Goal: Task Accomplishment & Management: Manage account settings

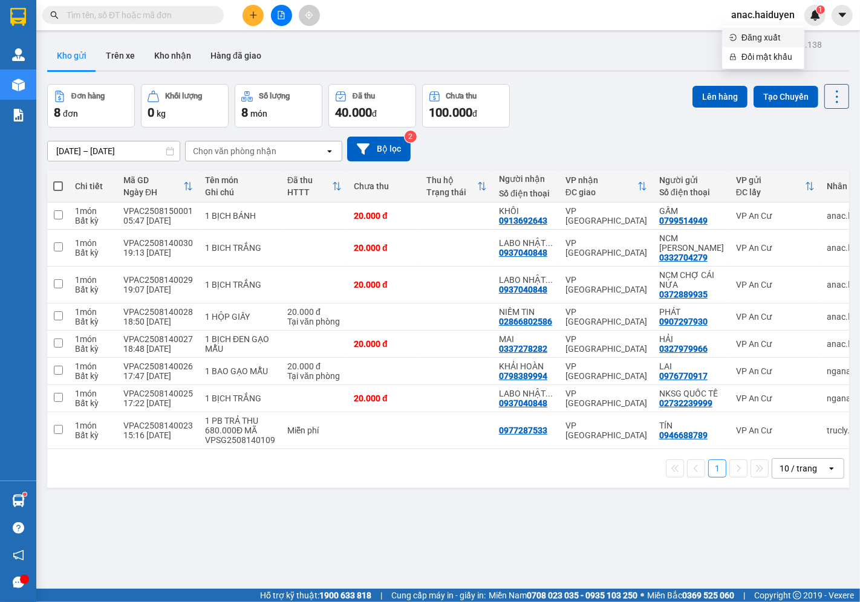
click at [738, 40] on li "Đăng xuất" at bounding box center [763, 37] width 82 height 19
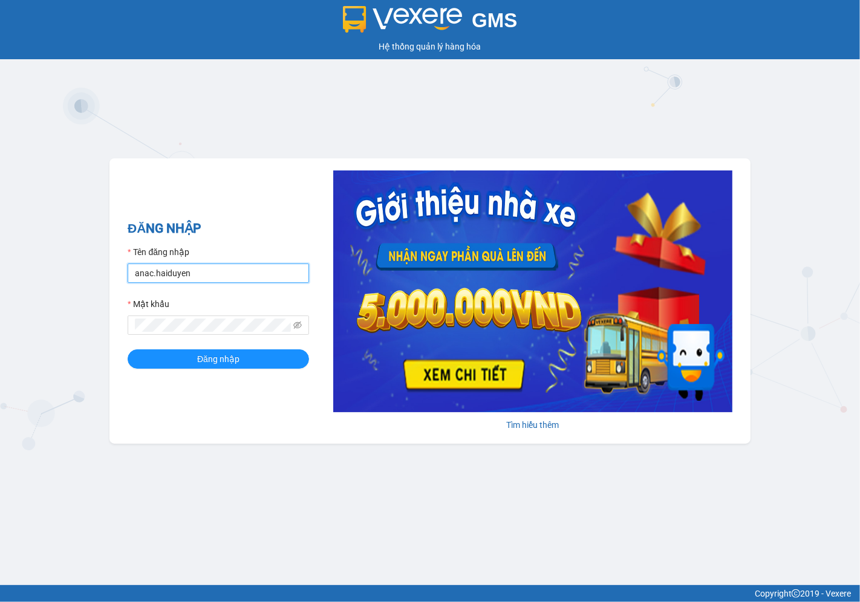
drag, startPoint x: 184, startPoint y: 276, endPoint x: 185, endPoint y: 283, distance: 6.7
click at [184, 276] on input "anac.haiduyen" at bounding box center [218, 273] width 181 height 19
type input "trucly.haiduyen"
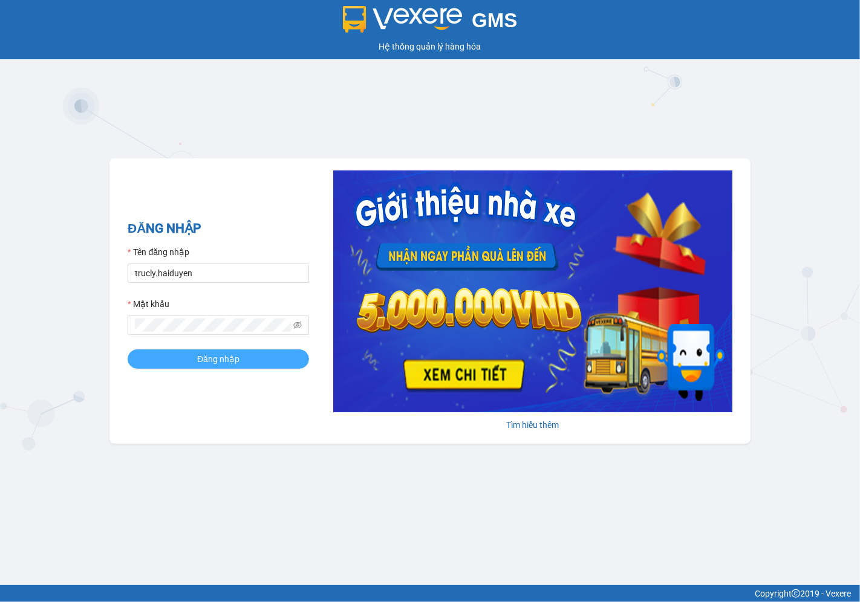
click at [209, 369] on button "Đăng nhập" at bounding box center [218, 359] width 181 height 19
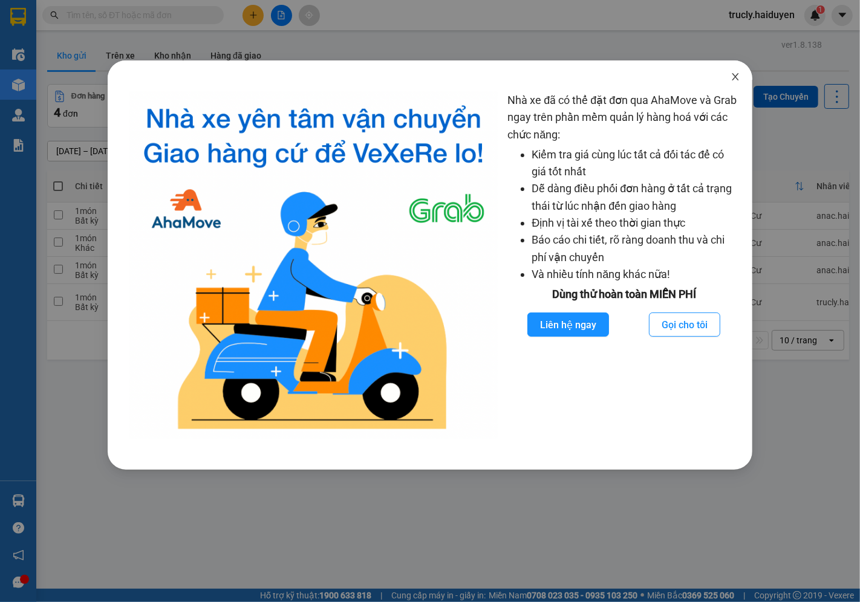
click at [738, 69] on span "Close" at bounding box center [736, 77] width 34 height 34
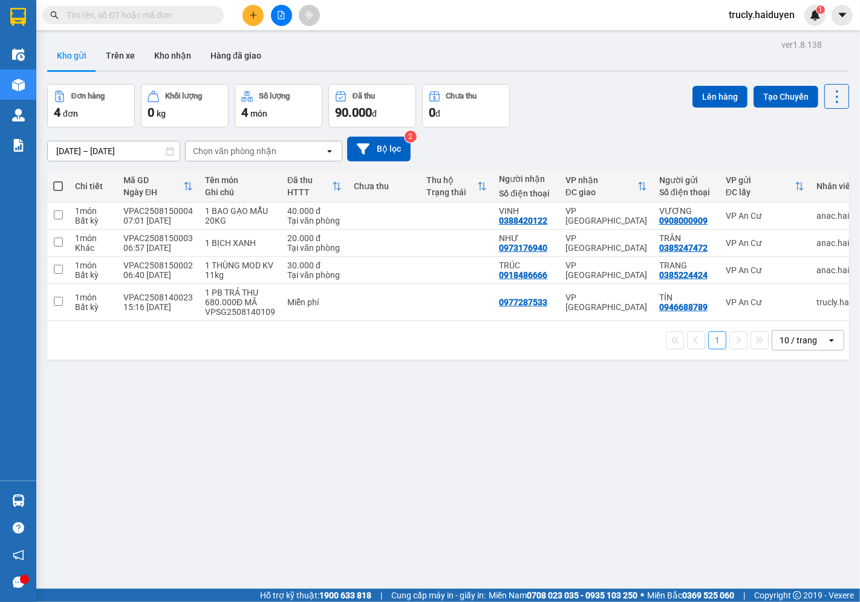
click at [140, 10] on input "text" at bounding box center [138, 14] width 143 height 13
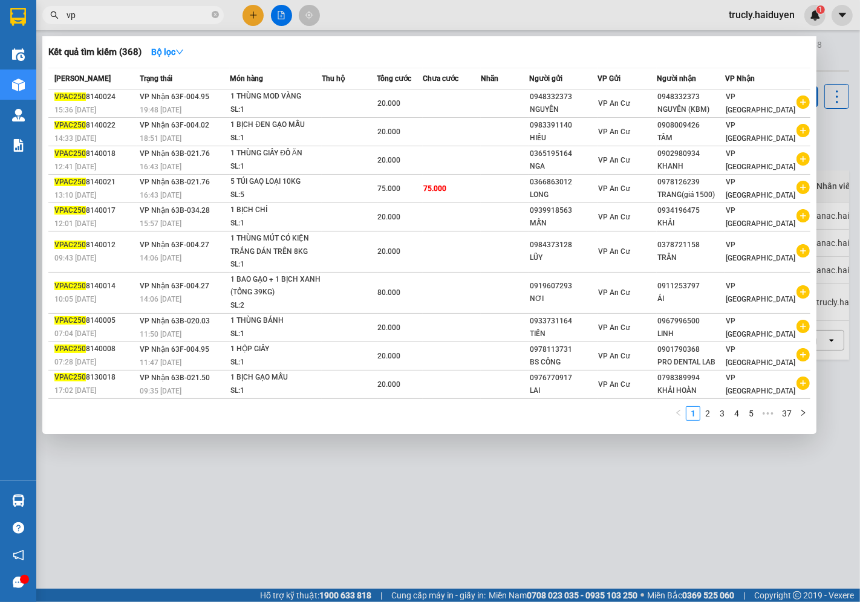
type input "v"
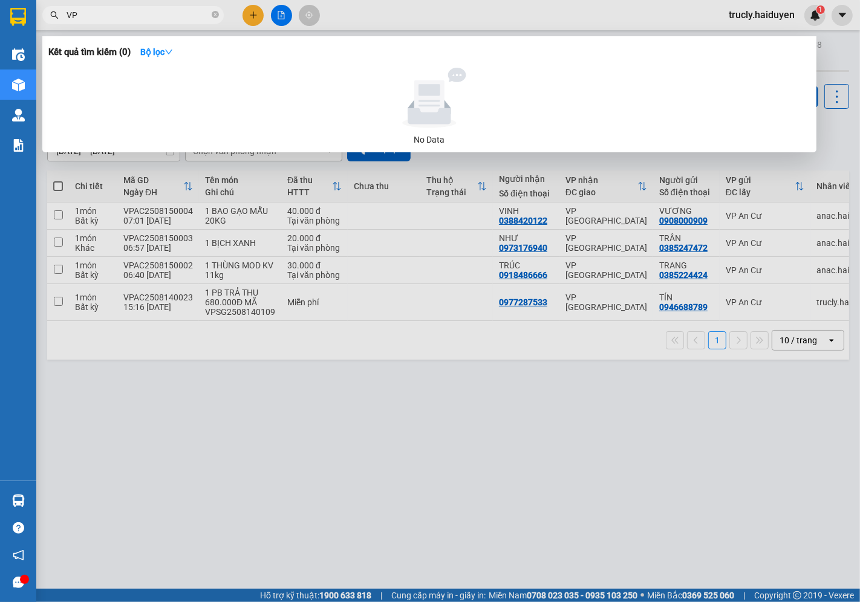
type input "V"
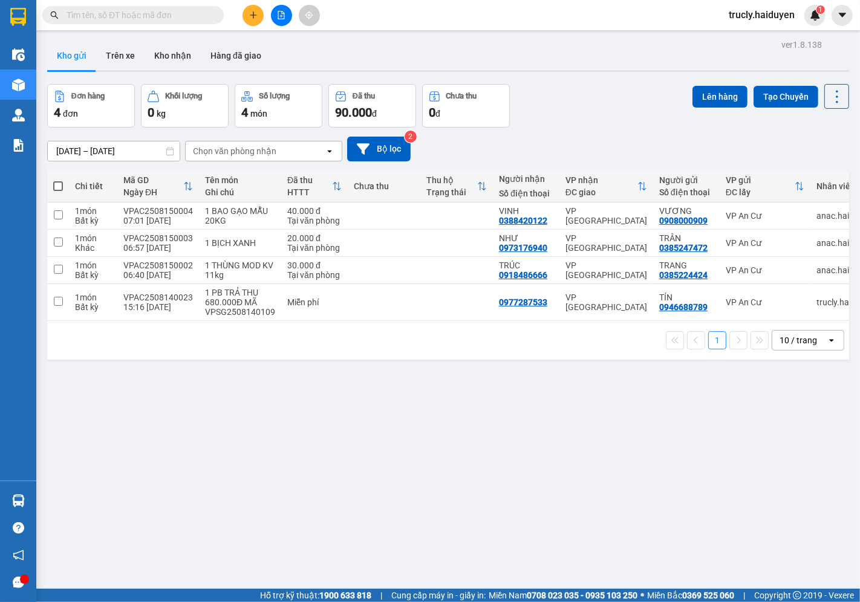
click at [567, 115] on div "Đơn hàng 4 đơn Khối lượng 0 kg Số lượng 4 món Đã thu 90.000 đ Chưa thu 0 đ Lên …" at bounding box center [448, 106] width 802 height 44
click at [581, 104] on div "Đơn hàng 4 đơn Khối lượng 0 kg Số lượng 4 món Đã thu 90.000 đ Chưa thu 0 đ Lên …" at bounding box center [448, 106] width 802 height 44
click at [584, 100] on div "Đơn hàng 4 đơn Khối lượng 0 kg Số lượng 4 món Đã thu 90.000 đ Chưa thu 0 đ Lên …" at bounding box center [448, 106] width 802 height 44
click at [583, 88] on div "Đơn hàng 4 đơn Khối lượng 0 kg Số lượng 4 món Đã thu 90.000 đ Chưa thu 0 đ Lên …" at bounding box center [448, 106] width 802 height 44
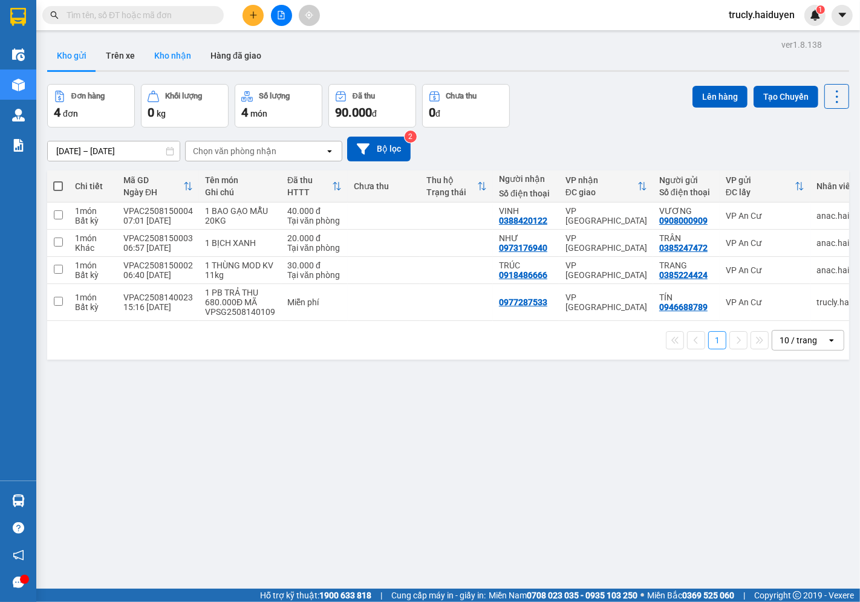
click at [181, 52] on button "Kho nhận" at bounding box center [173, 55] width 56 height 29
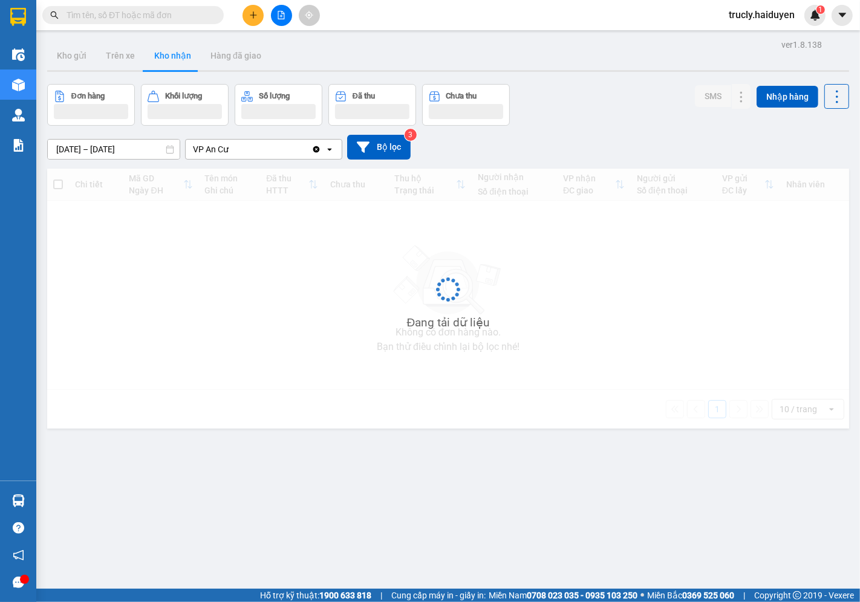
click at [79, 143] on input "[DATE] – [DATE]" at bounding box center [114, 149] width 132 height 19
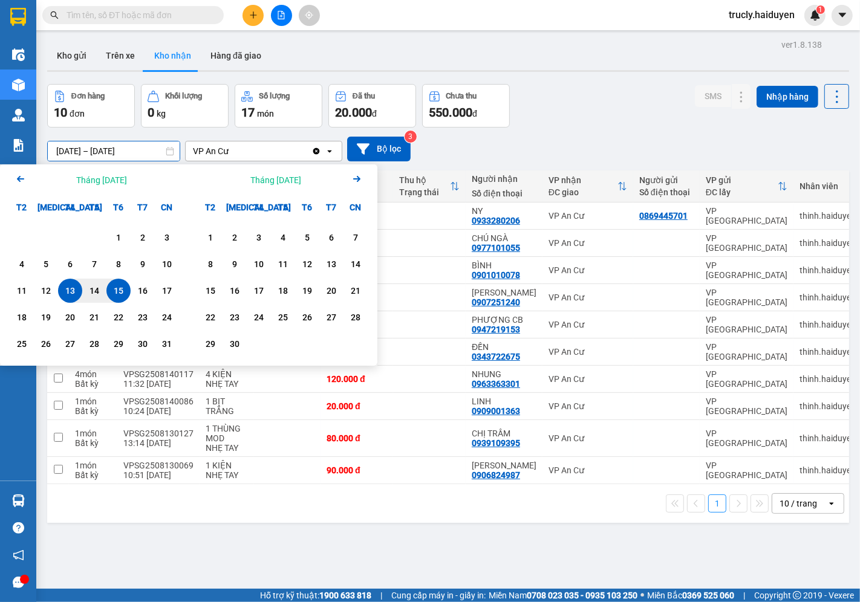
click at [23, 180] on icon "Arrow Left" at bounding box center [20, 179] width 15 height 15
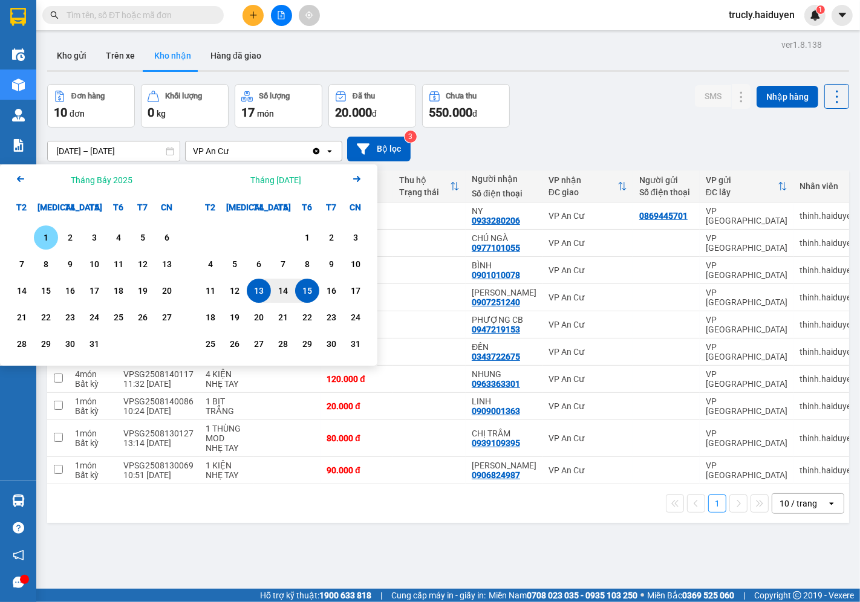
click at [23, 180] on icon "Arrow Left" at bounding box center [20, 179] width 15 height 15
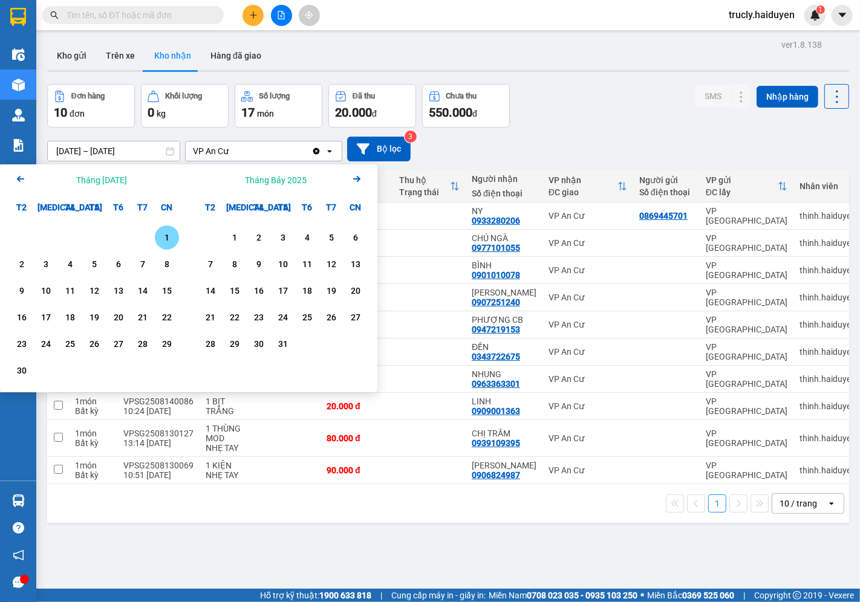
click at [19, 176] on icon "Arrow Left" at bounding box center [20, 179] width 15 height 15
click at [91, 243] on div "1" at bounding box center [94, 237] width 17 height 15
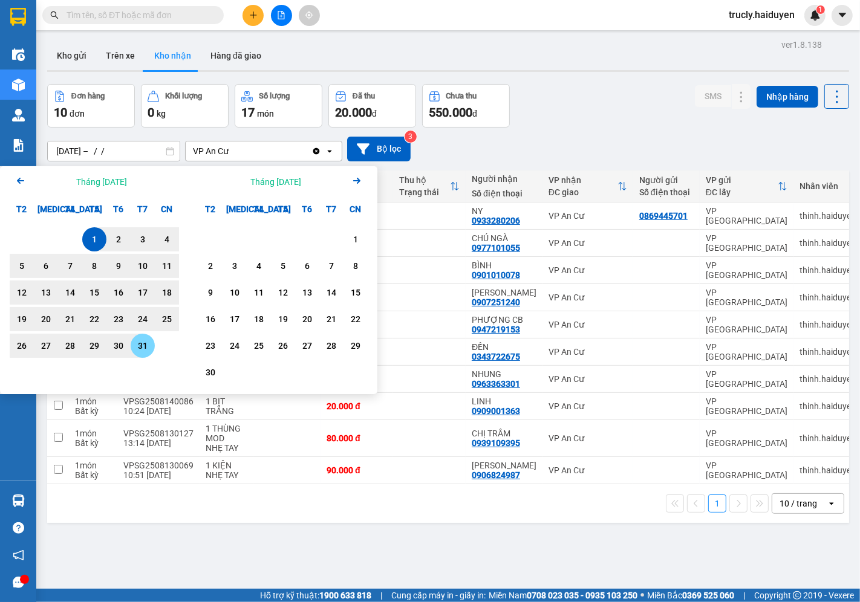
click at [146, 348] on div "31" at bounding box center [142, 346] width 17 height 15
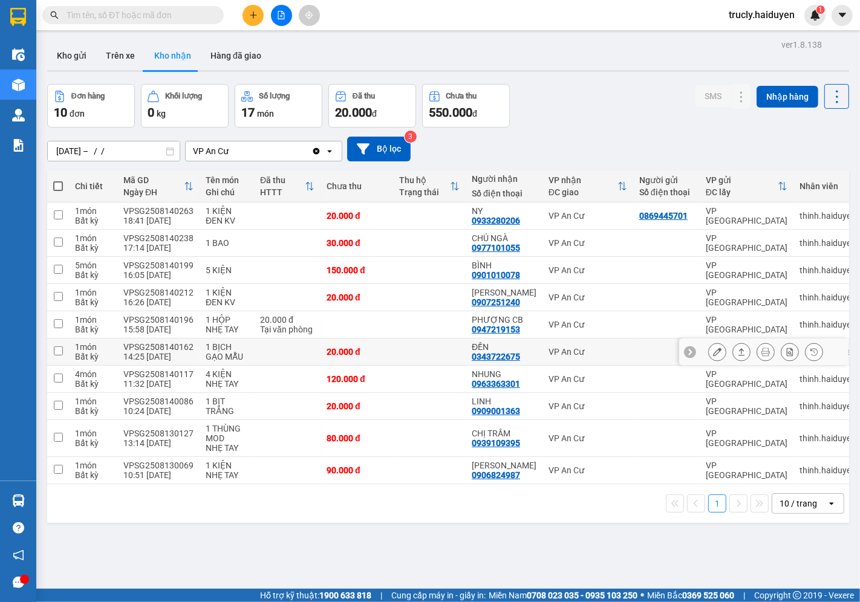
type input "[DATE] – [DATE]"
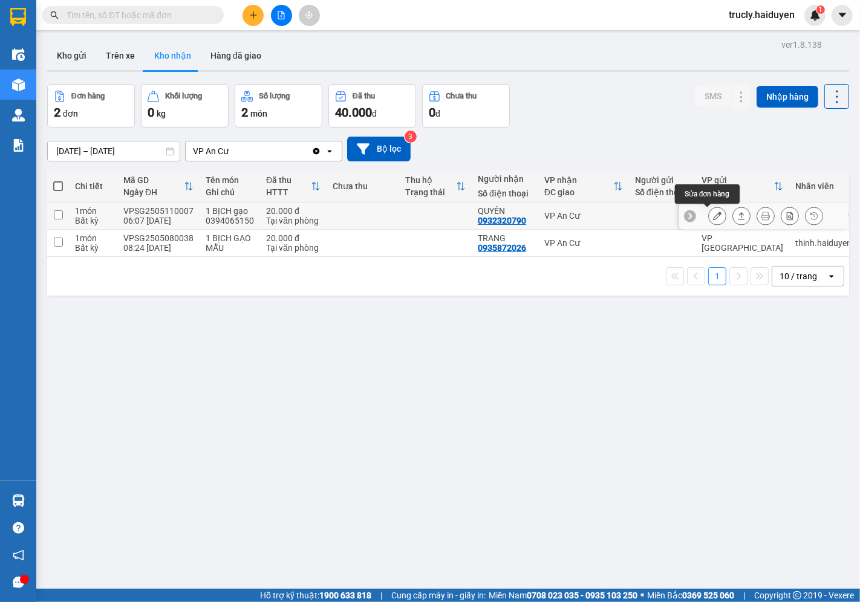
click at [713, 217] on icon at bounding box center [717, 216] width 8 height 8
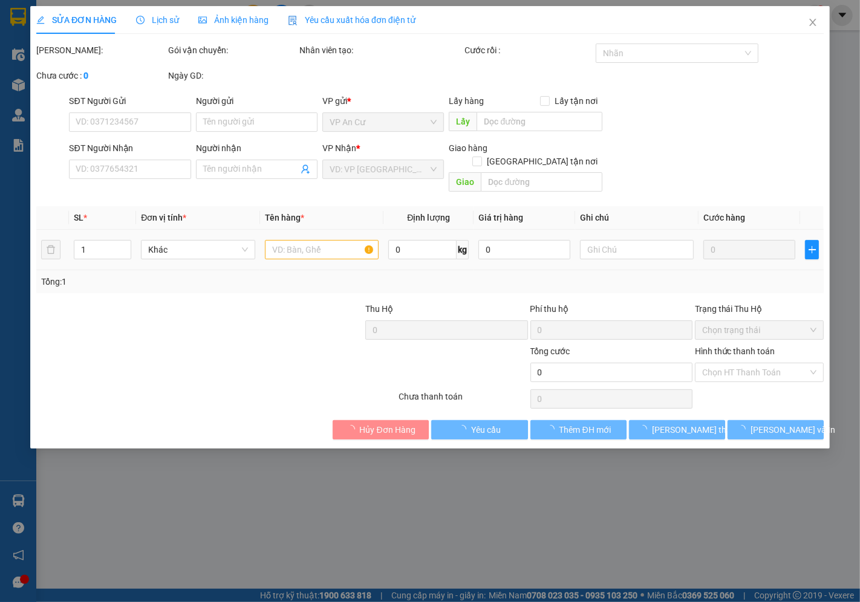
type input "0932320790"
type input "QUYÊN"
type input "20.000"
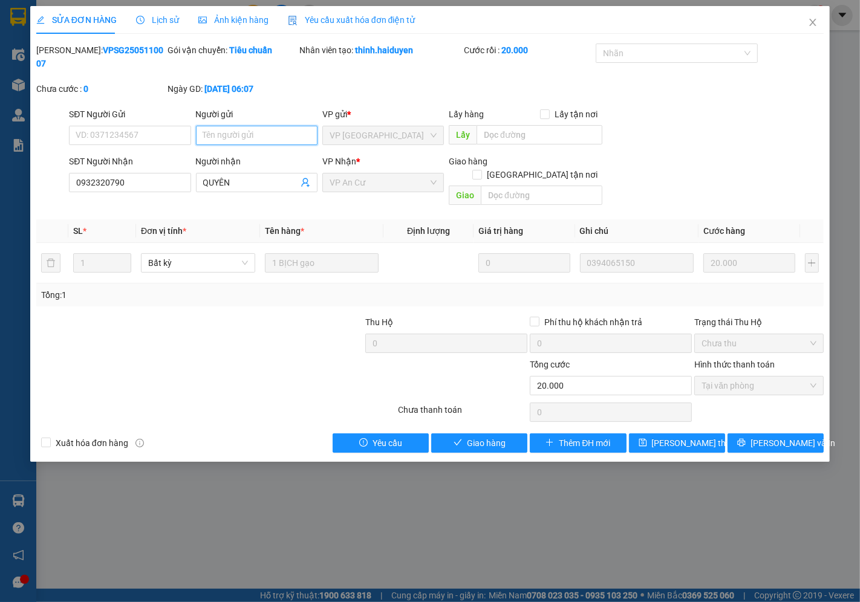
click at [249, 126] on input "Người gửi" at bounding box center [257, 135] width 122 height 19
type input "GỌI NHIỀU LẦN K RA NHẬN, ĐÃ BÁO NG NHẬN HỦY ĐƠN BỎ HÀNG"
click at [647, 439] on icon "save" at bounding box center [643, 443] width 8 height 8
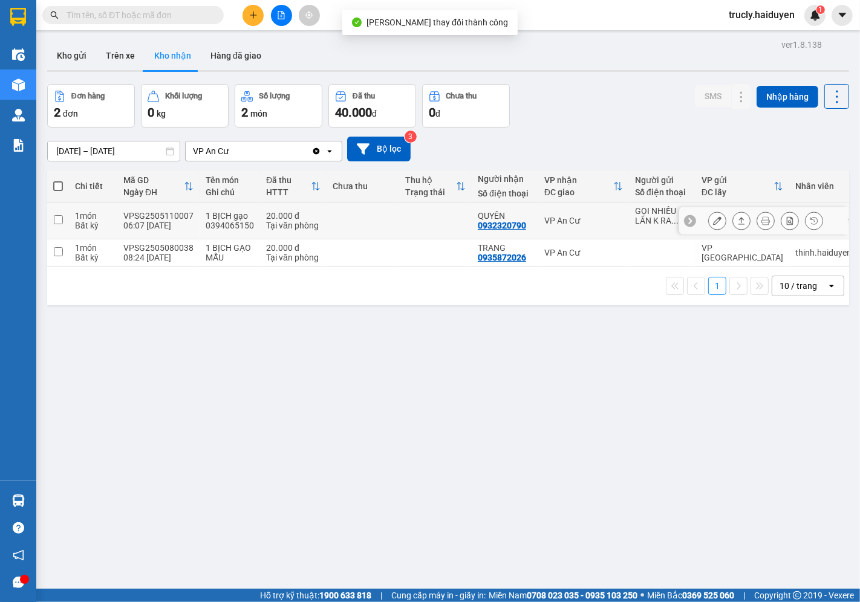
scroll to position [56, 0]
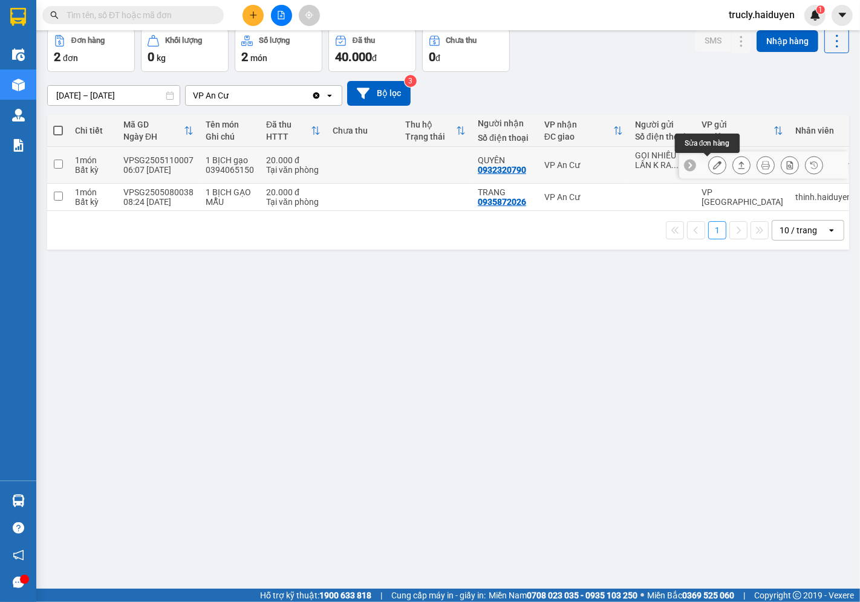
click at [713, 166] on icon at bounding box center [717, 165] width 8 height 8
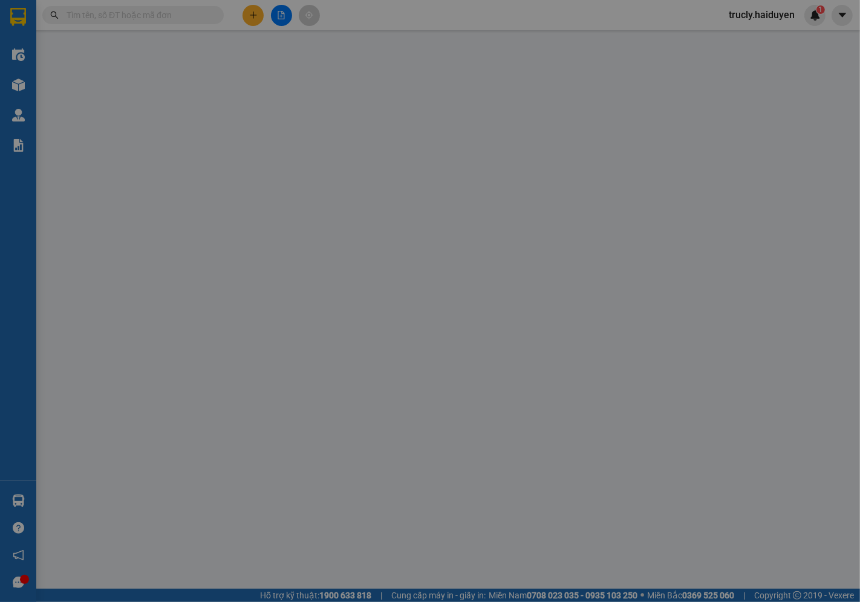
type input "GỌI NHIỀU LẦN K RA NHẬN, ĐÃ BÁO NG NHẬN HỦY ĐƠN BỎ HÀNG"
type input "0932320790"
type input "QUYÊN"
type input "20.000"
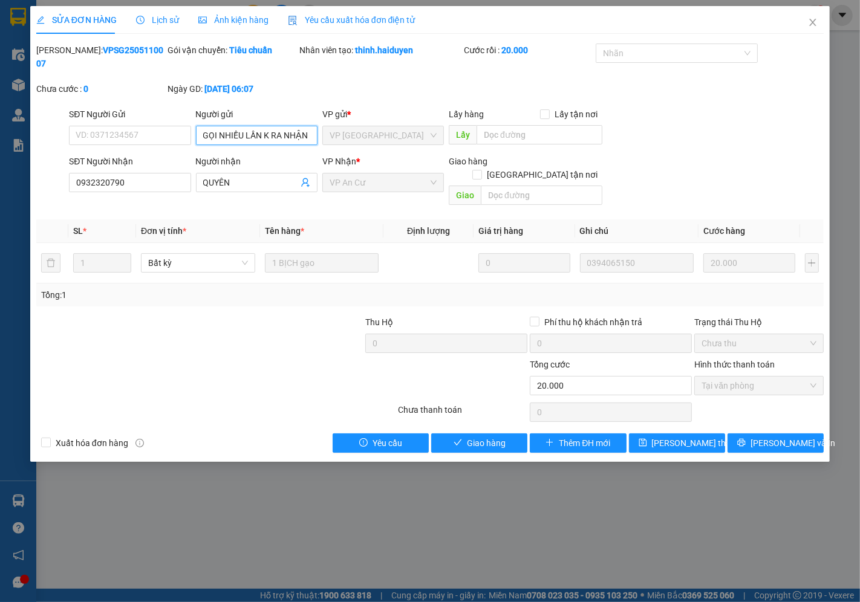
click at [275, 126] on input "GỌI NHIỀU LẦN K RA NHẬN, ĐÃ BÁO NG NHẬN HỦY ĐƠN BỎ HÀNG" at bounding box center [257, 135] width 122 height 19
click at [815, 21] on icon "close" at bounding box center [813, 22] width 7 height 7
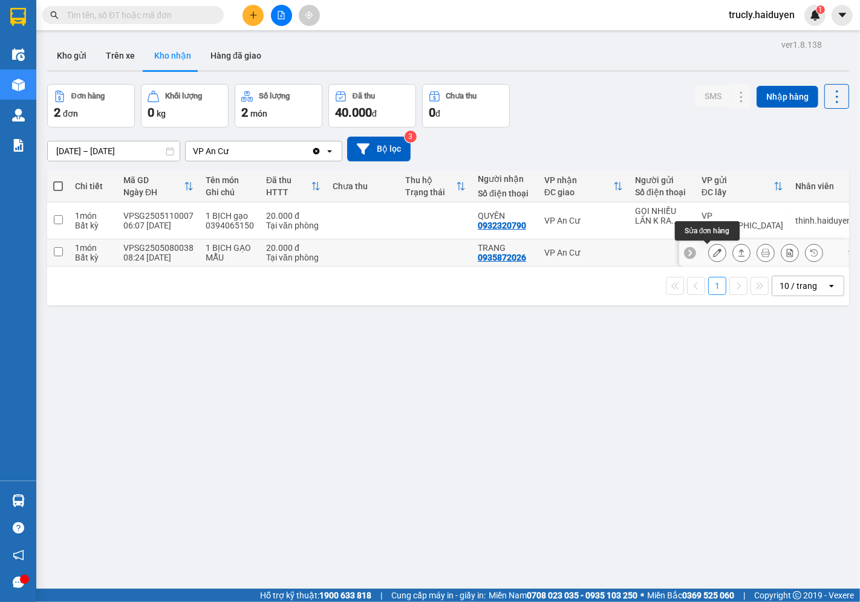
click at [713, 250] on icon at bounding box center [717, 253] width 8 height 8
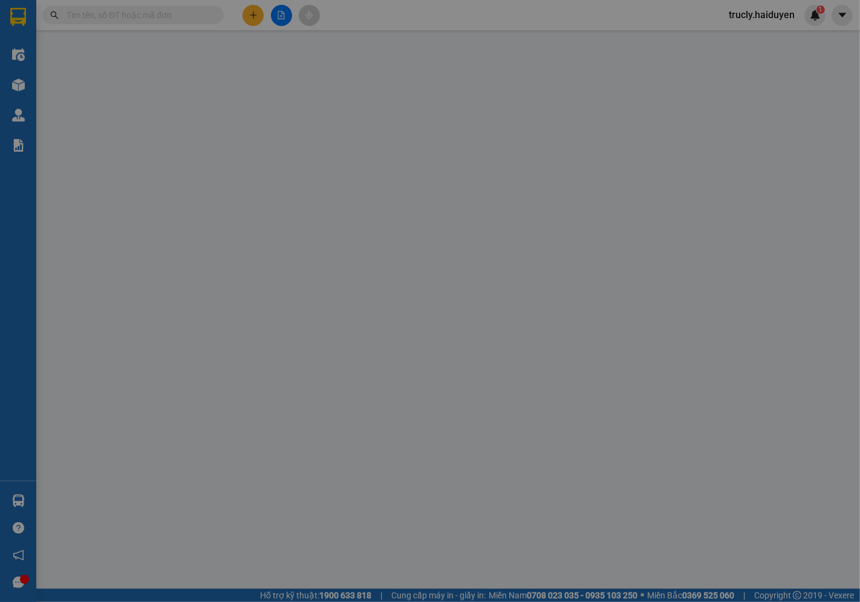
type input "0935872026"
type input "TRANG"
type input "20.000"
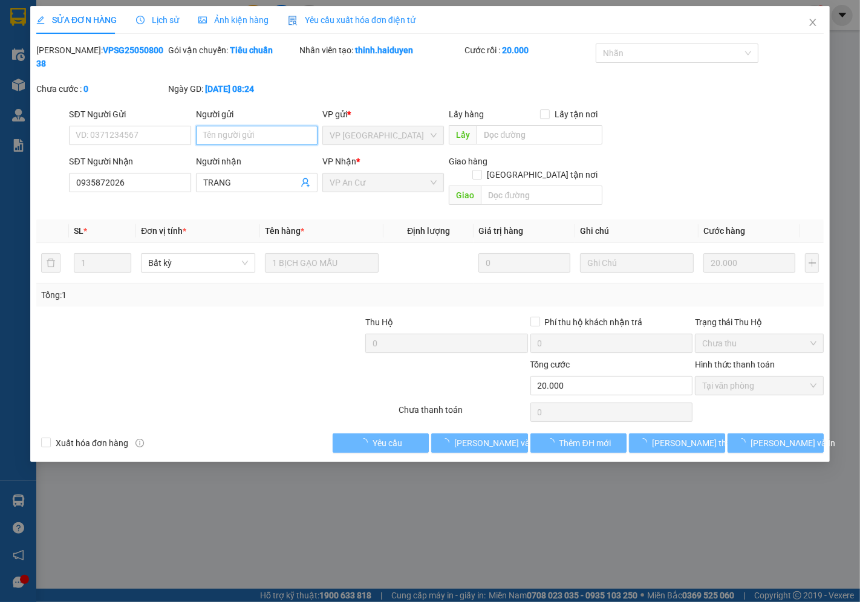
click at [255, 126] on input "Người gửi" at bounding box center [257, 135] width 122 height 19
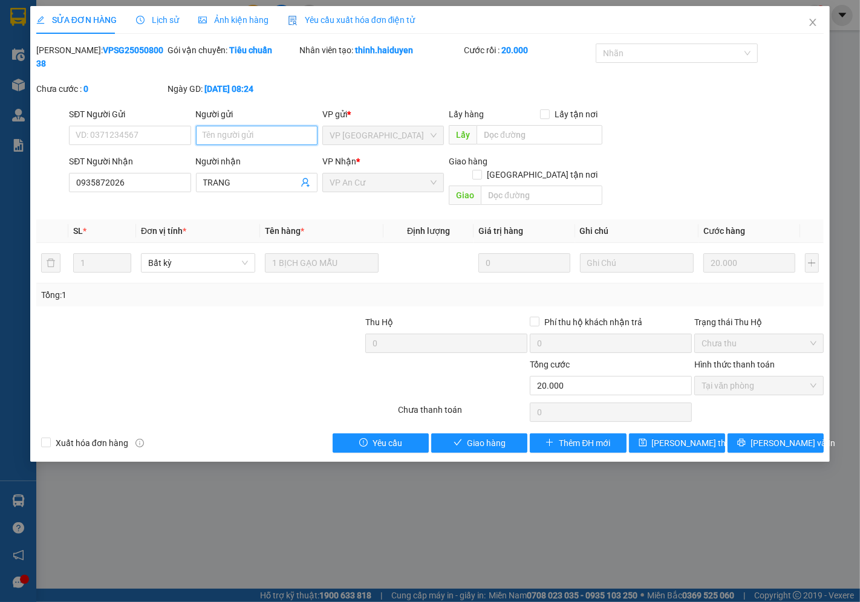
paste input "GỌI NHIỀU LẦN K RA NHẬN, ĐÃ BÁO NG NHẬN HỦY ĐƠN BỎ HÀNG"
type input "GỌI NHIỀU LẦN K RA NHẬN, ĐÃ BÁO NG NHẬN HỦY ĐƠN BỎ HÀNG"
click at [680, 437] on span "[PERSON_NAME] thay đổi" at bounding box center [700, 443] width 97 height 13
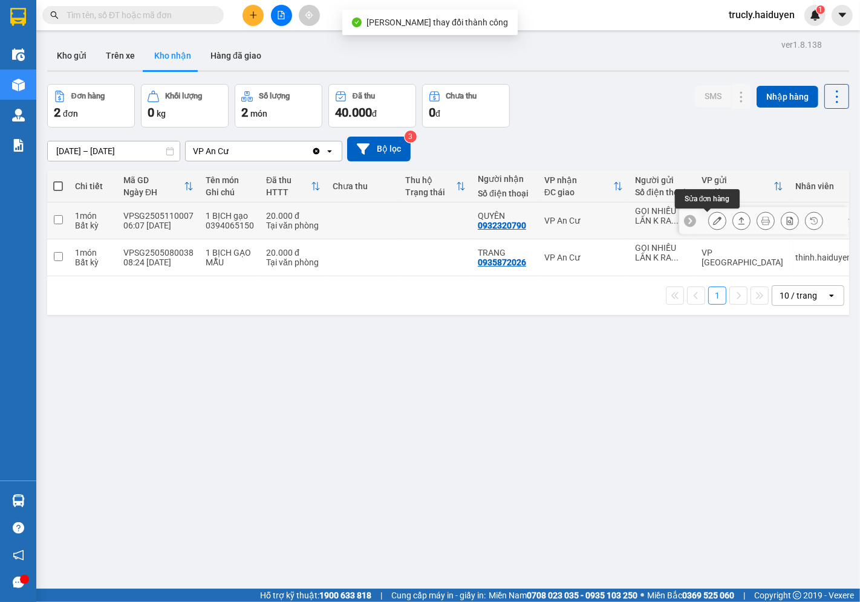
click at [709, 221] on button at bounding box center [717, 221] width 17 height 21
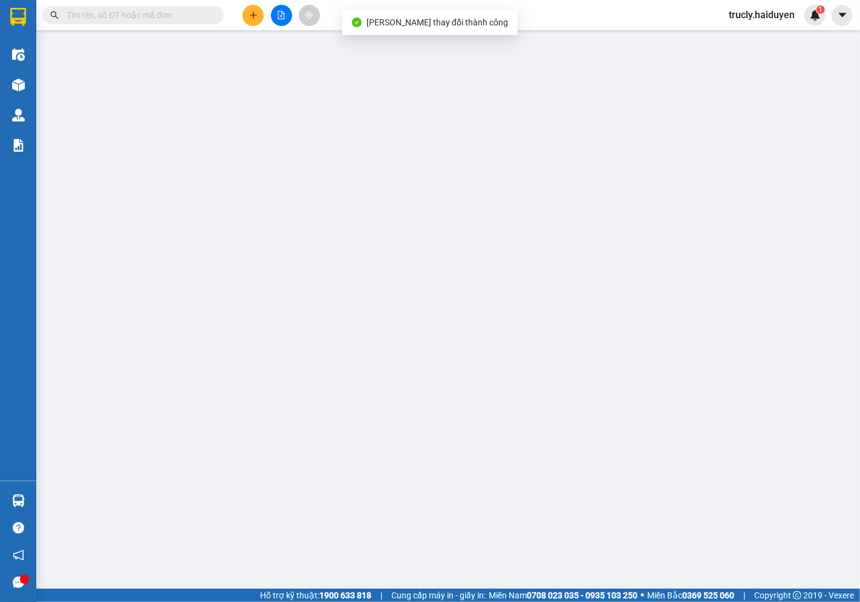
type input "GỌI NHIỀU LẦN K RA NHẬN, ĐÃ BÁO NG NHẬN HỦY ĐƠN BỎ HÀNG"
type input "0932320790"
type input "QUYÊN"
type input "20.000"
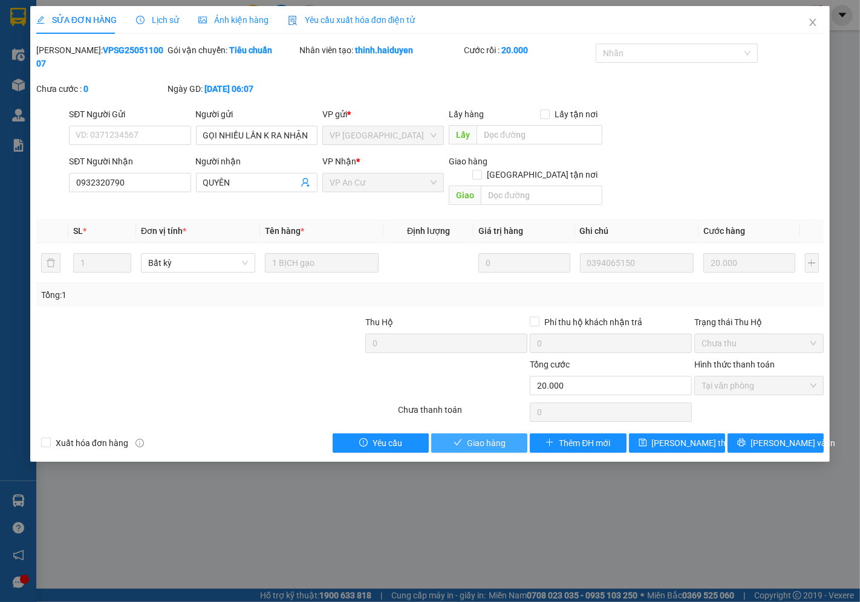
click at [499, 437] on span "Giao hàng" at bounding box center [486, 443] width 39 height 13
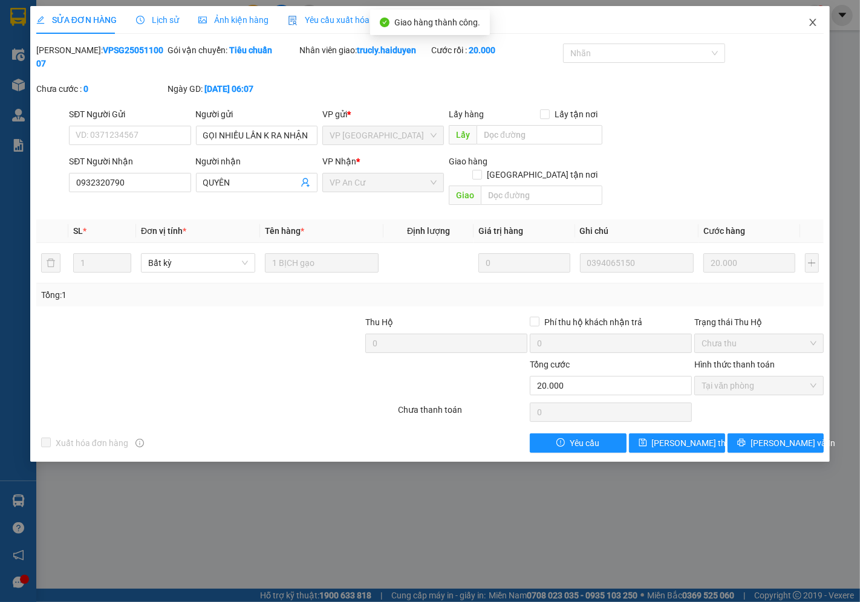
click at [812, 20] on icon "close" at bounding box center [813, 23] width 10 height 10
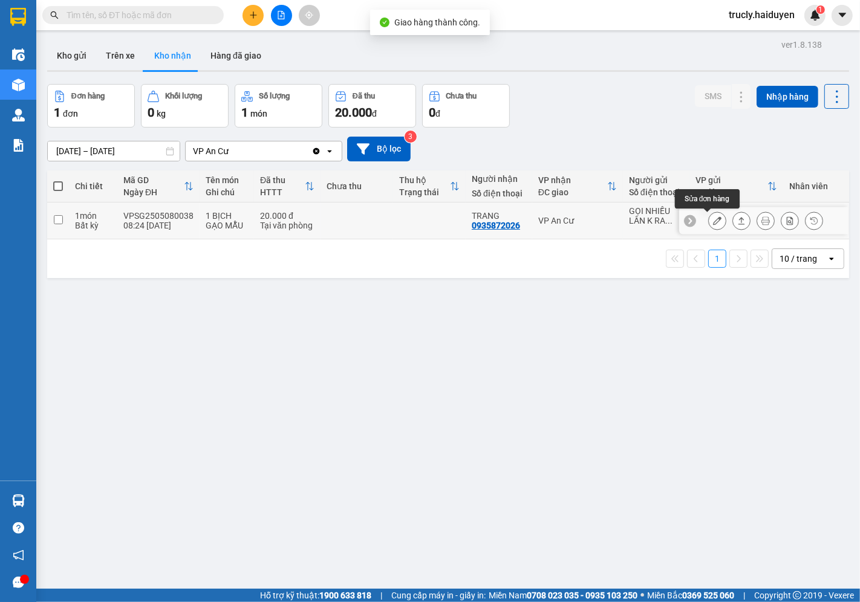
click at [713, 220] on icon at bounding box center [717, 221] width 8 height 8
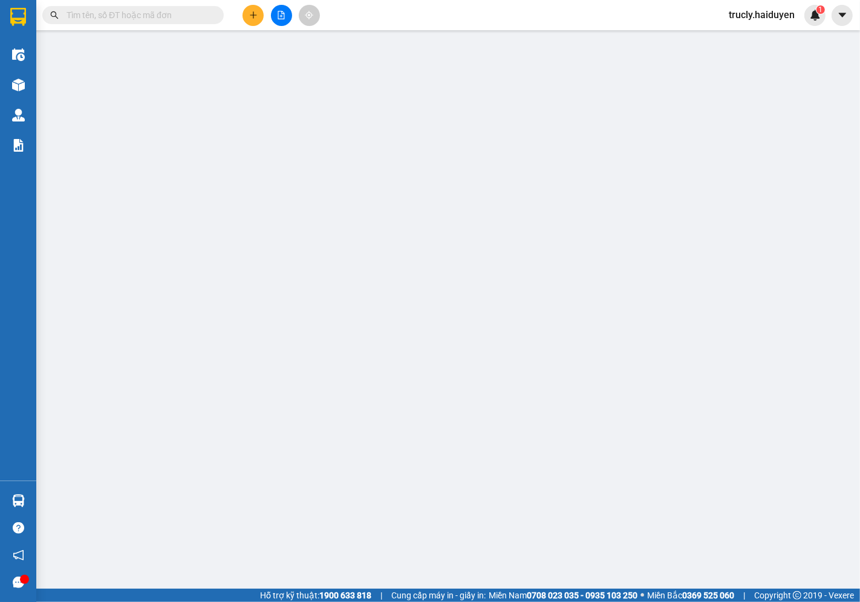
type input "GỌI NHIỀU LẦN K RA NHẬN, ĐÃ BÁO NG NHẬN HỦY ĐƠN BỎ HÀNG"
type input "0935872026"
type input "TRANG"
type input "20.000"
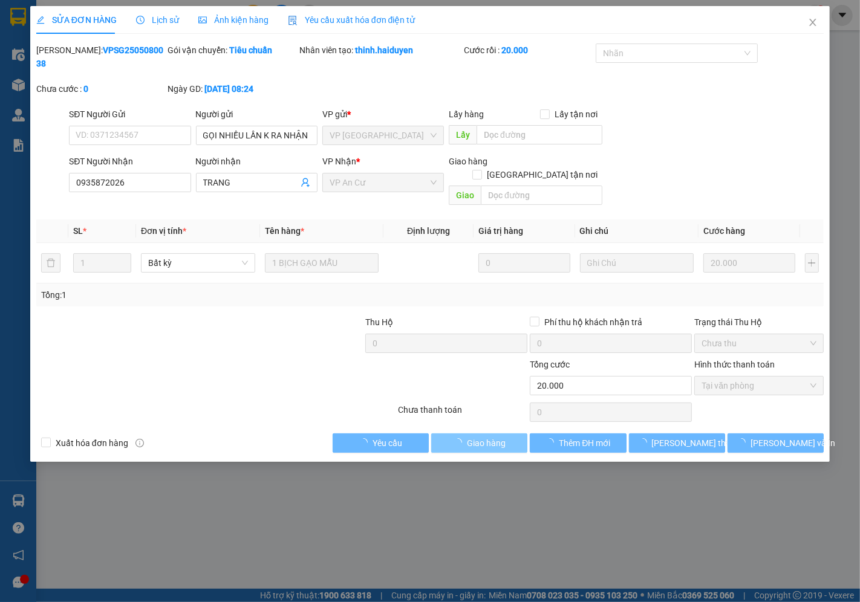
click at [496, 437] on span "Giao hàng" at bounding box center [486, 443] width 39 height 13
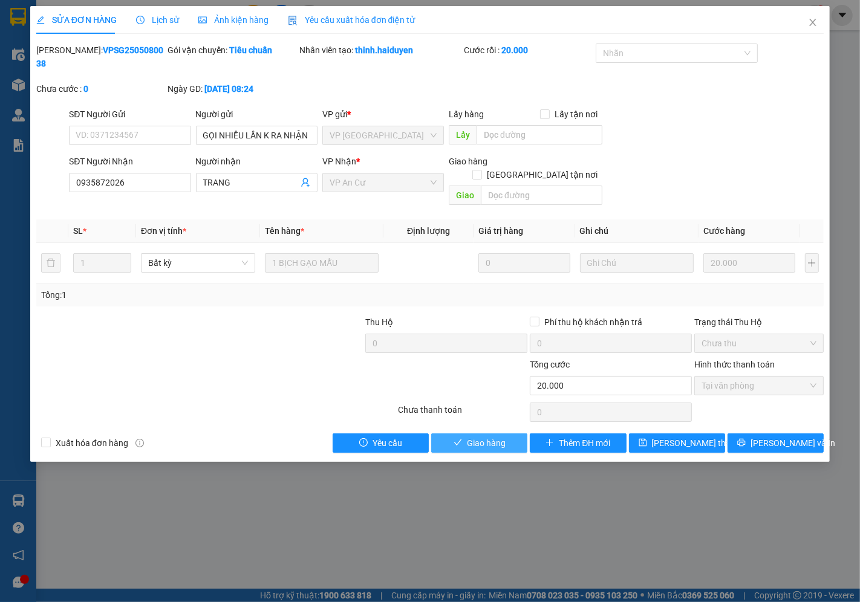
click at [487, 437] on span "Giao hàng" at bounding box center [486, 443] width 39 height 13
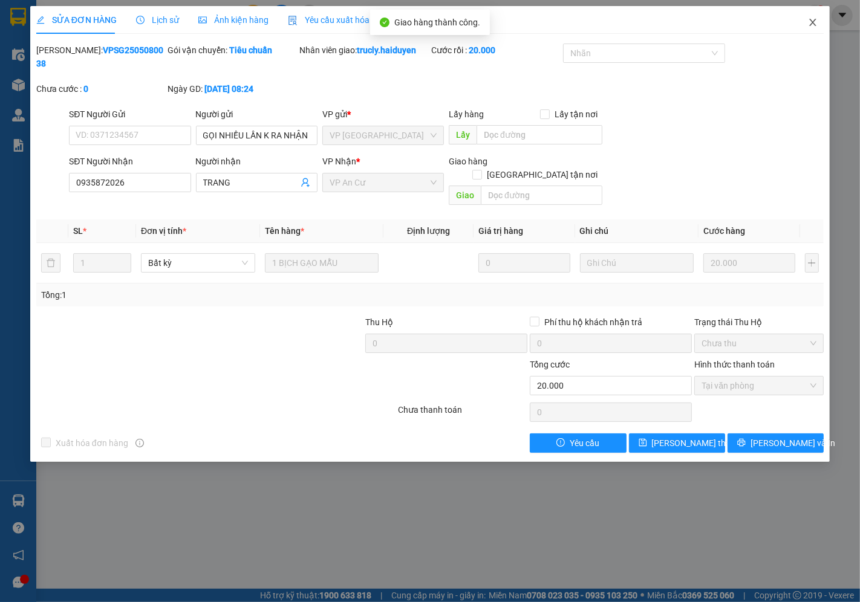
click at [809, 19] on icon "close" at bounding box center [813, 23] width 10 height 10
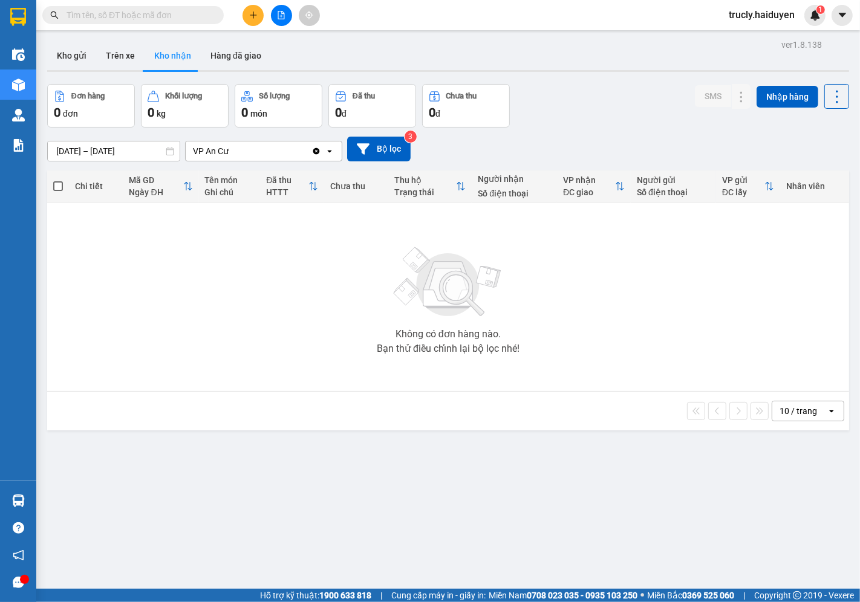
click at [77, 148] on input "[DATE] – [DATE]" at bounding box center [114, 151] width 132 height 19
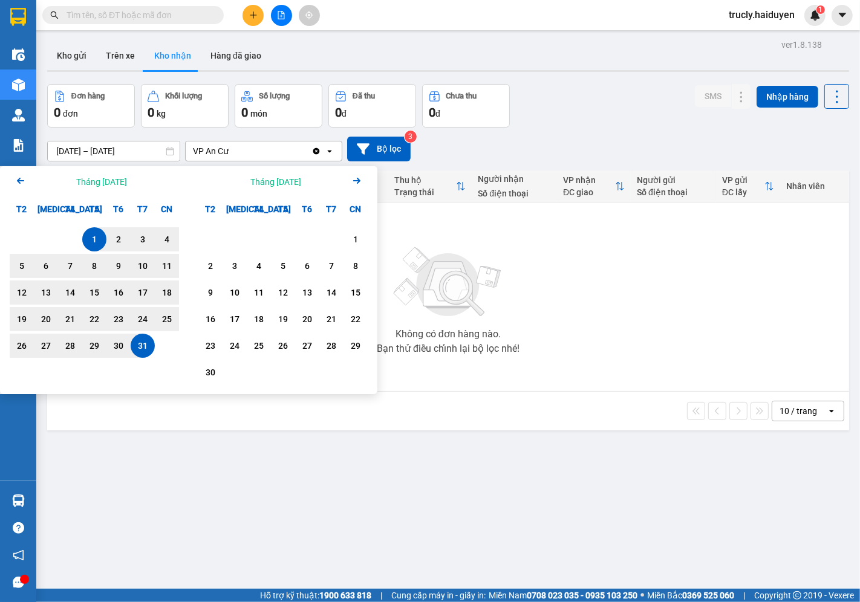
click at [353, 177] on icon "Arrow Right" at bounding box center [357, 181] width 15 height 15
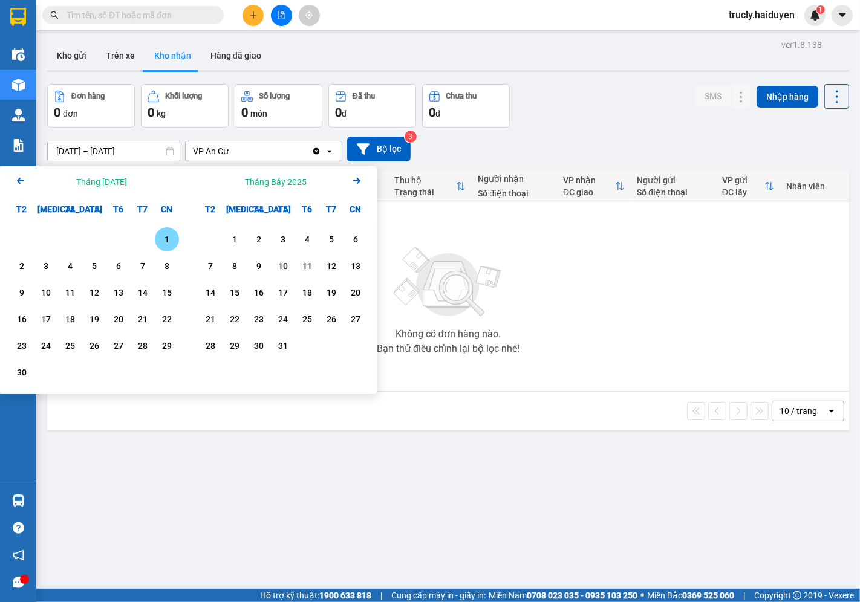
click at [353, 177] on icon "Arrow Right" at bounding box center [357, 181] width 15 height 15
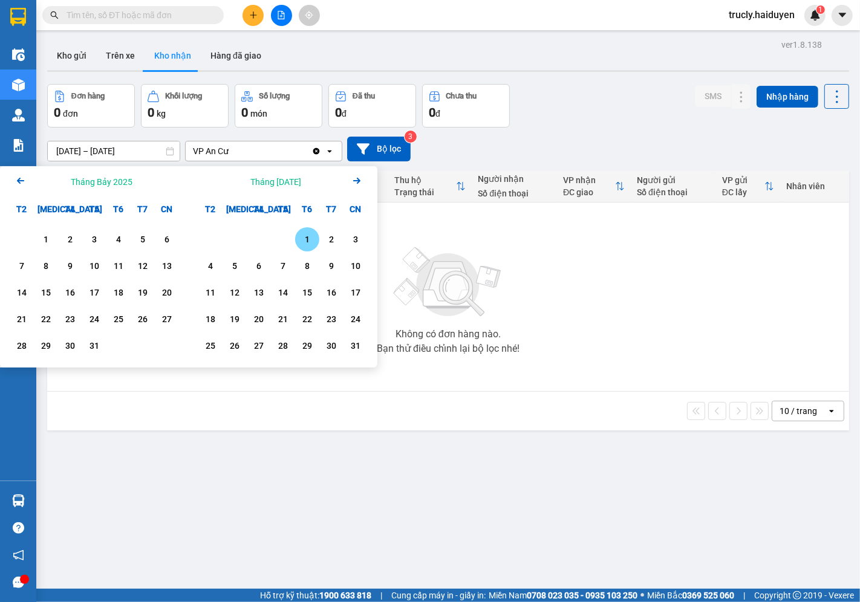
click at [309, 233] on div "1" at bounding box center [307, 239] width 17 height 15
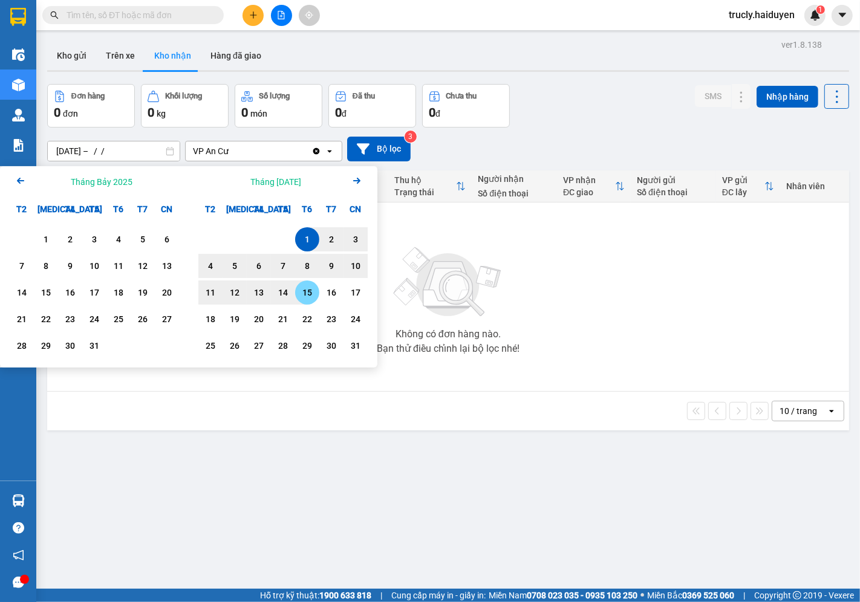
click at [307, 293] on div "15" at bounding box center [307, 293] width 17 height 15
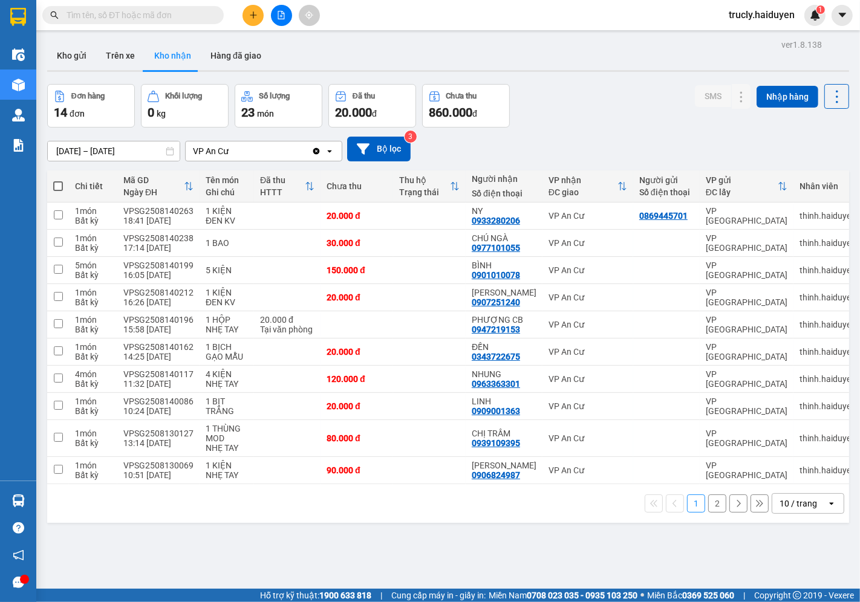
click at [610, 111] on div "Đơn hàng 14 đơn Khối lượng 0 kg Số lượng 23 món Đã thu 20.000 đ Chưa thu 860.00…" at bounding box center [448, 106] width 802 height 44
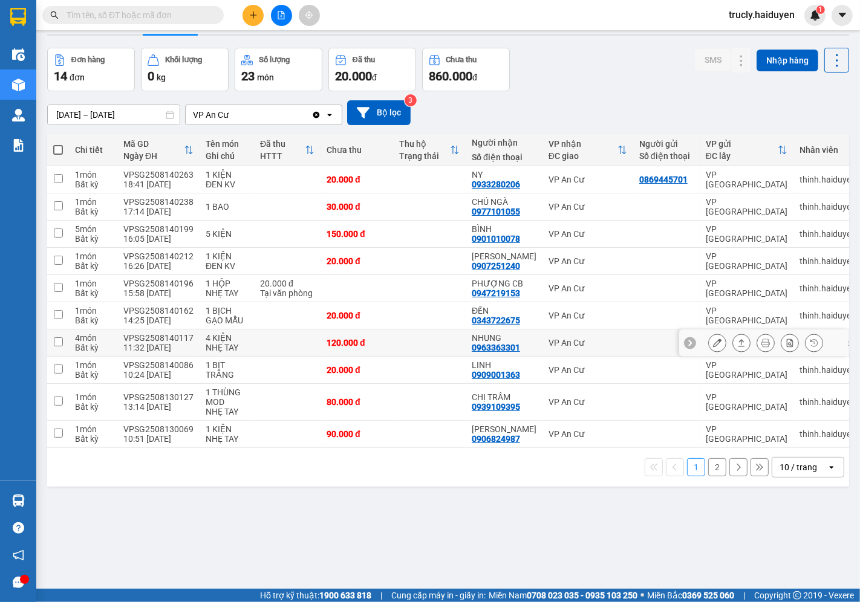
scroll to position [56, 0]
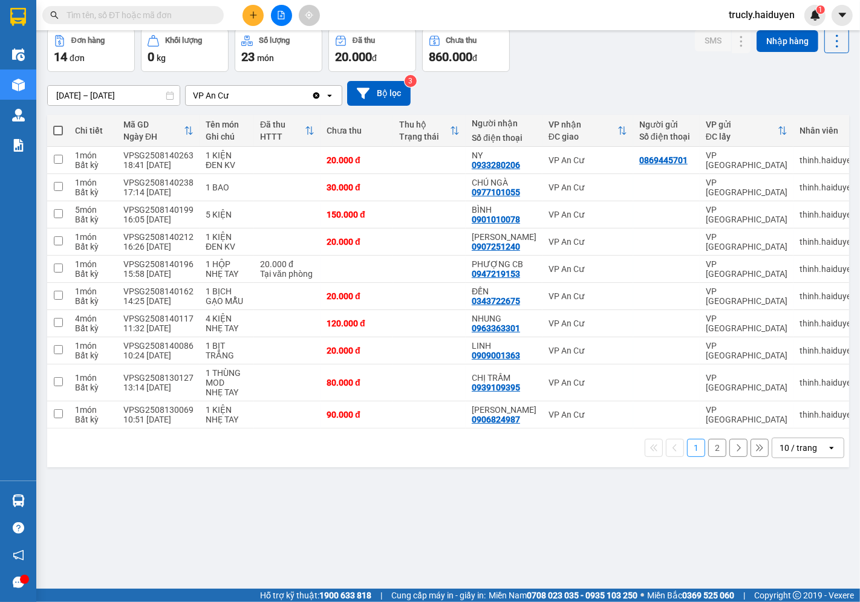
click at [708, 456] on button "2" at bounding box center [717, 448] width 18 height 18
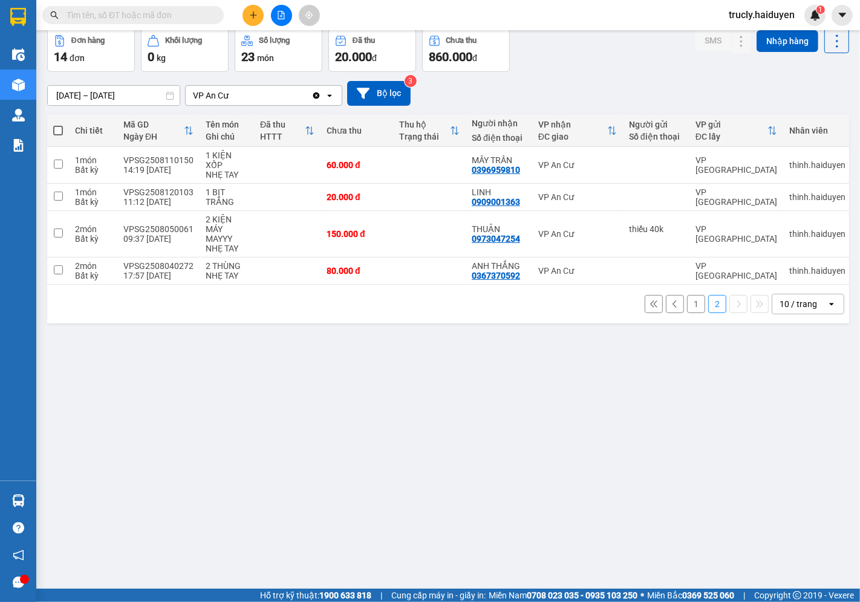
click at [687, 309] on button "1" at bounding box center [696, 304] width 18 height 18
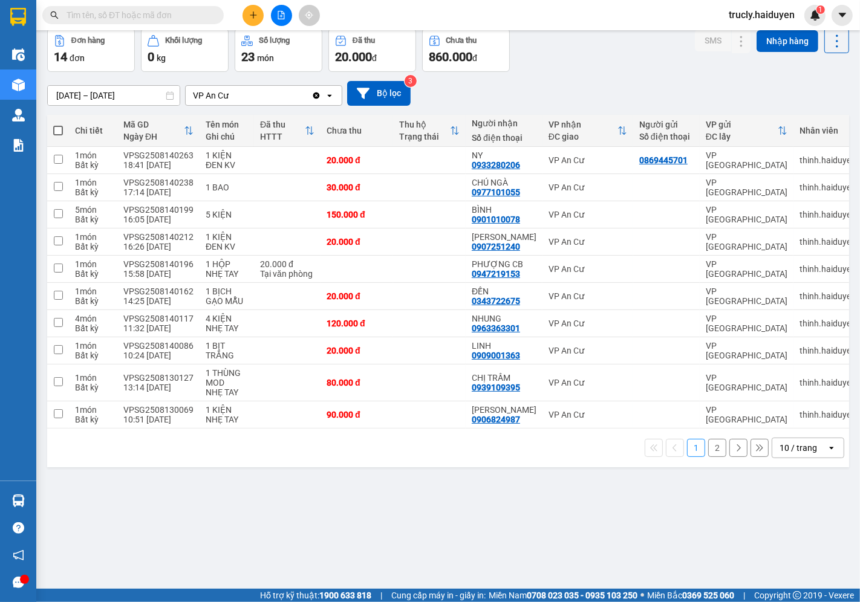
click at [336, 555] on div "ver 1.8.138 Kho gửi Trên xe Kho nhận Hàng đã giao Đơn hàng 14 đơn Khối lượng 0 …" at bounding box center [448, 282] width 812 height 602
click at [708, 451] on button "2" at bounding box center [717, 448] width 18 height 18
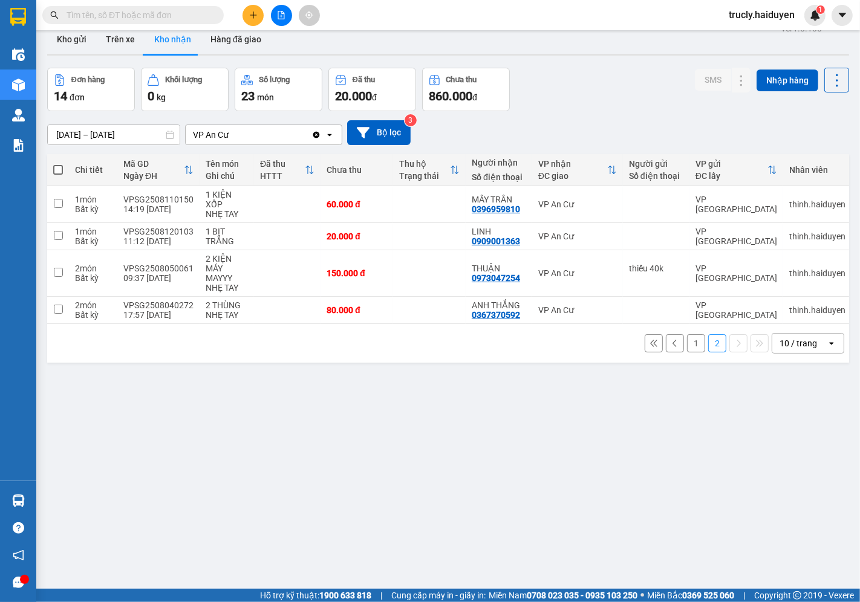
scroll to position [0, 0]
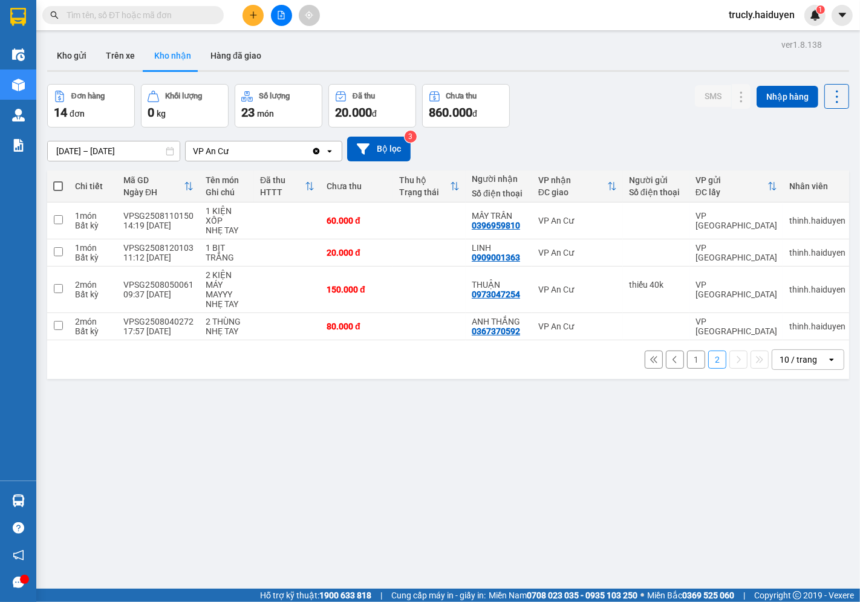
click at [553, 74] on div "ver 1.8.138 Kho gửi Trên xe Kho nhận Hàng đã giao Đơn hàng 14 đơn Khối lượng 0 …" at bounding box center [448, 337] width 812 height 602
click at [114, 59] on button "Trên xe" at bounding box center [120, 55] width 48 height 29
type input "[DATE] – [DATE]"
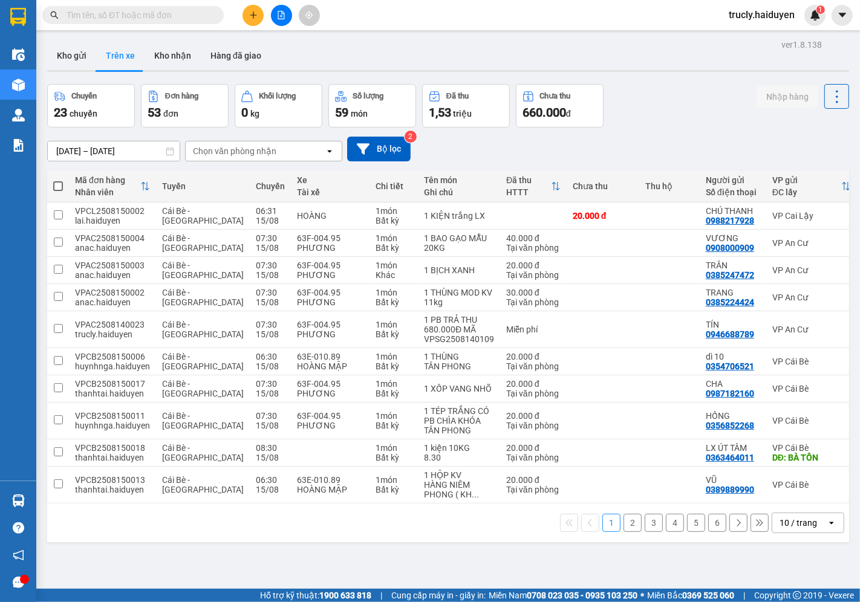
click at [213, 140] on div "[DATE] – [DATE] Press the down arrow key to interact with the calendar and sele…" at bounding box center [448, 149] width 802 height 25
click at [213, 144] on div "Chọn văn phòng nhận" at bounding box center [255, 151] width 139 height 19
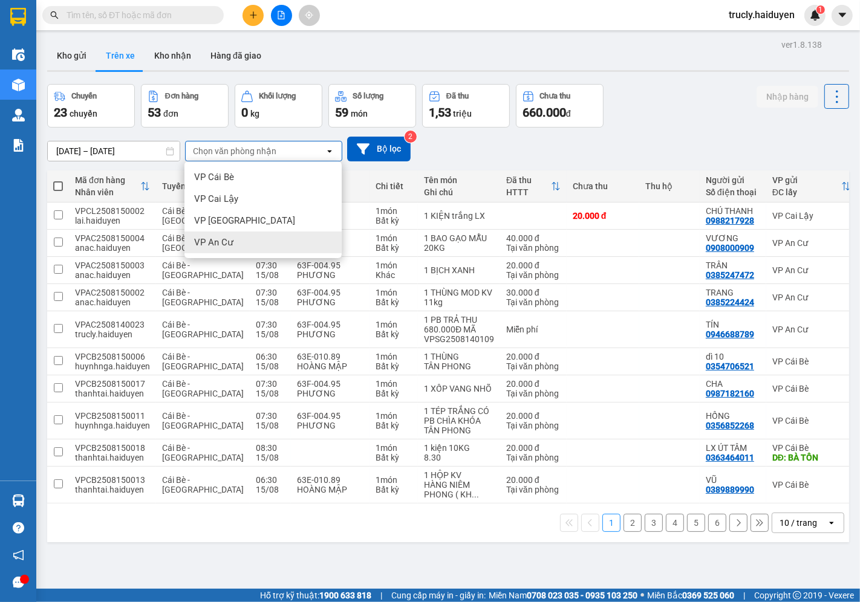
click at [228, 246] on span "VP An Cư" at bounding box center [213, 243] width 39 height 12
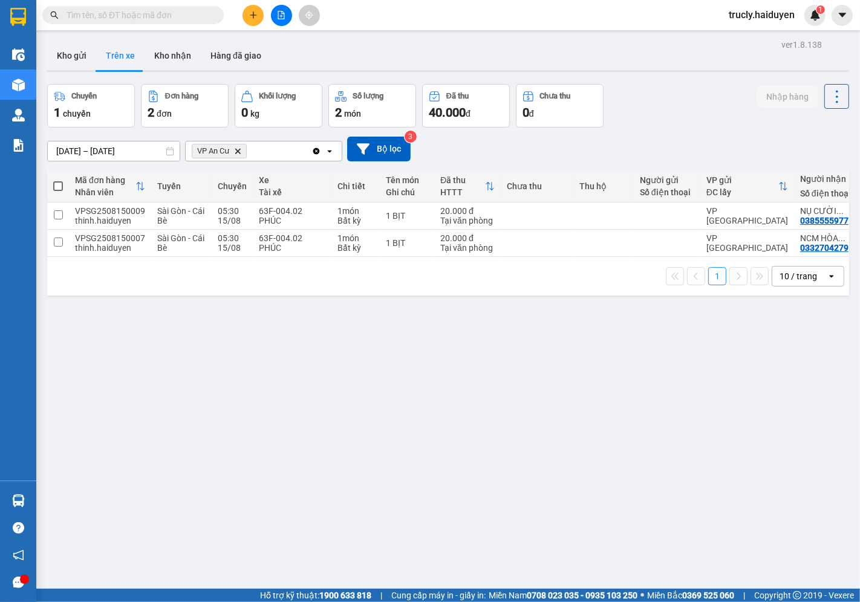
click at [663, 106] on div "Chuyến 1 chuyến Đơn hàng 2 đơn Khối lượng 0 kg Số lượng 2 món Đã thu 40.000 đ C…" at bounding box center [448, 106] width 802 height 44
click at [99, 19] on input "text" at bounding box center [138, 14] width 143 height 13
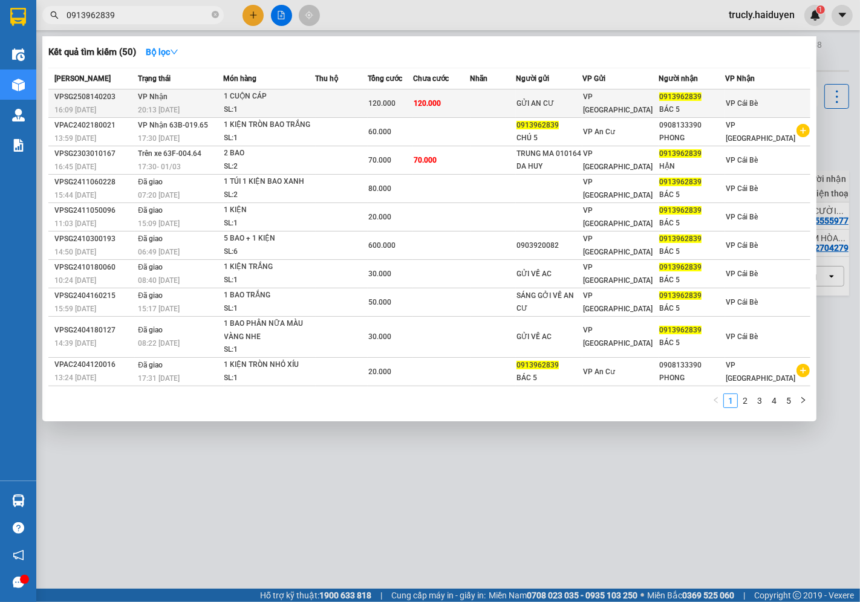
type input "0913962839"
click at [312, 101] on div "1 CUỘN CÁP" at bounding box center [269, 96] width 91 height 13
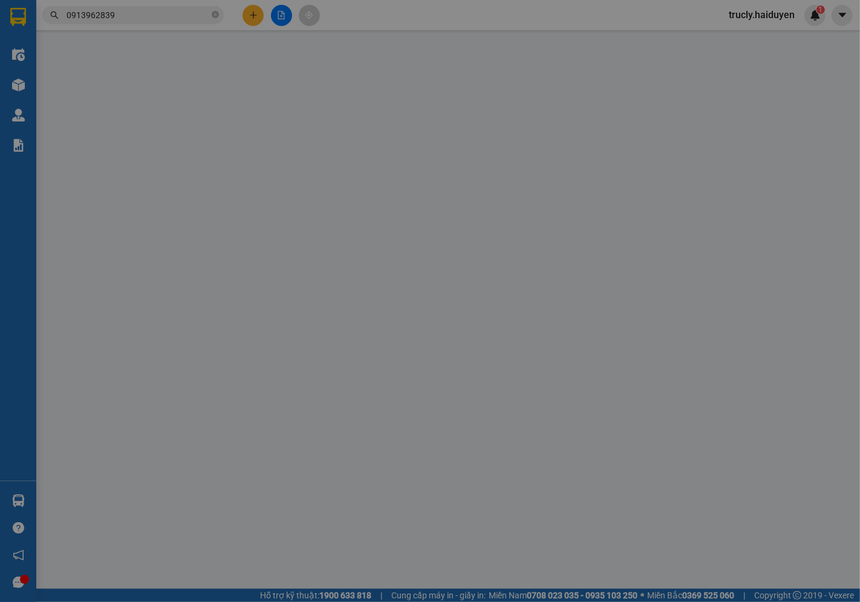
type input "GỬI AN CƯ"
type input "0913962839"
type input "BÁC 5"
type input "120.000"
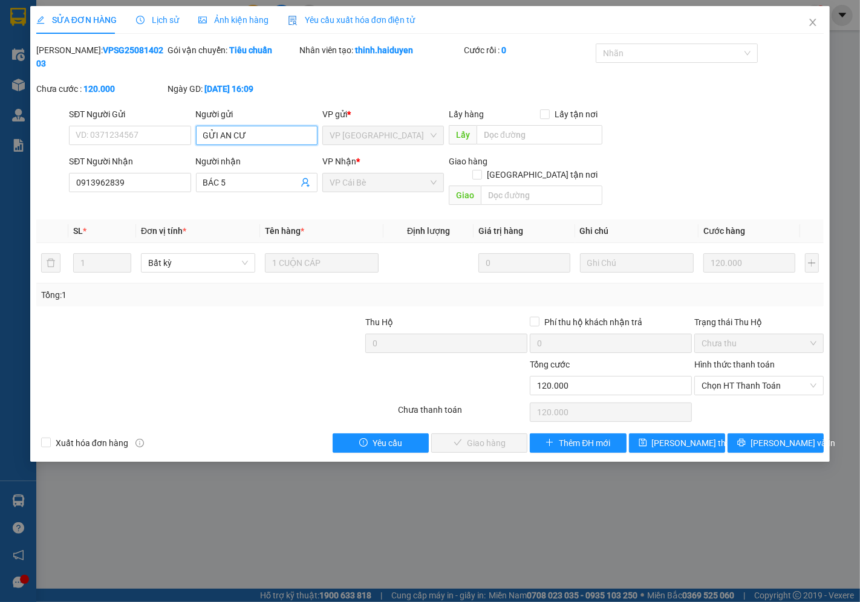
click at [258, 126] on input "GỬI AN CƯ" at bounding box center [257, 135] width 122 height 19
type input "GỬI AN CƯ, KHÁCH XUỐNG CB NHẬN LUÔN NHA"
click at [710, 434] on button "[PERSON_NAME] thay đổi" at bounding box center [677, 443] width 96 height 19
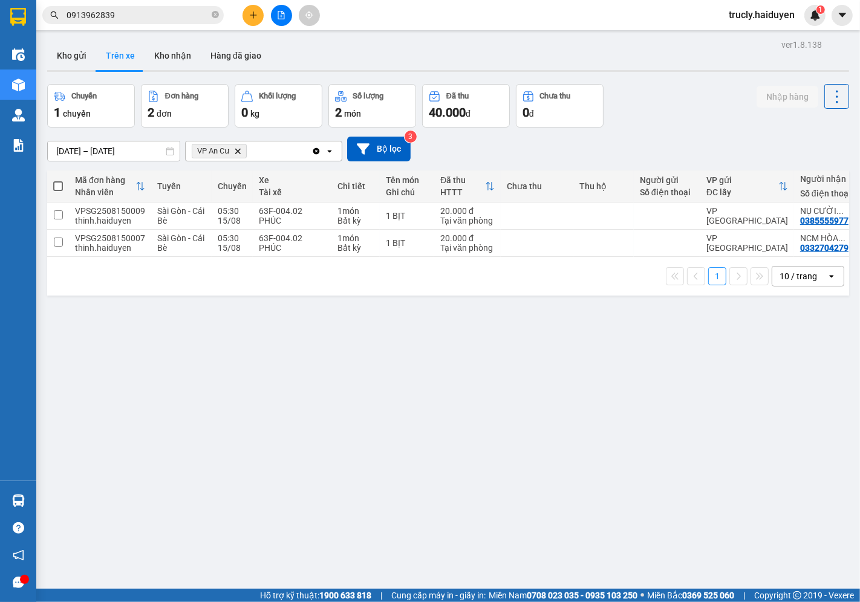
click at [148, 11] on input "0913962839" at bounding box center [138, 14] width 143 height 13
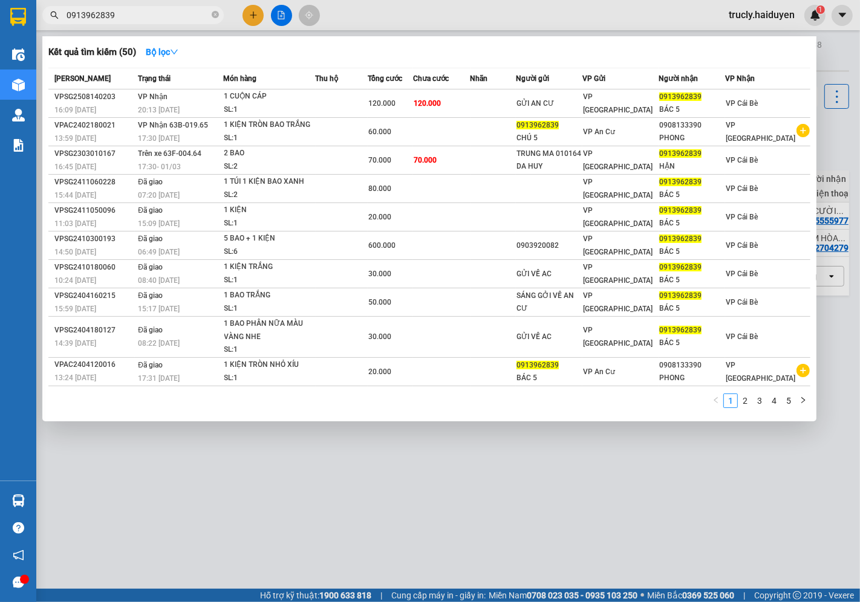
click at [142, 18] on input "0913962839" at bounding box center [138, 14] width 143 height 13
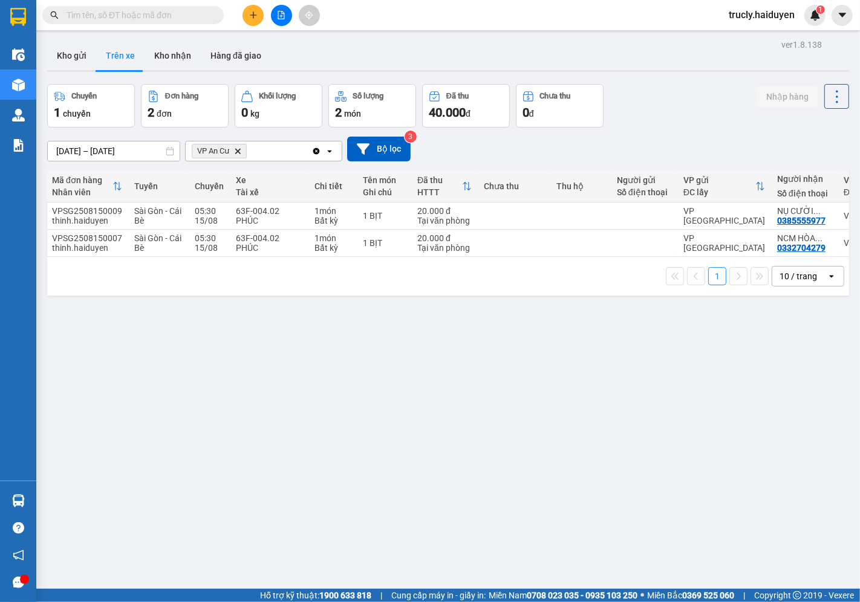
scroll to position [0, 31]
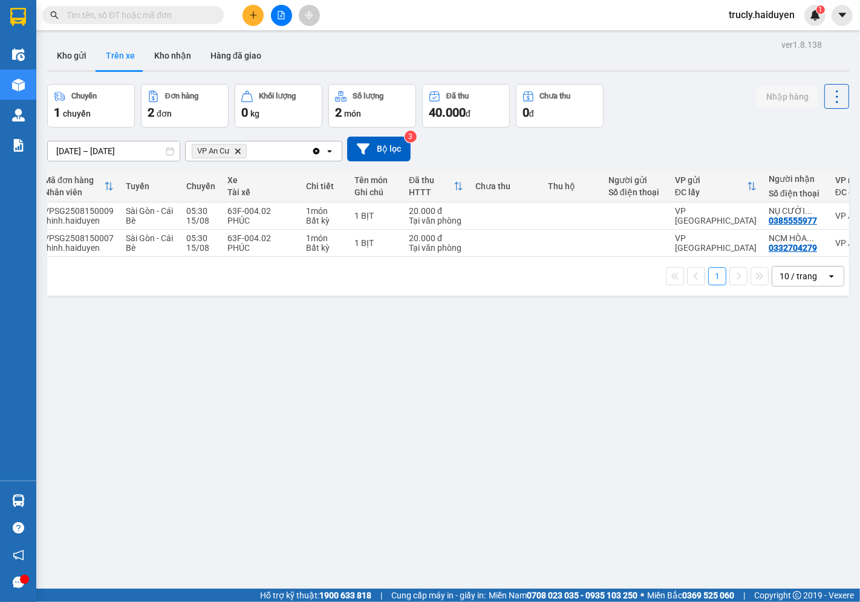
click at [587, 410] on div "ver 1.8.138 Kho gửi Trên xe Kho nhận Hàng đã giao Chuyến 1 chuyến Đơn hàng 2 đơ…" at bounding box center [448, 337] width 812 height 602
click at [658, 67] on div "Kho gửi Trên xe Kho nhận Hàng đã giao" at bounding box center [448, 57] width 802 height 32
click at [642, 98] on div "Chuyến 1 chuyến Đơn hàng 2 đơn Khối lượng 0 kg Số lượng 2 món Đã thu 40.000 đ C…" at bounding box center [448, 106] width 802 height 44
click at [183, 62] on button "Kho nhận" at bounding box center [173, 55] width 56 height 29
type input "[DATE] – [DATE]"
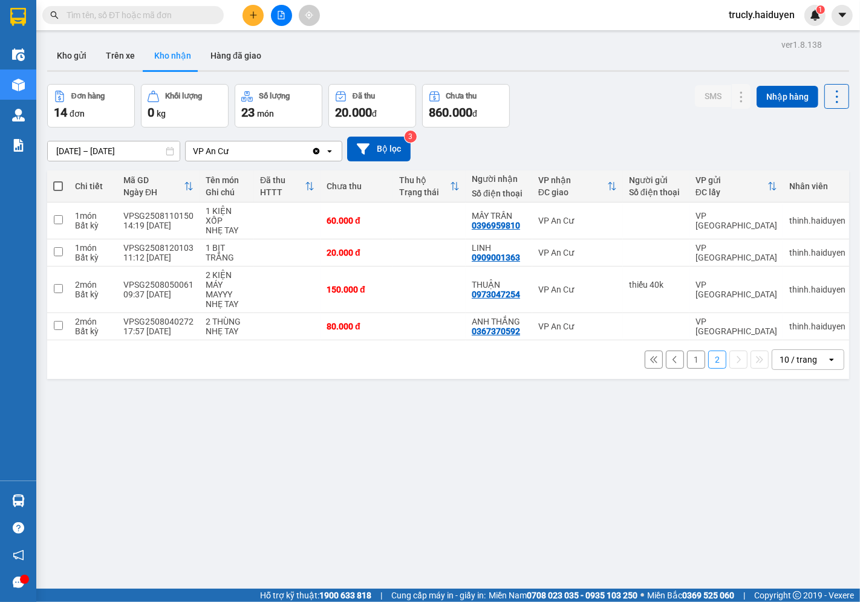
click at [687, 369] on button "1" at bounding box center [696, 360] width 18 height 18
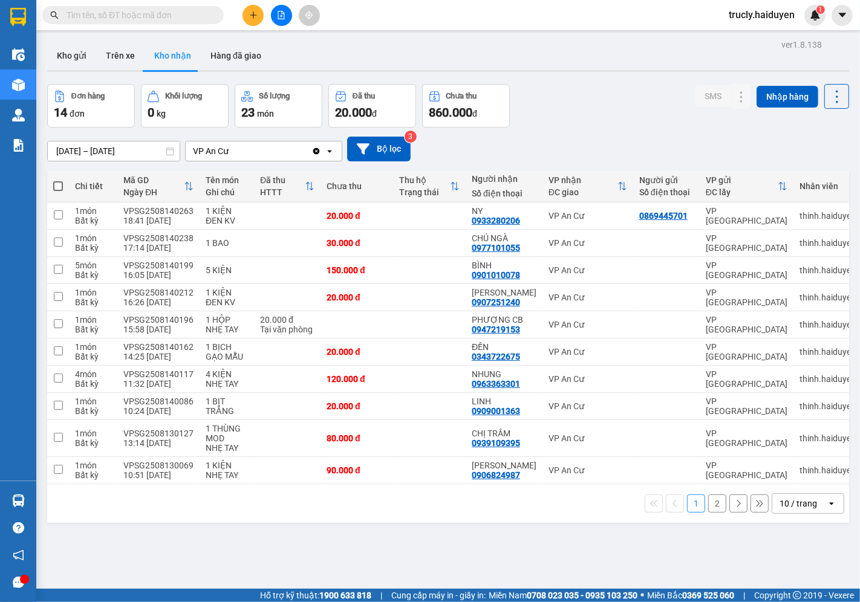
drag, startPoint x: 710, startPoint y: 506, endPoint x: 647, endPoint y: 500, distance: 62.6
click at [710, 506] on button "2" at bounding box center [717, 504] width 18 height 18
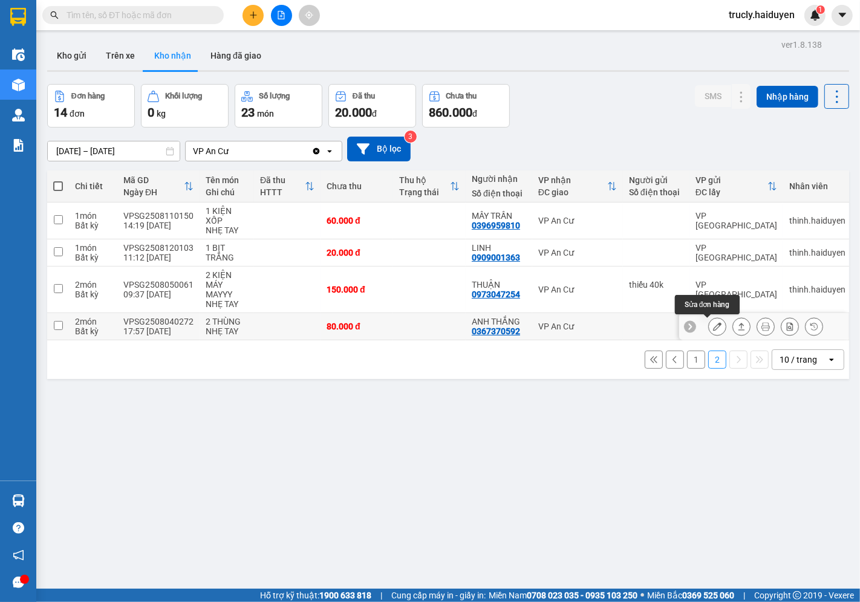
click at [709, 329] on button at bounding box center [717, 326] width 17 height 21
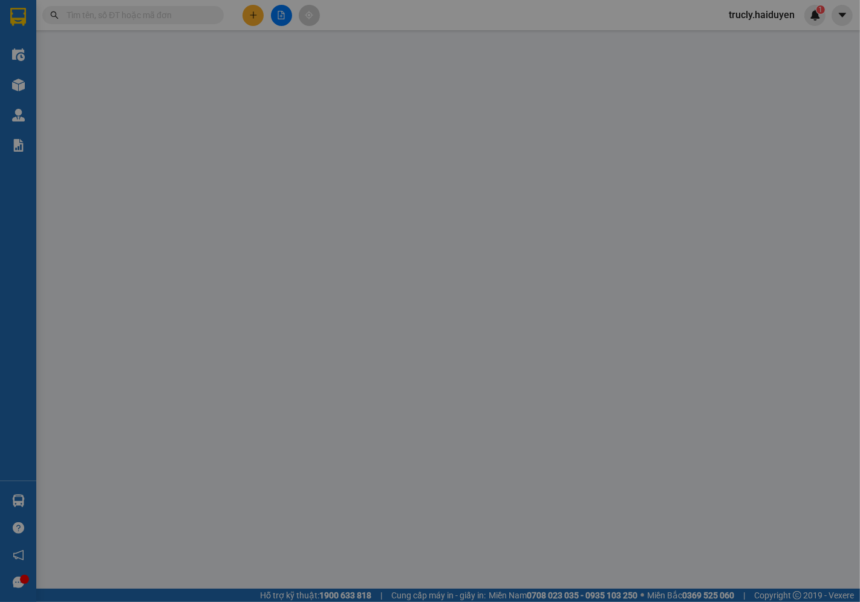
type input "0367370592"
type input "ANH THẮNG"
type input "80.000"
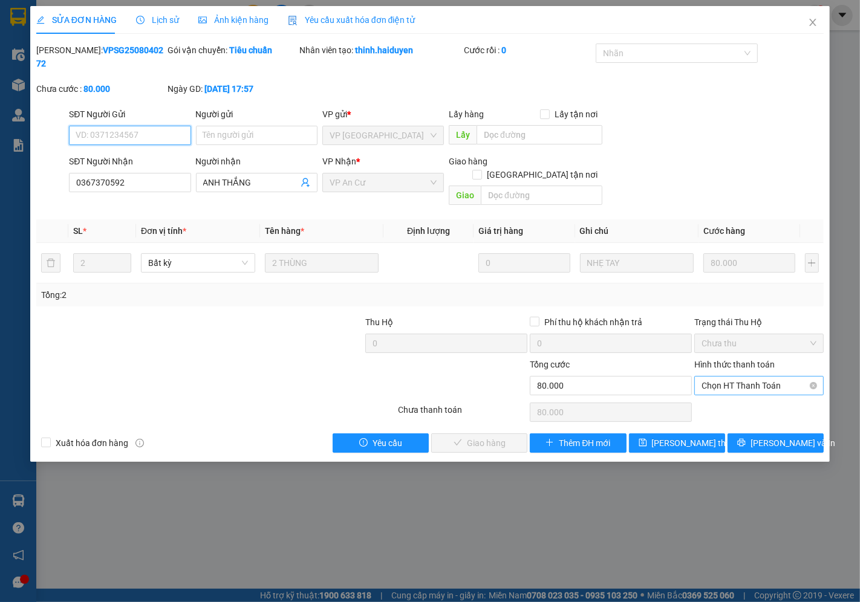
click at [720, 377] on span "Chọn HT Thanh Toán" at bounding box center [759, 386] width 115 height 18
click at [717, 388] on div "Tại văn phòng" at bounding box center [759, 383] width 115 height 13
type input "0"
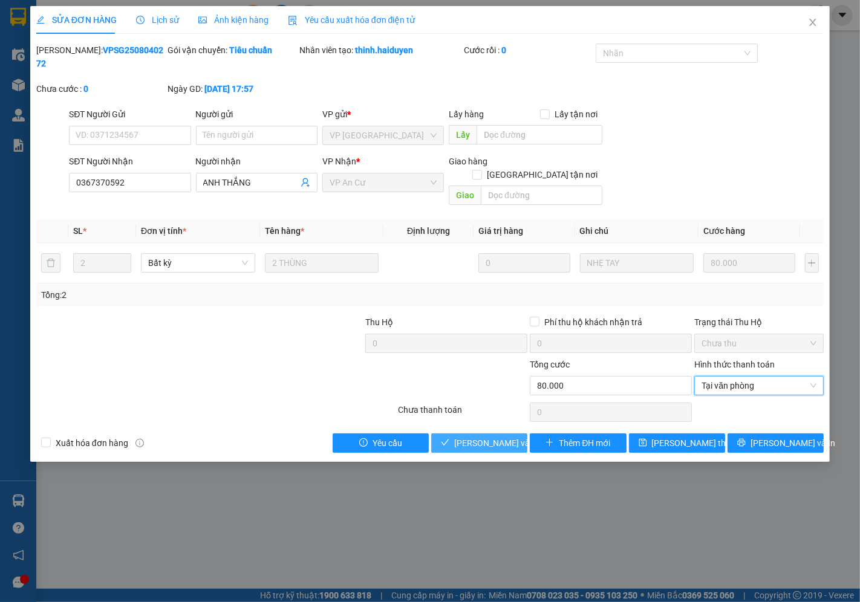
click at [492, 437] on span "[PERSON_NAME] và Giao hàng" at bounding box center [512, 443] width 116 height 13
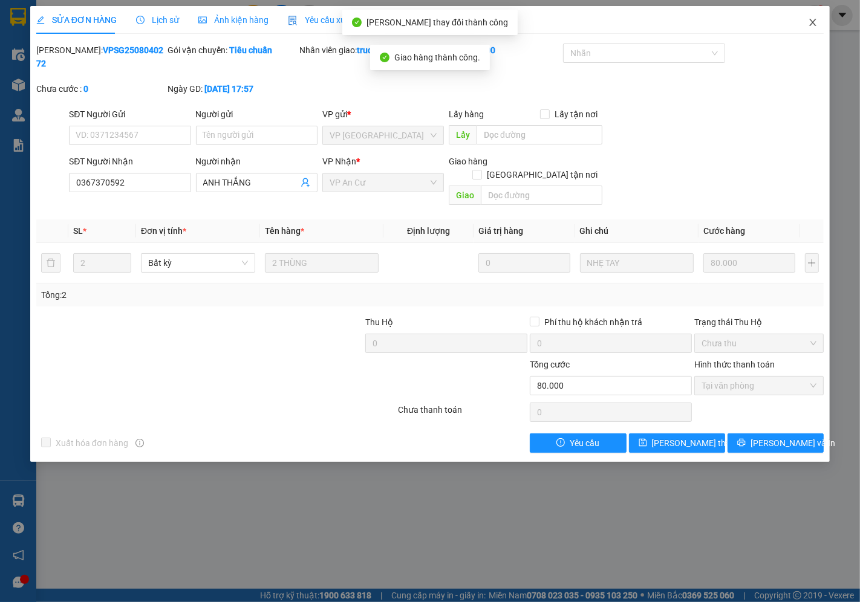
click at [817, 22] on icon "close" at bounding box center [813, 23] width 10 height 10
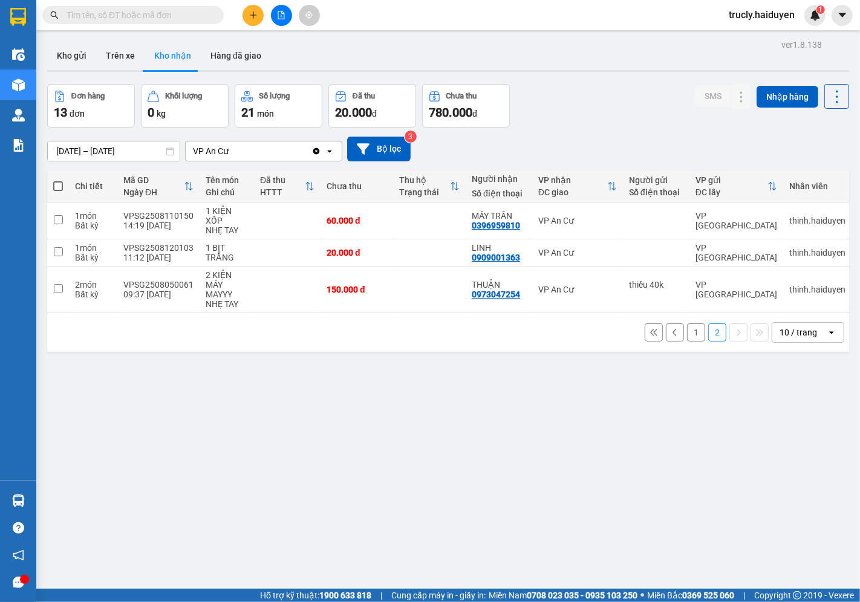
click at [687, 335] on button "1" at bounding box center [696, 333] width 18 height 18
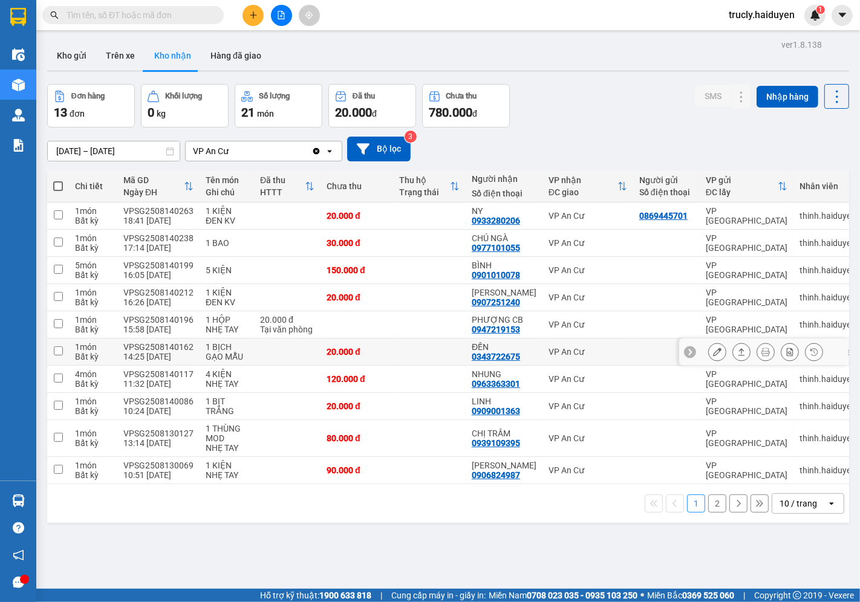
click at [709, 350] on button at bounding box center [717, 352] width 17 height 21
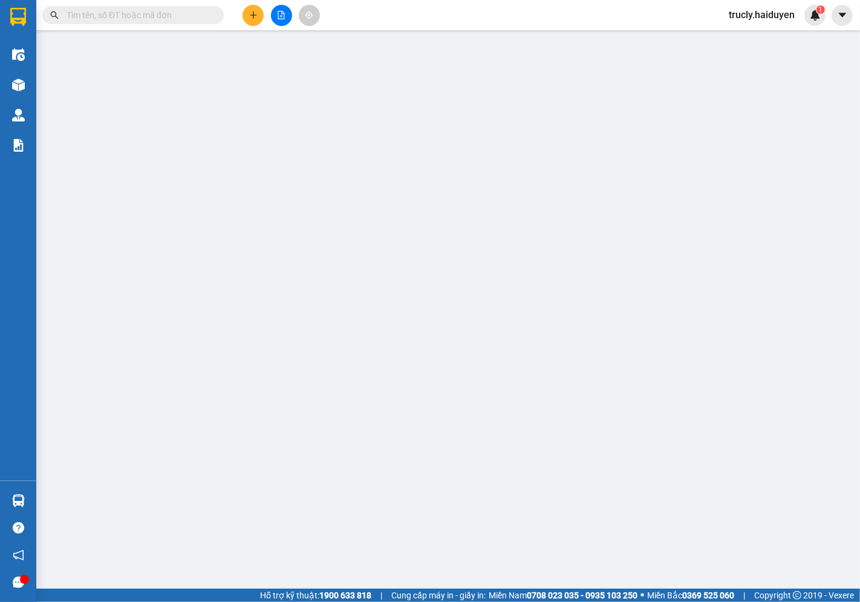
type input "0343722675"
type input "ĐẾN"
type input "20.000"
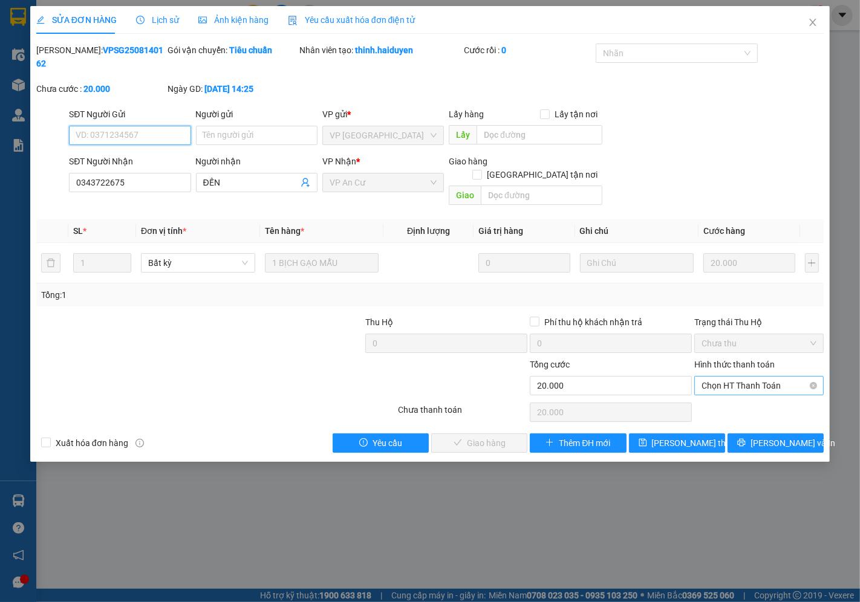
click at [720, 377] on span "Chọn HT Thanh Toán" at bounding box center [759, 386] width 115 height 18
click at [726, 387] on div "Tại văn phòng" at bounding box center [759, 383] width 115 height 13
type input "0"
drag, startPoint x: 506, startPoint y: 414, endPoint x: 461, endPoint y: 457, distance: 62.5
click at [505, 437] on span "[PERSON_NAME] và Giao hàng" at bounding box center [512, 443] width 116 height 13
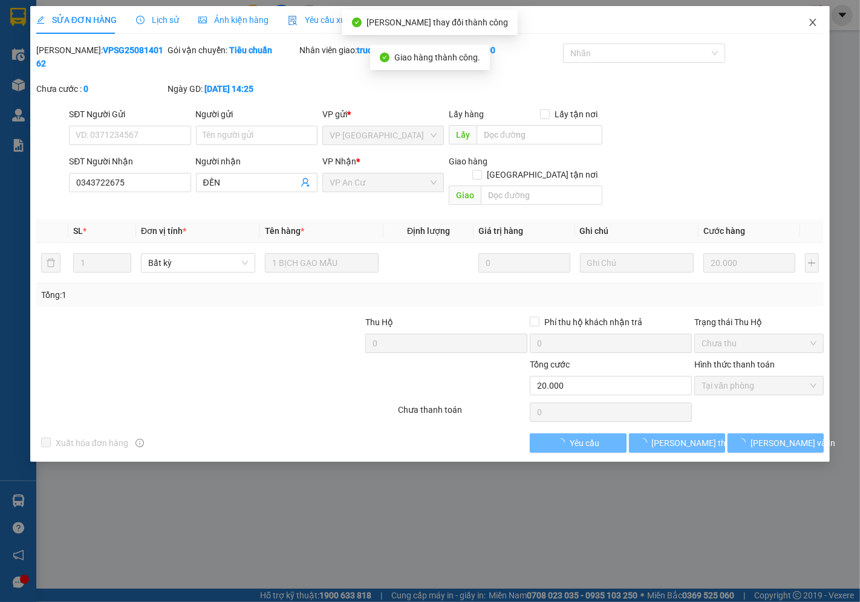
click at [811, 21] on icon "close" at bounding box center [813, 22] width 7 height 7
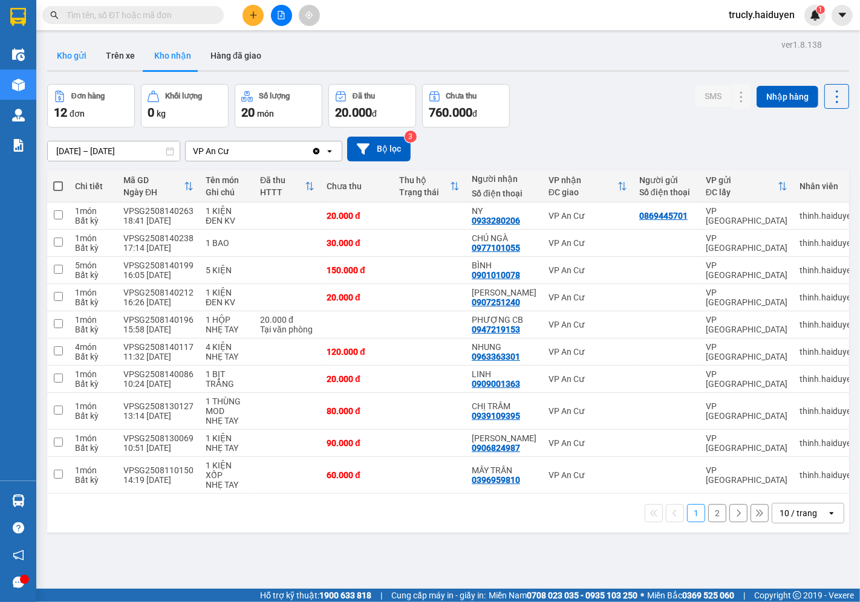
click at [59, 53] on button "Kho gửi" at bounding box center [71, 55] width 49 height 29
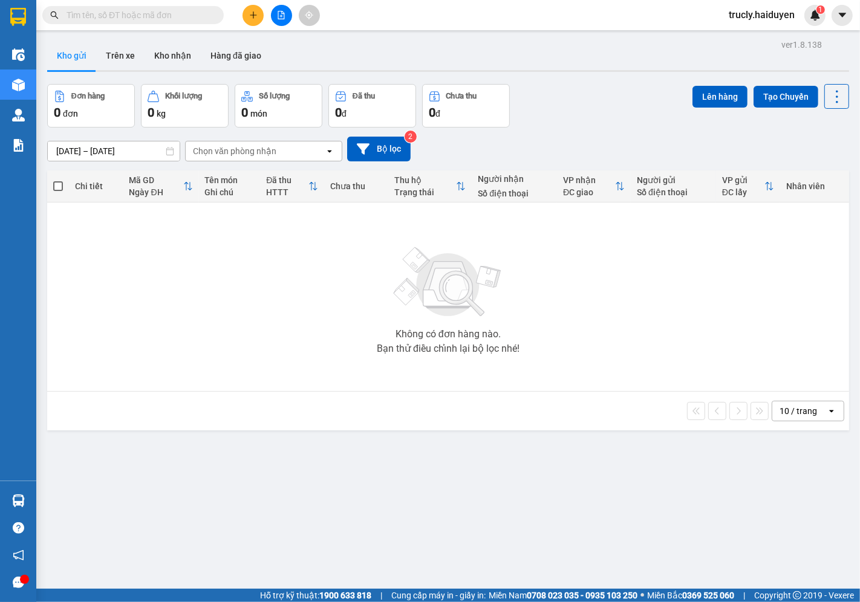
click at [623, 85] on div "Đơn hàng 0 đơn Khối lượng 0 kg Số lượng 0 món Đã thu 0 đ Chưa thu 0 đ Lên hàng …" at bounding box center [448, 106] width 802 height 44
click at [125, 54] on button "Trên xe" at bounding box center [120, 55] width 48 height 29
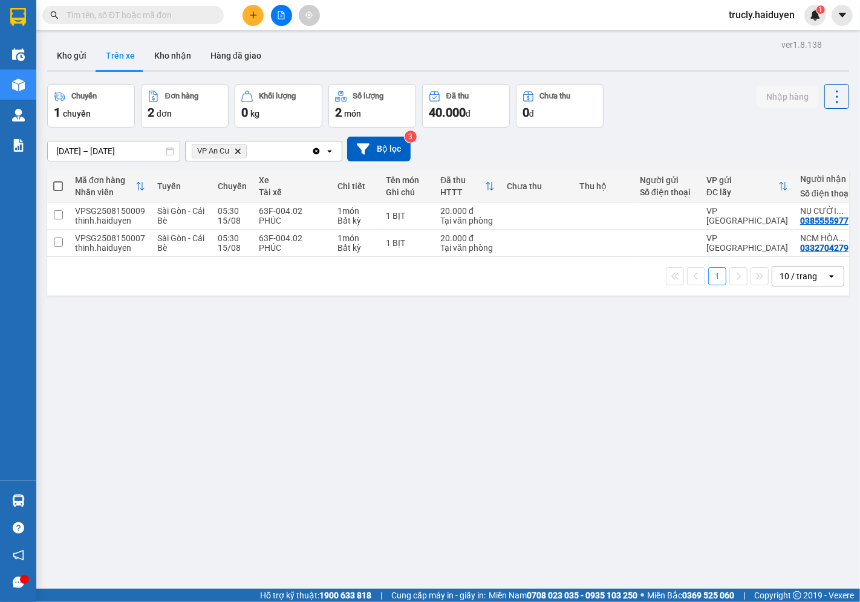
click at [634, 112] on div "Chuyến 1 chuyến Đơn hàng 2 đơn Khối lượng 0 kg Số lượng 2 món Đã thu 40.000 đ C…" at bounding box center [448, 106] width 802 height 44
click at [258, 15] on button at bounding box center [253, 15] width 21 height 21
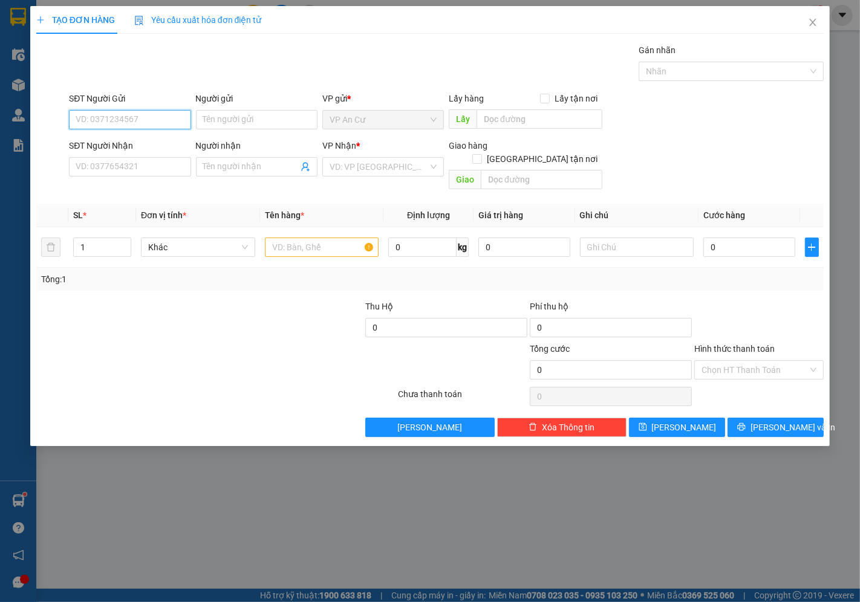
click at [177, 122] on input "SĐT Người Gửi" at bounding box center [130, 119] width 122 height 19
click at [166, 138] on div "0377460911 - THI TCAC" at bounding box center [129, 143] width 107 height 13
type input "0377460911"
type input "THI TCAC"
type input "0918101801"
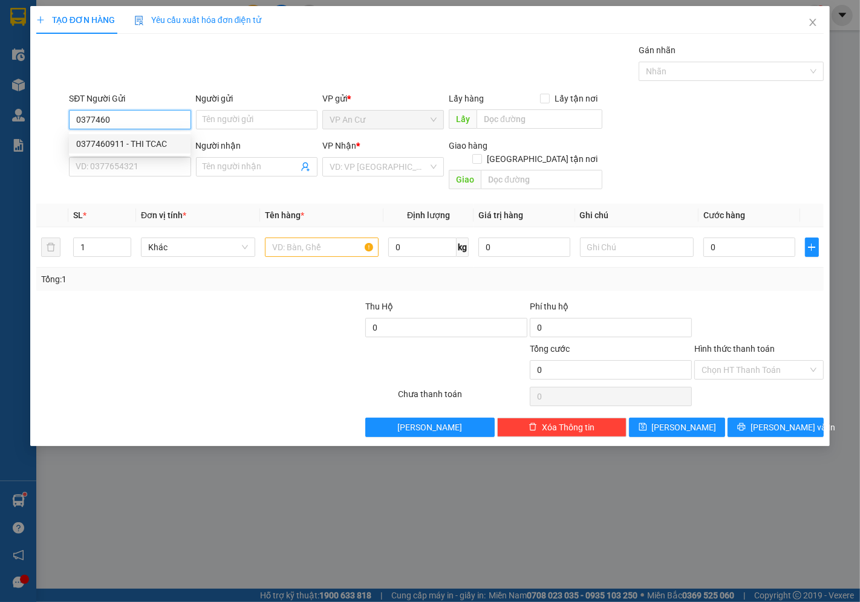
type input "[PERSON_NAME]"
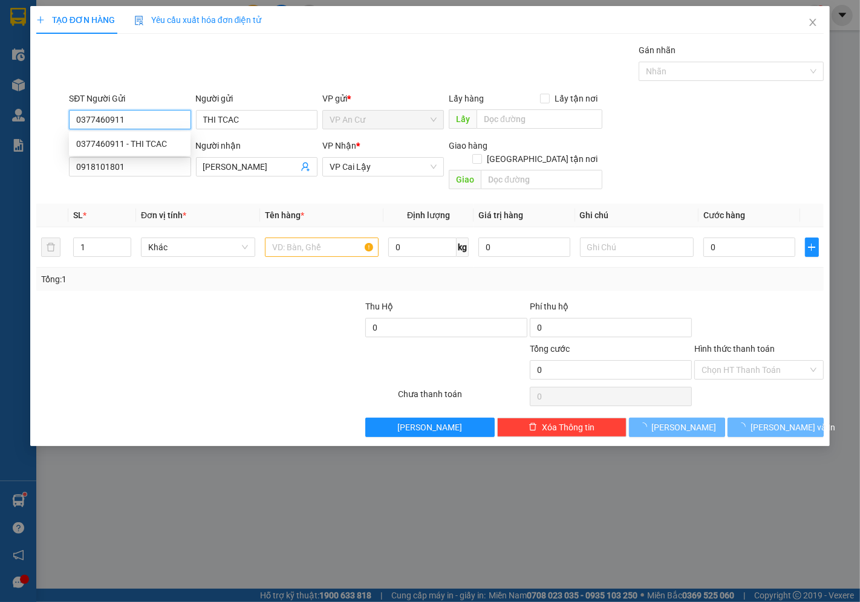
type input "10.000"
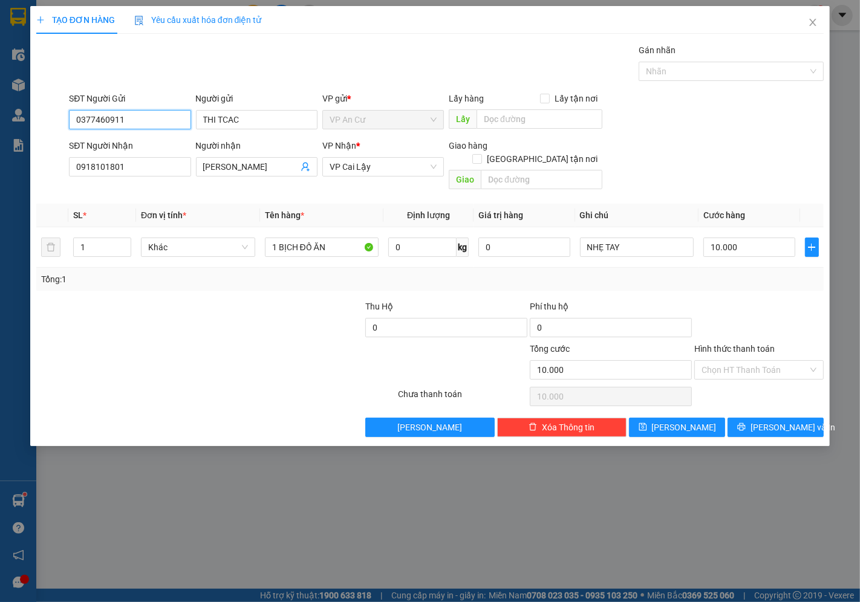
type input "0377460911"
click at [227, 351] on div at bounding box center [150, 363] width 230 height 42
click at [220, 327] on div at bounding box center [282, 321] width 165 height 42
click at [120, 162] on input "0918101801" at bounding box center [130, 166] width 122 height 19
click at [255, 385] on div at bounding box center [216, 397] width 362 height 24
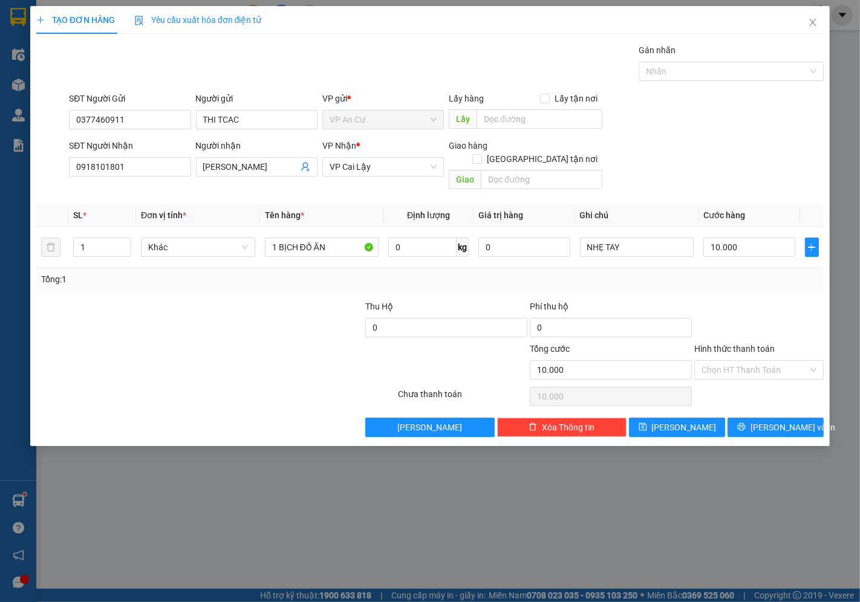
click at [671, 273] on div "Tổng: 1" at bounding box center [430, 279] width 778 height 13
click at [722, 361] on input "Hình thức thanh toán" at bounding box center [755, 370] width 106 height 18
click at [730, 375] on div "Tại văn phòng" at bounding box center [759, 380] width 115 height 13
type input "0"
click at [746, 418] on button "[PERSON_NAME] và In" at bounding box center [776, 427] width 96 height 19
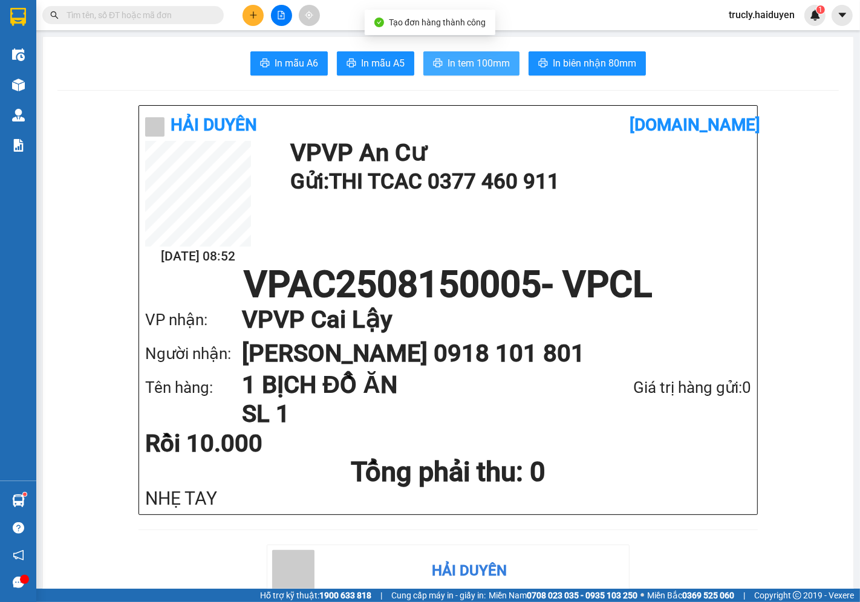
click at [448, 64] on span "In tem 100mm" at bounding box center [479, 63] width 62 height 15
click at [344, 8] on div "Kết quả tìm kiếm ( 50 ) Bộ lọc Mã ĐH Trạng thái Món hàng Thu hộ Tổng cước Chưa …" at bounding box center [430, 15] width 860 height 30
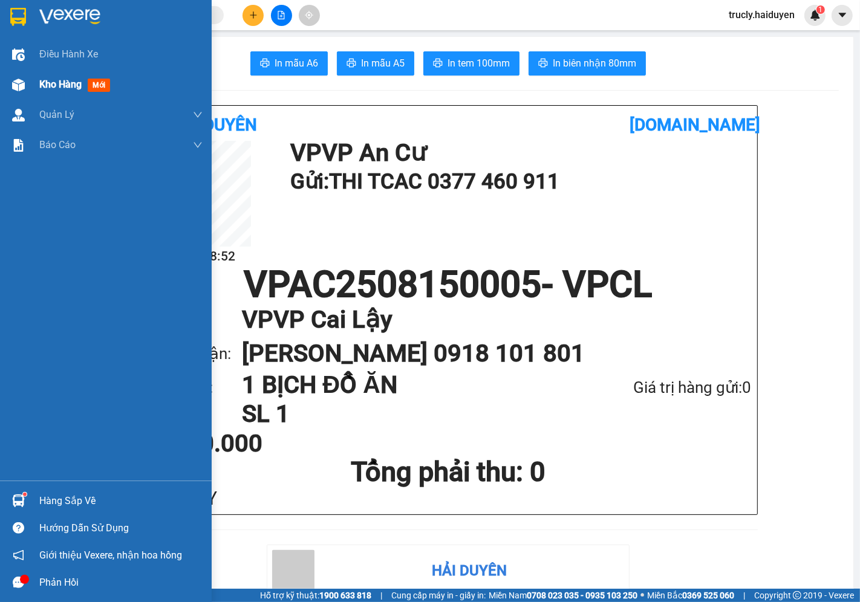
click at [30, 85] on div "Kho hàng mới" at bounding box center [106, 85] width 212 height 30
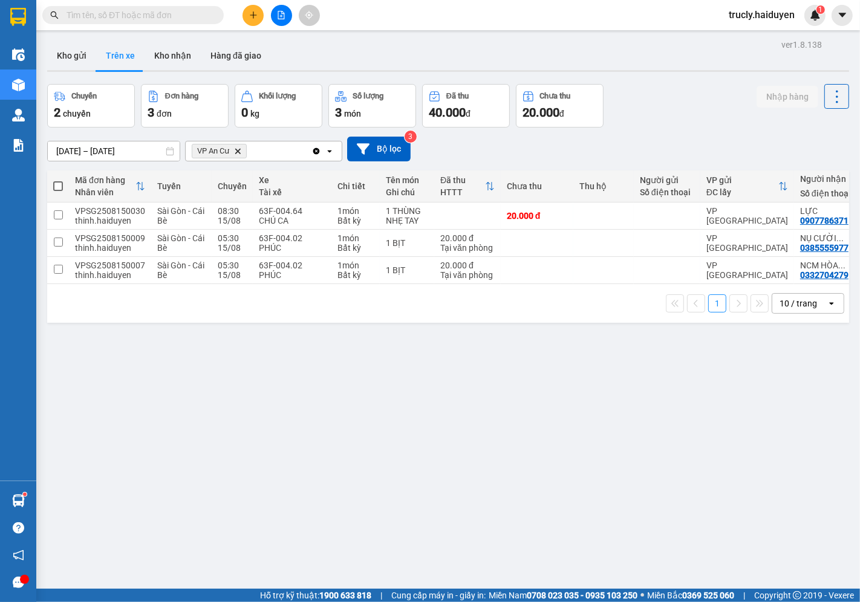
drag, startPoint x: 673, startPoint y: 97, endPoint x: 183, endPoint y: 98, distance: 490.6
click at [663, 97] on div "Chuyến 2 chuyến Đơn hàng 3 đơn Khối lượng 0 kg Số lượng 3 món Đã thu 40.000 đ C…" at bounding box center [448, 106] width 802 height 44
click at [156, 53] on button "Kho nhận" at bounding box center [173, 55] width 56 height 29
type input "[DATE] – [DATE]"
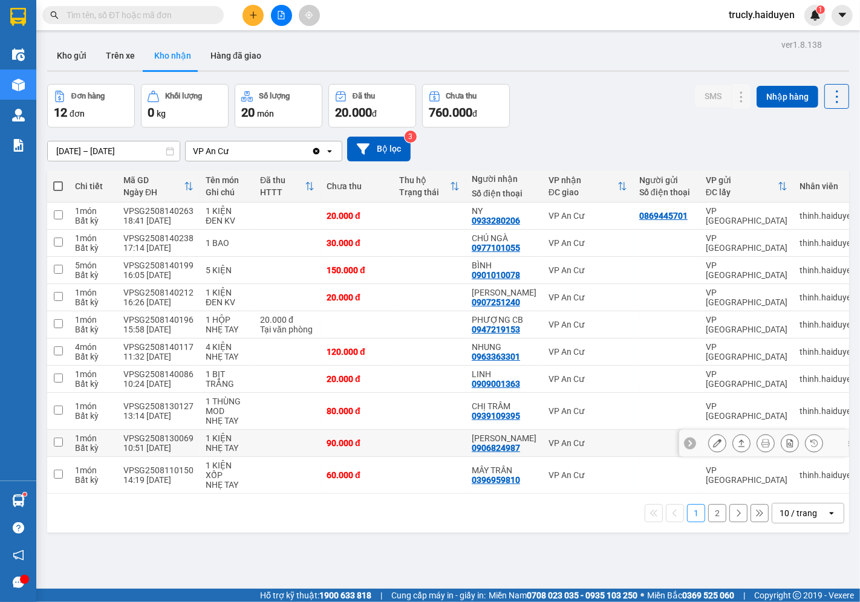
click at [709, 443] on button at bounding box center [717, 443] width 17 height 21
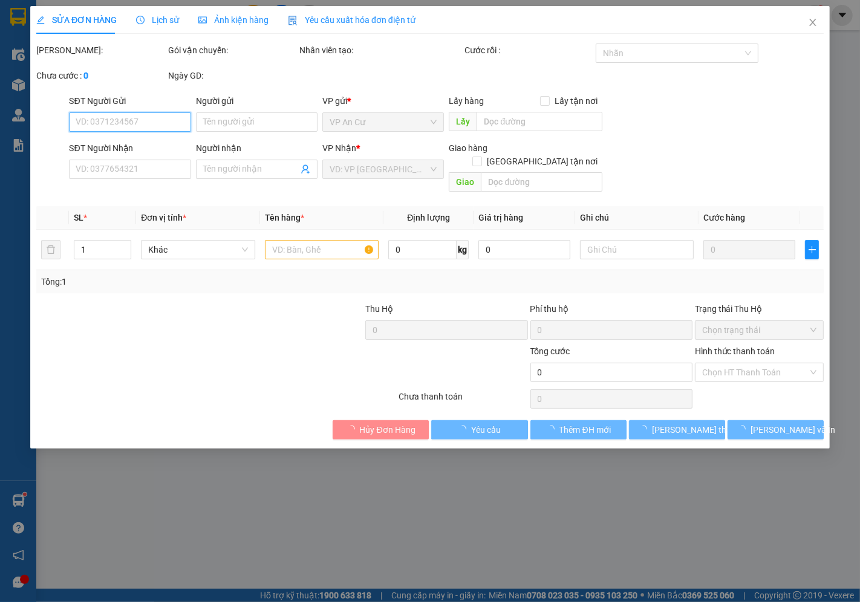
type input "0906824987"
type input "[PERSON_NAME]"
type input "90.000"
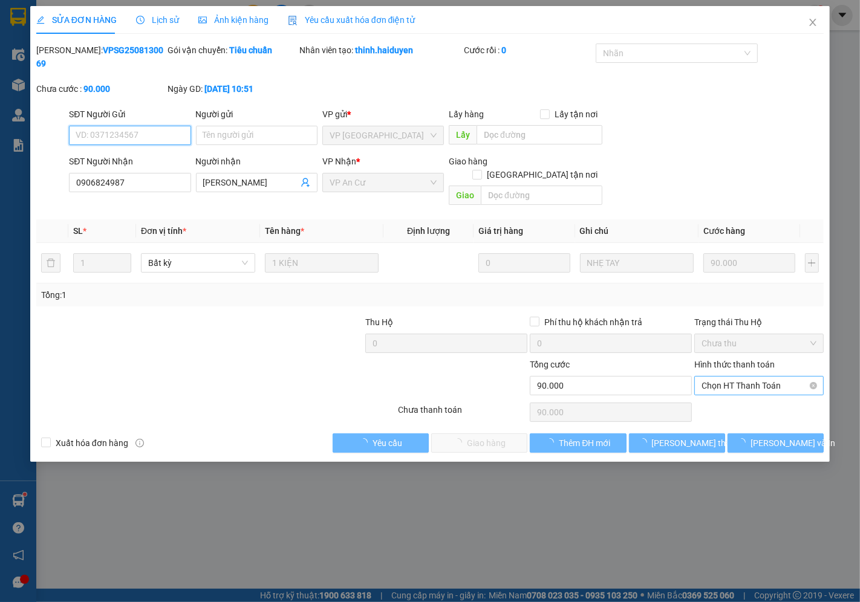
click at [722, 377] on span "Chọn HT Thanh Toán" at bounding box center [759, 386] width 115 height 18
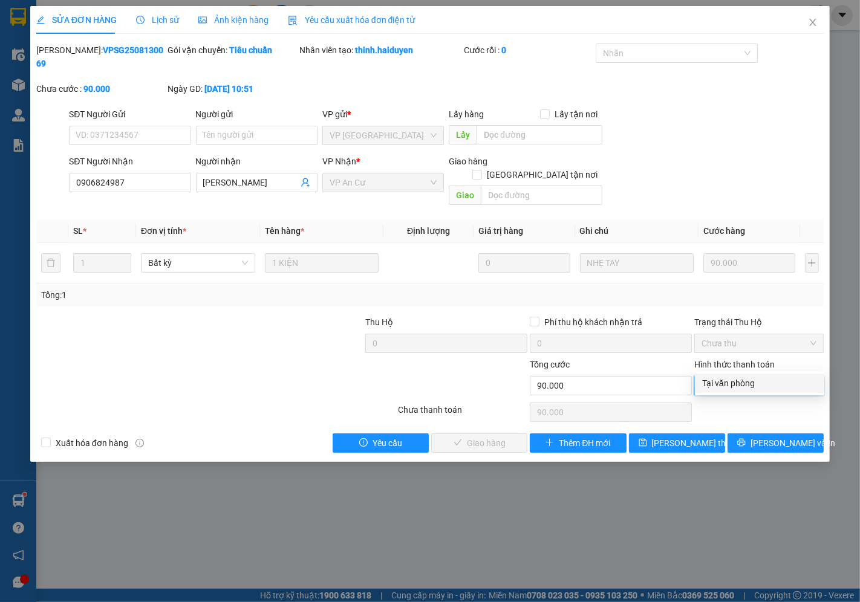
click at [723, 382] on div "Tại văn phòng" at bounding box center [759, 383] width 115 height 13
type input "0"
click at [488, 437] on span "[PERSON_NAME] và Giao hàng" at bounding box center [512, 443] width 116 height 13
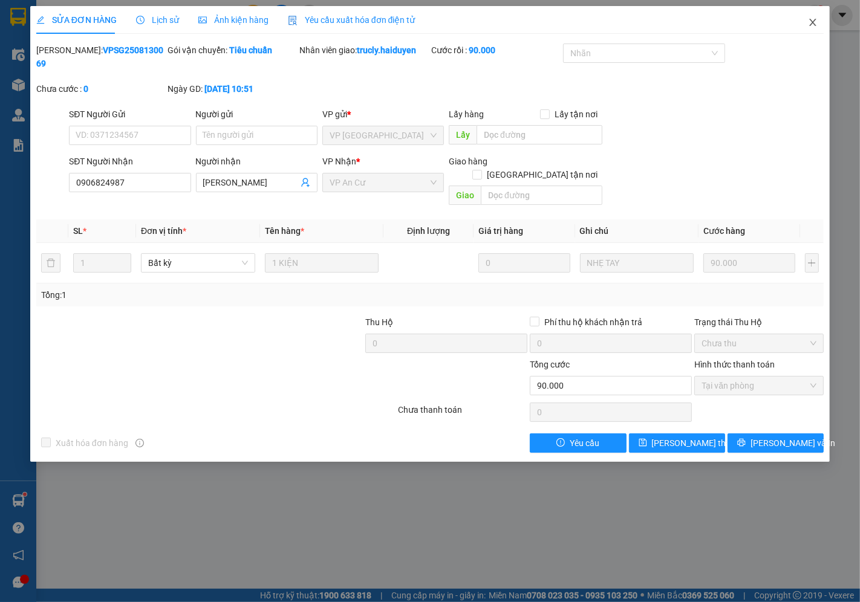
click at [808, 22] on icon "close" at bounding box center [813, 23] width 10 height 10
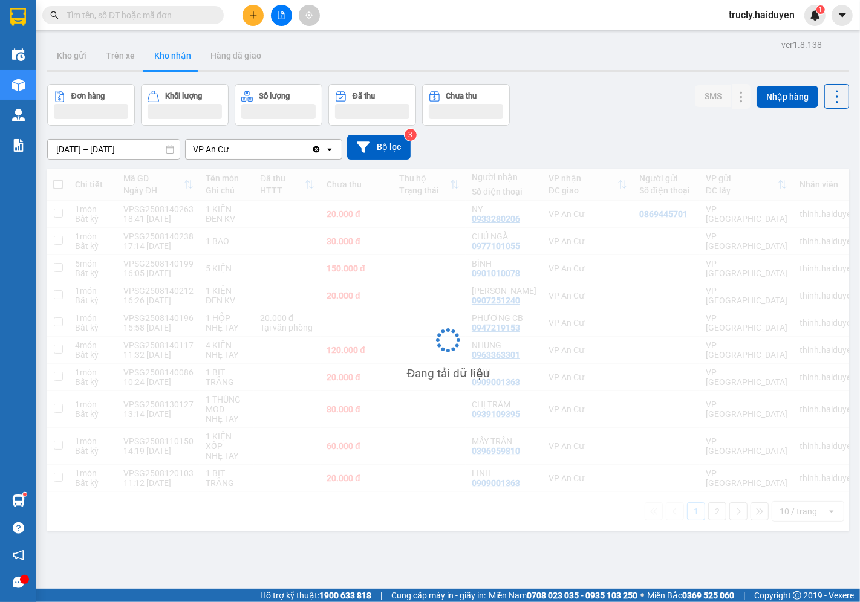
click at [615, 116] on div "Đơn hàng Khối lượng Số lượng Đã thu Chưa thu SMS Nhập hàng" at bounding box center [448, 105] width 802 height 42
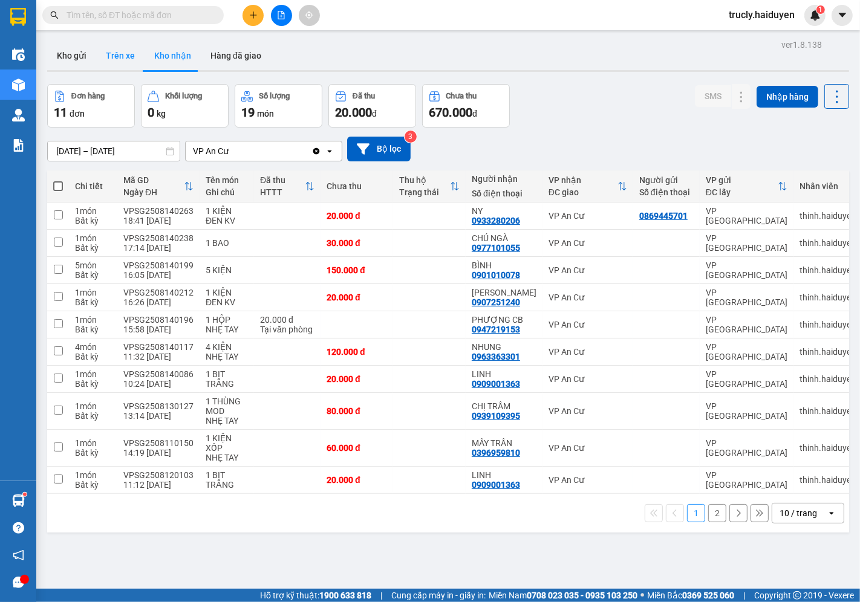
click at [128, 55] on button "Trên xe" at bounding box center [120, 55] width 48 height 29
type input "[DATE] – [DATE]"
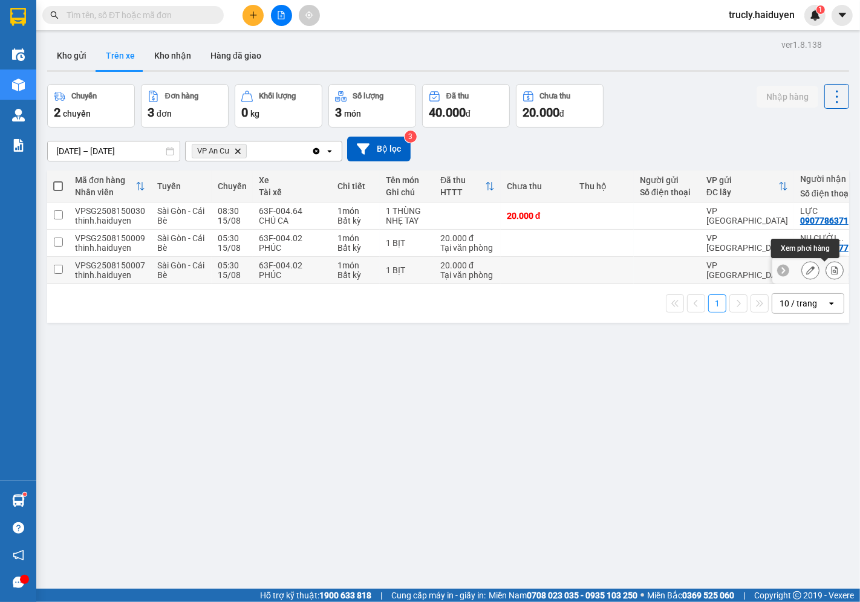
click at [831, 270] on icon at bounding box center [835, 270] width 8 height 8
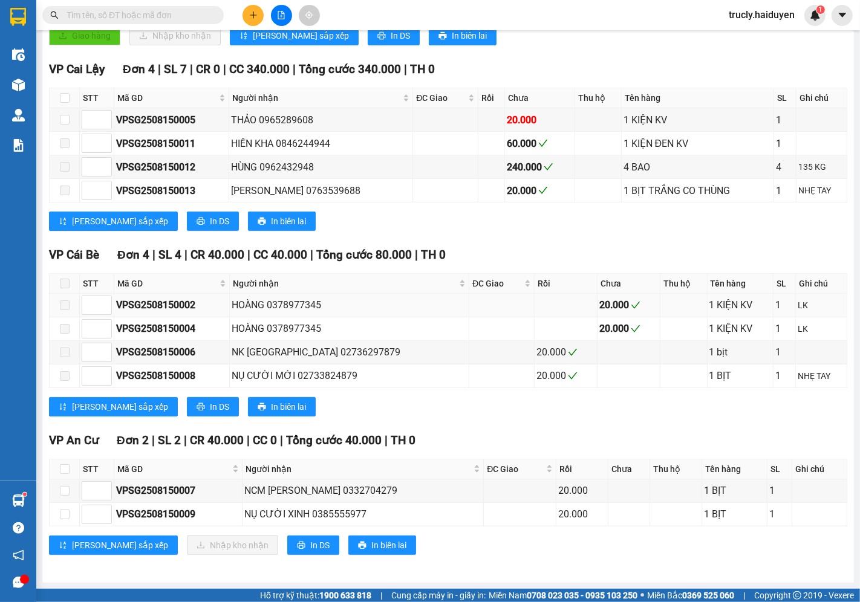
scroll to position [330, 0]
click at [64, 466] on input "checkbox" at bounding box center [65, 470] width 10 height 10
checkbox input "true"
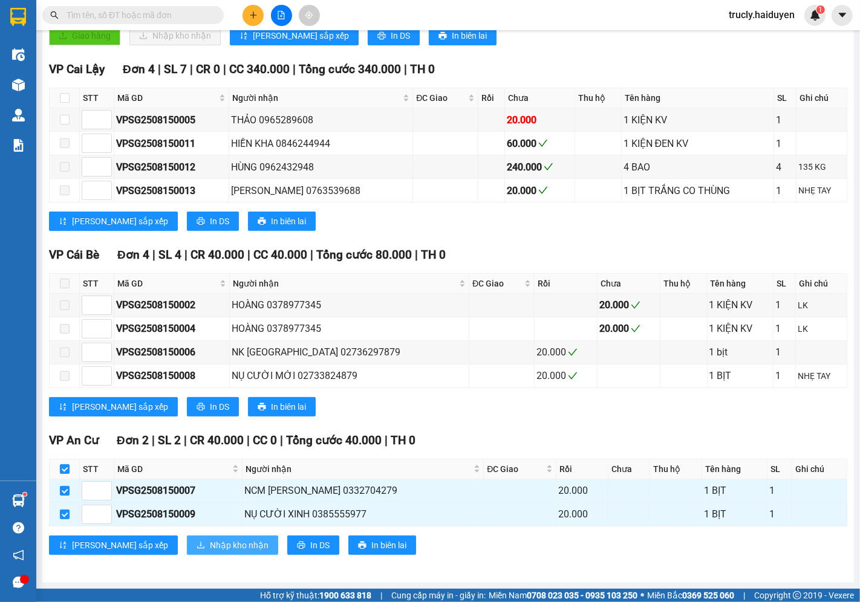
click at [188, 536] on button "Nhập kho nhận" at bounding box center [232, 545] width 91 height 19
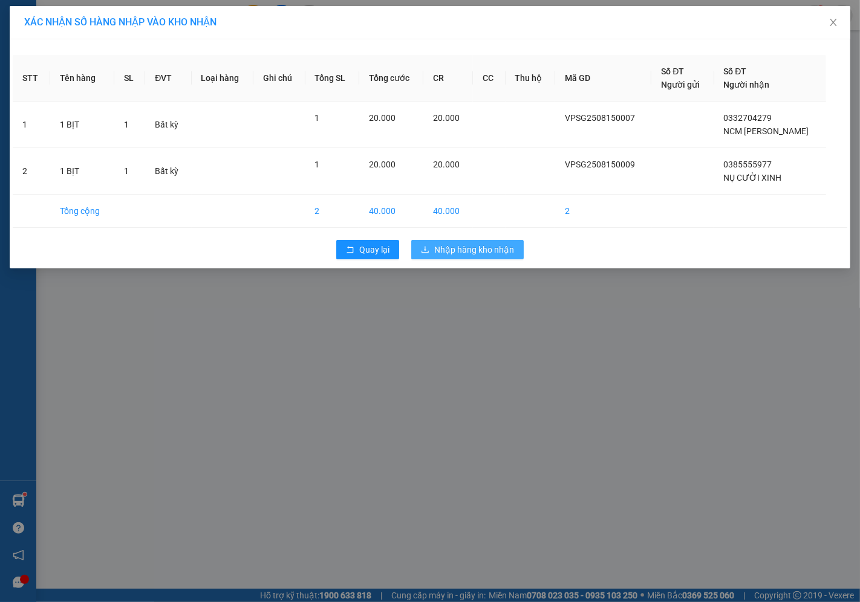
click at [465, 252] on span "Nhập hàng kho nhận" at bounding box center [474, 249] width 80 height 13
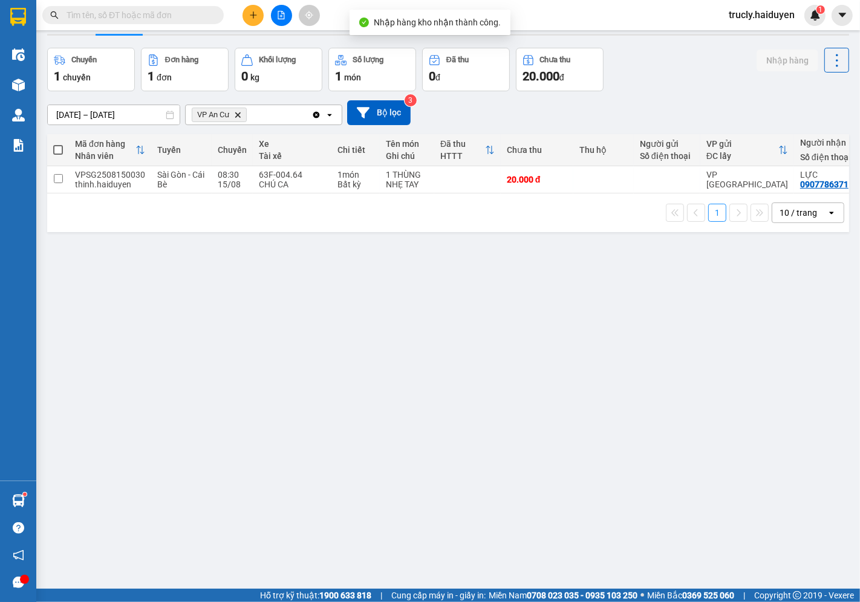
scroll to position [56, 0]
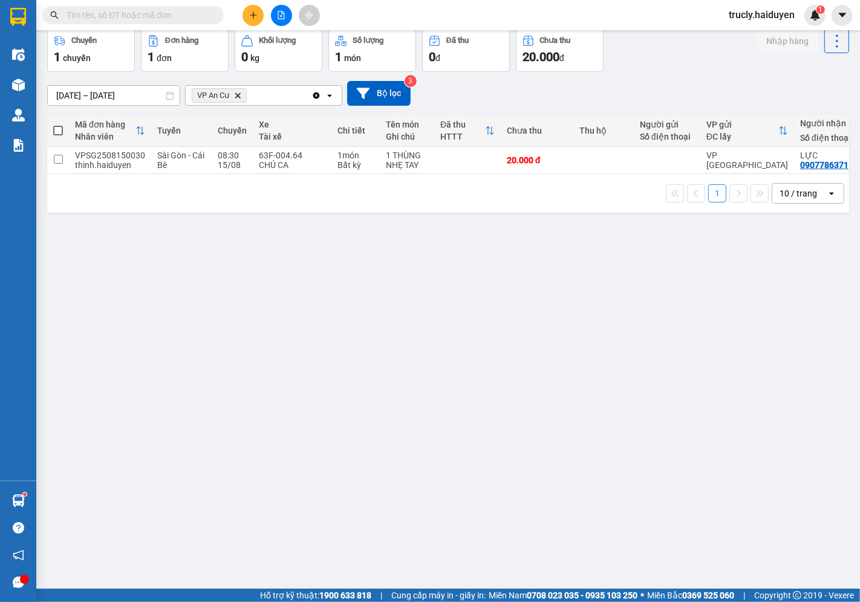
click at [666, 64] on div "Chuyến 1 chuyến Đơn hàng 1 đơn Khối lượng 0 kg Số lượng 1 món Đã thu 0 đ Chưa t…" at bounding box center [448, 50] width 802 height 44
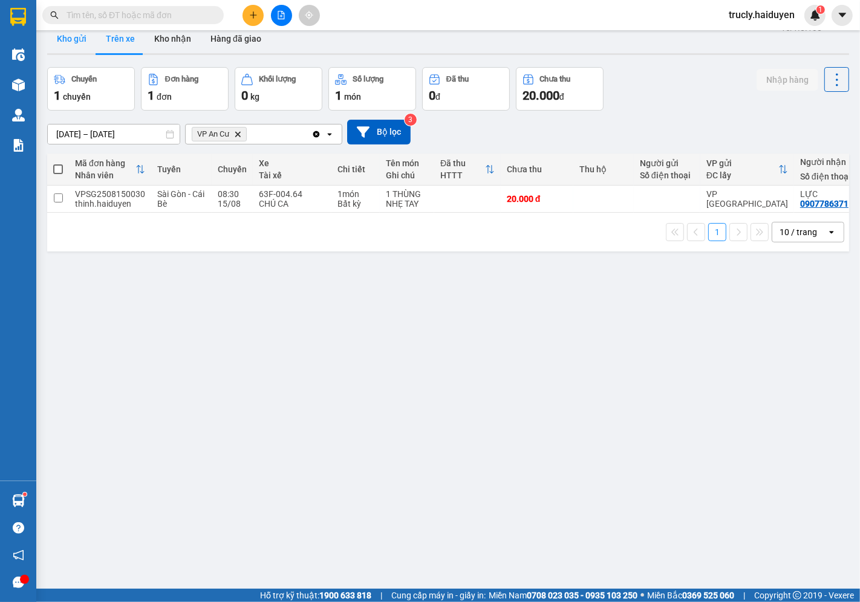
scroll to position [0, 0]
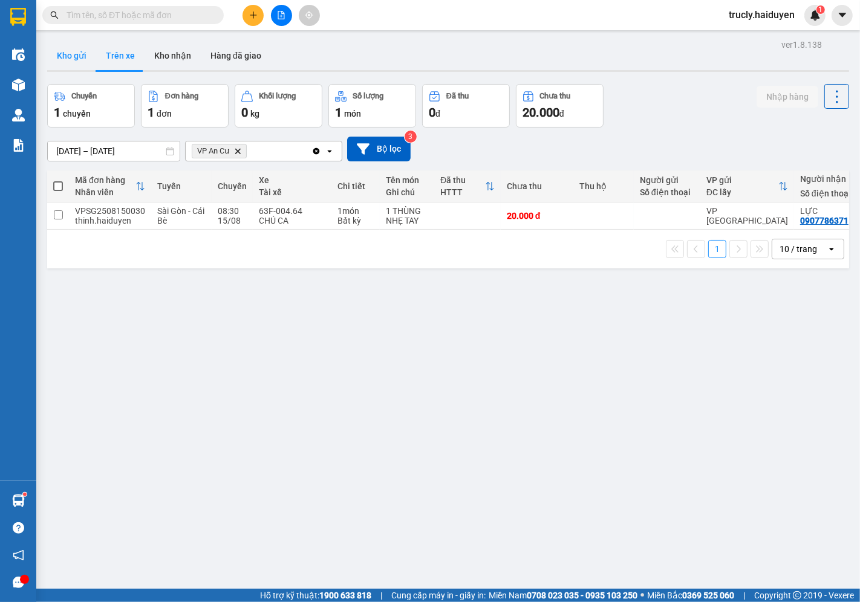
click at [68, 51] on button "Kho gửi" at bounding box center [71, 55] width 49 height 29
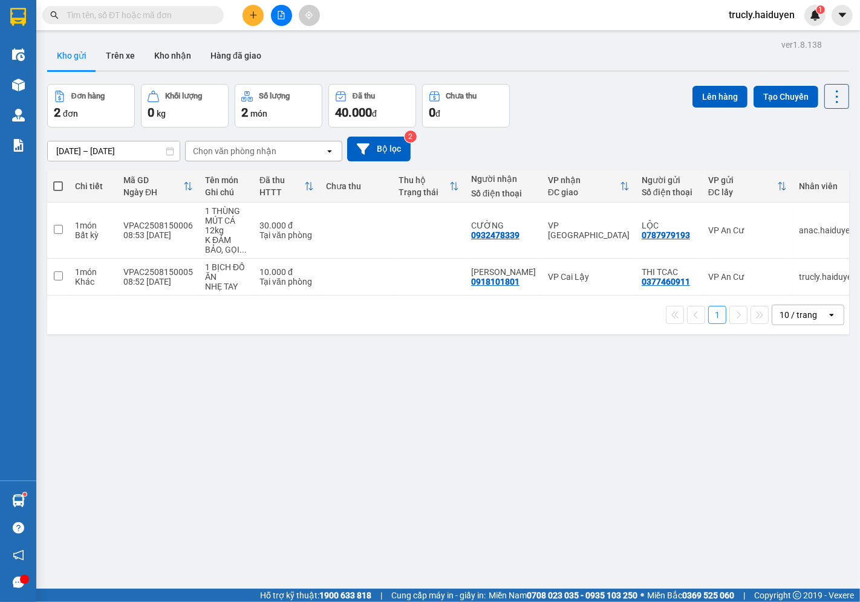
click at [581, 102] on div "Đơn hàng 2 đơn Khối lượng 0 kg Số lượng 2 món Đã thu 40.000 đ Chưa thu 0 đ Lên …" at bounding box center [448, 106] width 802 height 44
click at [86, 406] on div "ver 1.8.138 Kho gửi Trên xe Kho nhận Hàng đã giao Đơn hàng 2 đơn Khối lượng 0 k…" at bounding box center [448, 337] width 812 height 602
click at [259, 15] on button at bounding box center [253, 15] width 21 height 21
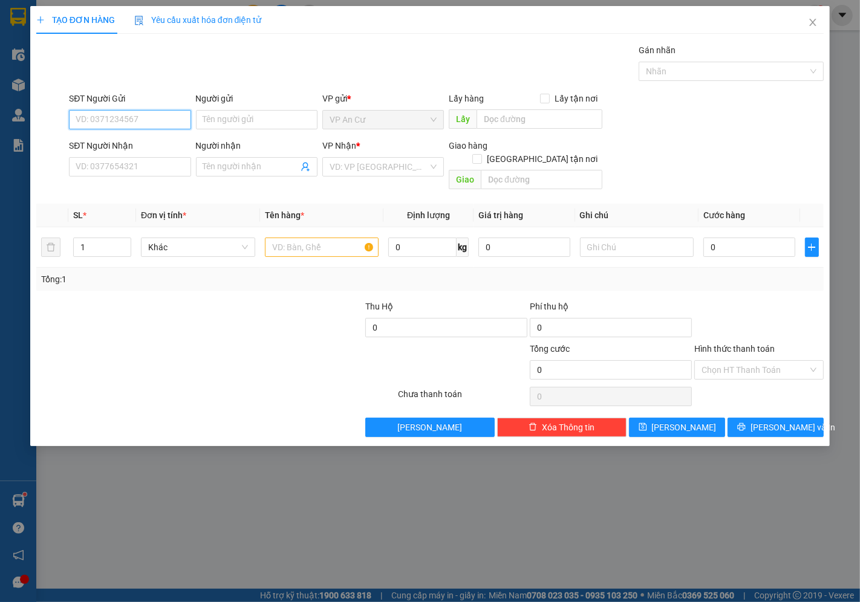
click at [171, 111] on input "SĐT Người Gửi" at bounding box center [130, 119] width 122 height 19
click at [149, 146] on div "0385555977 - NỤ CƯỜI XINH" at bounding box center [132, 143] width 113 height 13
type input "0385555977"
type input "NỤ CƯỜI XINH"
type input "0937040848"
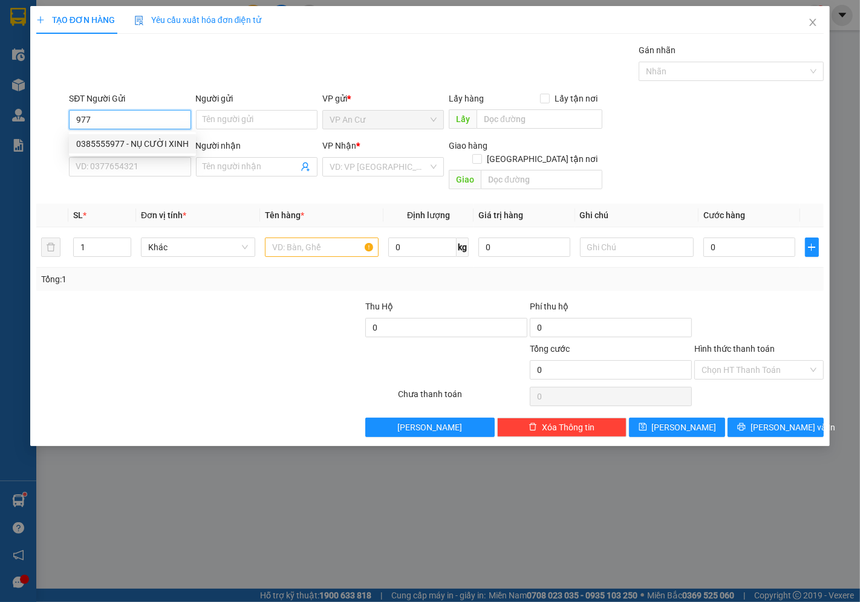
type input "LABO [GEOGRAPHIC_DATA]"
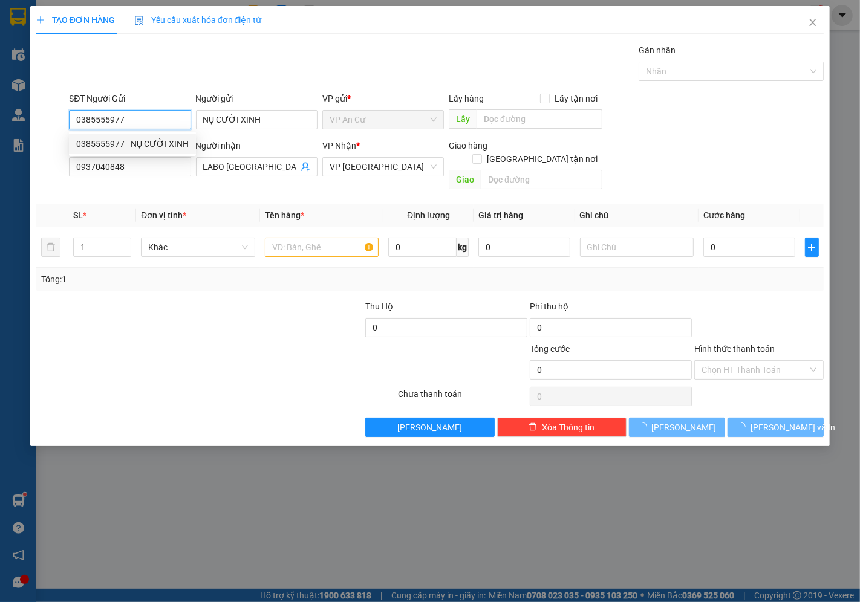
type input "20.000"
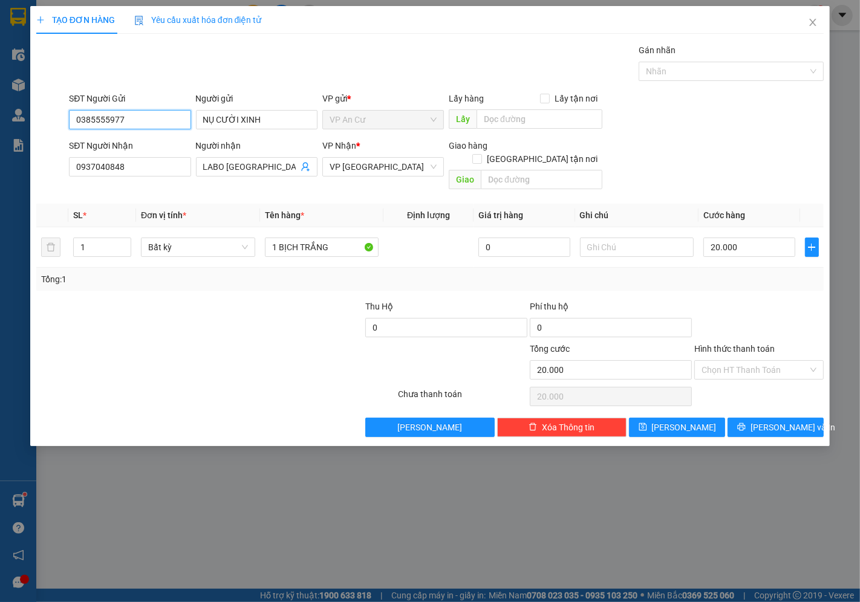
type input "0385555977"
click at [272, 347] on div at bounding box center [332, 363] width 132 height 42
click at [795, 418] on button "[PERSON_NAME] và In" at bounding box center [776, 427] width 96 height 19
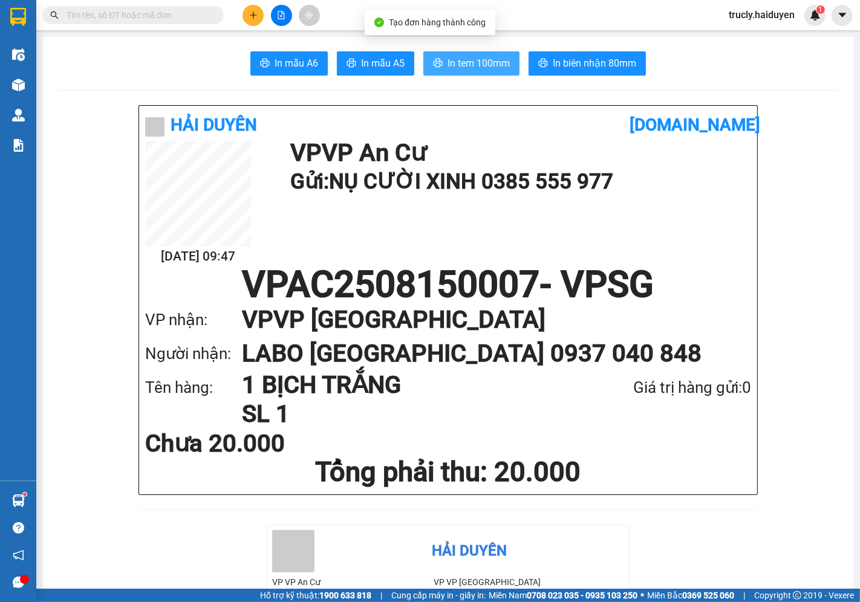
click at [460, 56] on span "In tem 100mm" at bounding box center [479, 63] width 62 height 15
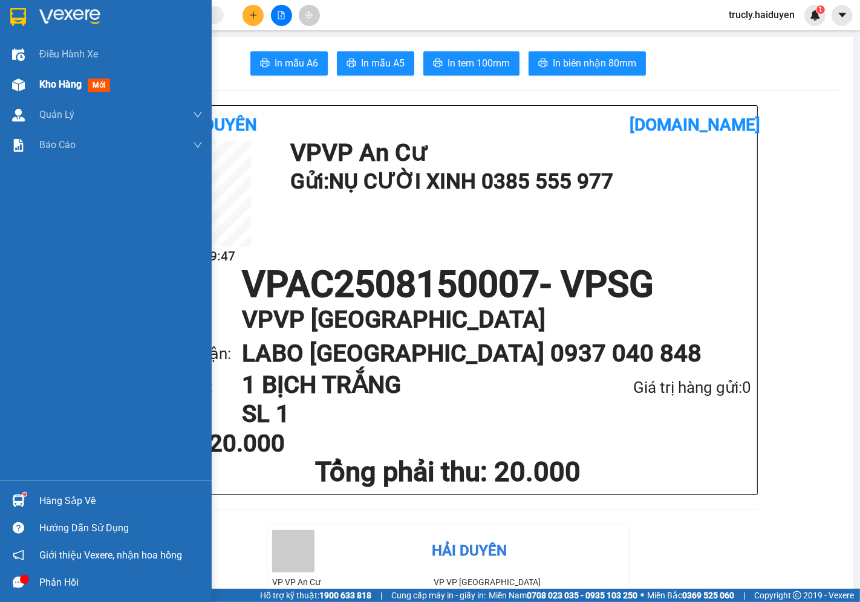
click at [45, 97] on div "Kho hàng mới" at bounding box center [120, 85] width 163 height 30
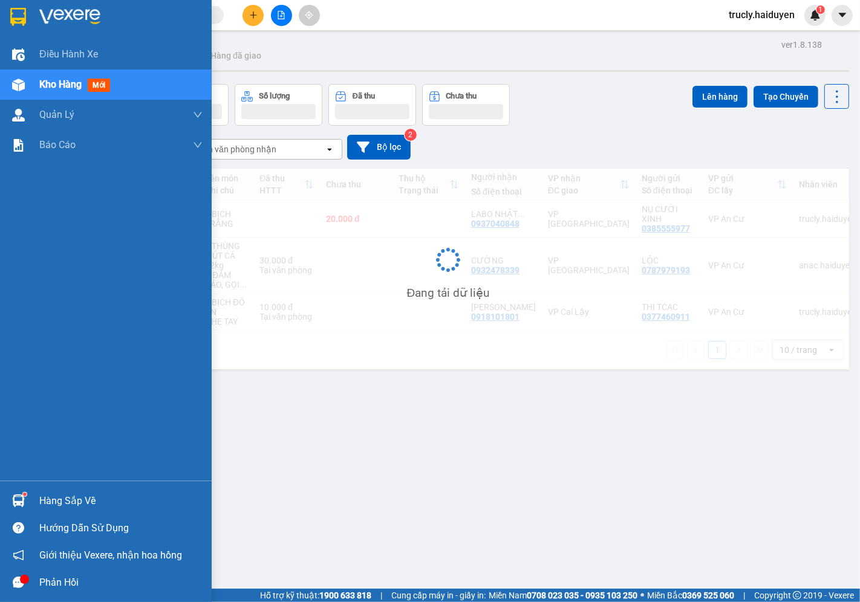
click at [41, 87] on span "Kho hàng" at bounding box center [60, 84] width 42 height 11
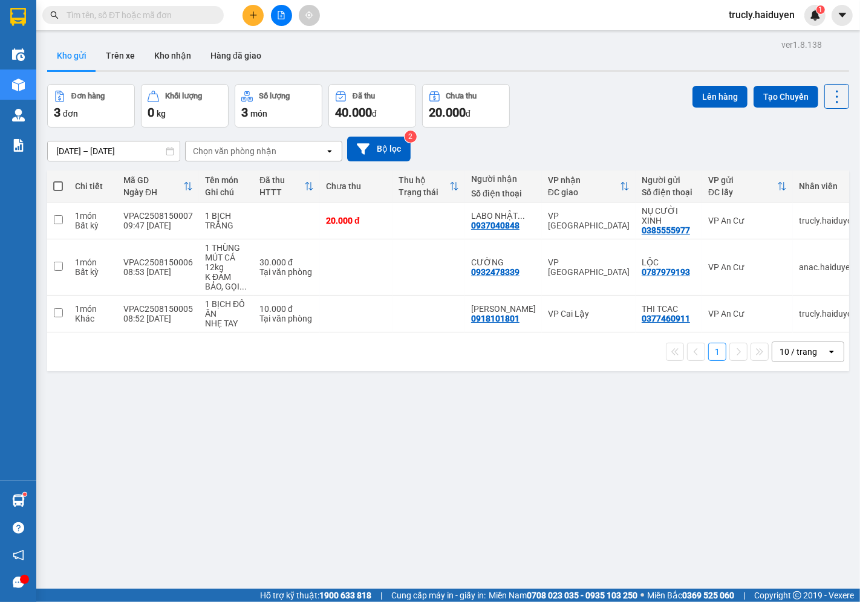
click at [563, 82] on div "ver 1.8.138 Kho gửi Trên xe Kho nhận Hàng đã giao Đơn hàng 3 đơn Khối lượng 0 k…" at bounding box center [448, 337] width 812 height 602
click at [168, 56] on button "Kho nhận" at bounding box center [173, 55] width 56 height 29
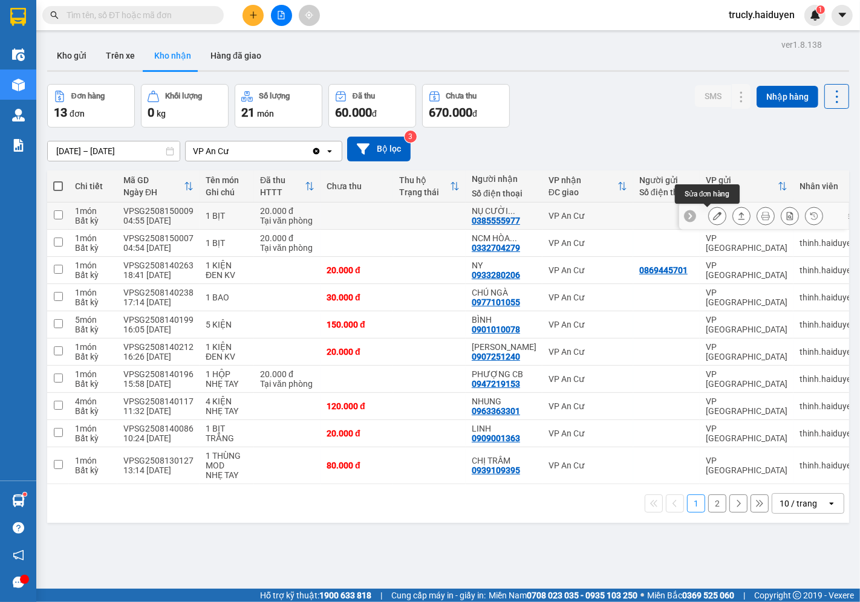
click at [709, 215] on button at bounding box center [717, 216] width 17 height 21
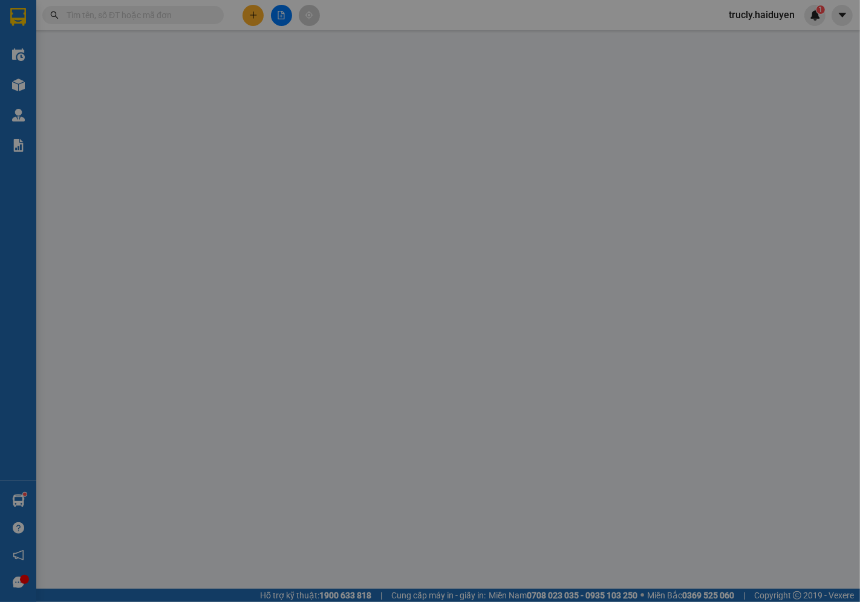
type input "0385555977"
type input "NỤ CƯỜI XINH"
type input "20.000"
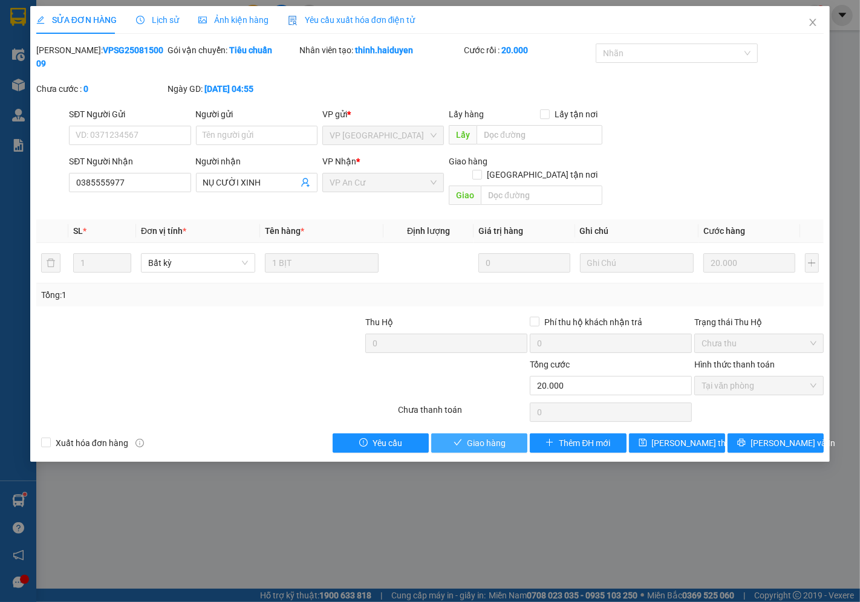
click at [495, 437] on span "Giao hàng" at bounding box center [486, 443] width 39 height 13
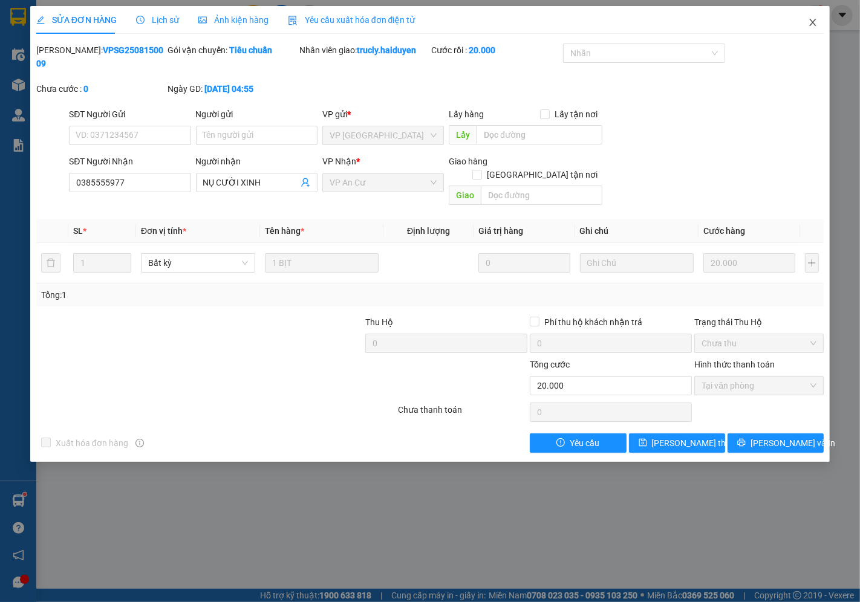
click at [808, 19] on icon "close" at bounding box center [813, 23] width 10 height 10
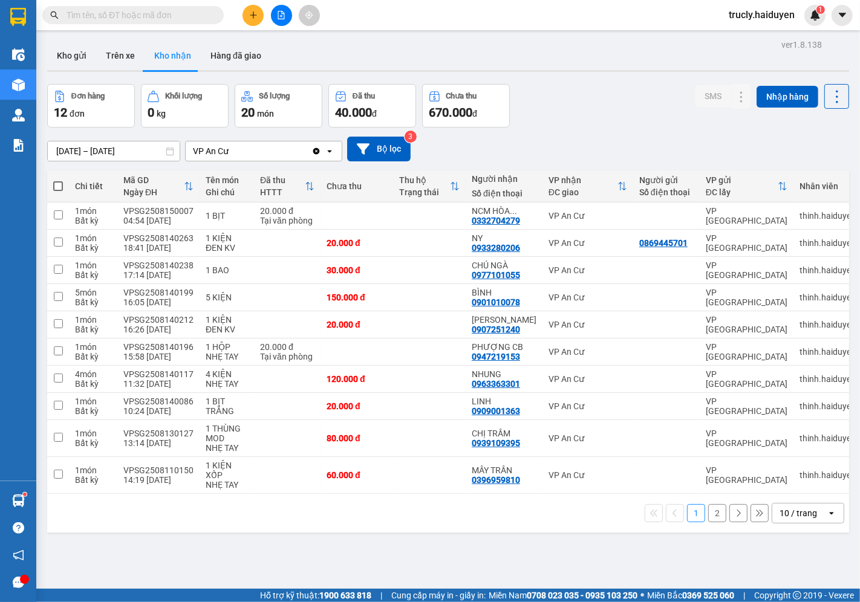
click at [595, 120] on div "Đơn hàng 12 đơn Khối lượng 0 kg Số lượng 20 món Đã thu 40.000 đ Chưa thu 670.00…" at bounding box center [448, 106] width 802 height 44
click at [80, 51] on button "Kho gửi" at bounding box center [71, 55] width 49 height 29
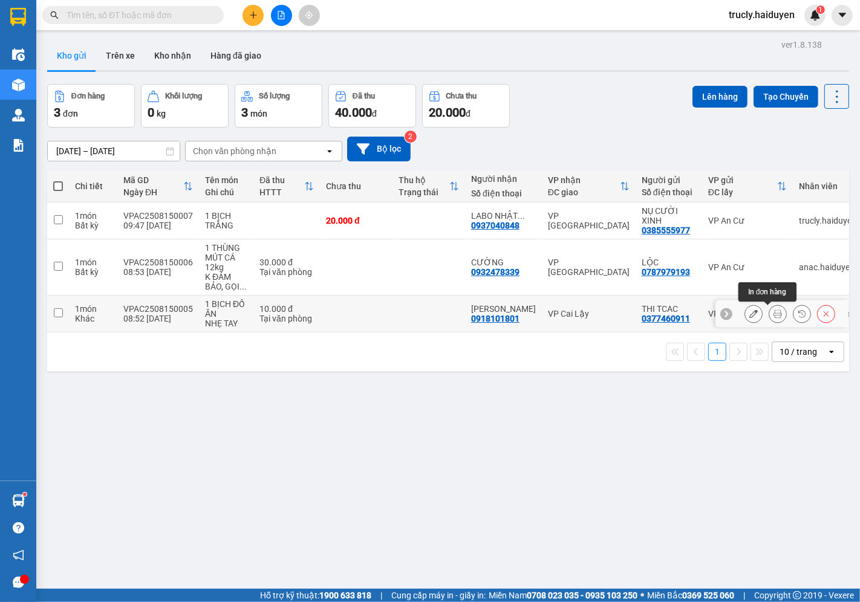
click at [769, 319] on button at bounding box center [777, 314] width 17 height 21
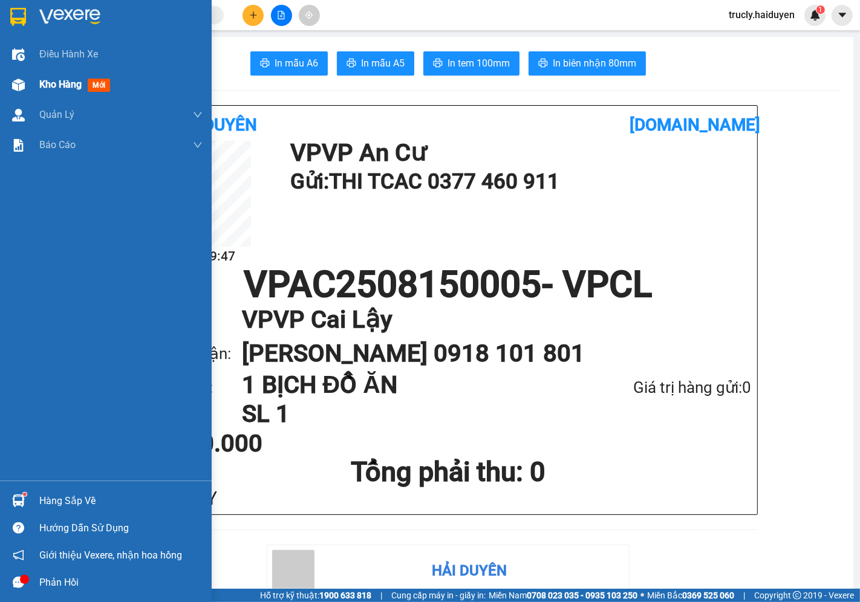
click at [26, 77] on div at bounding box center [18, 84] width 21 height 21
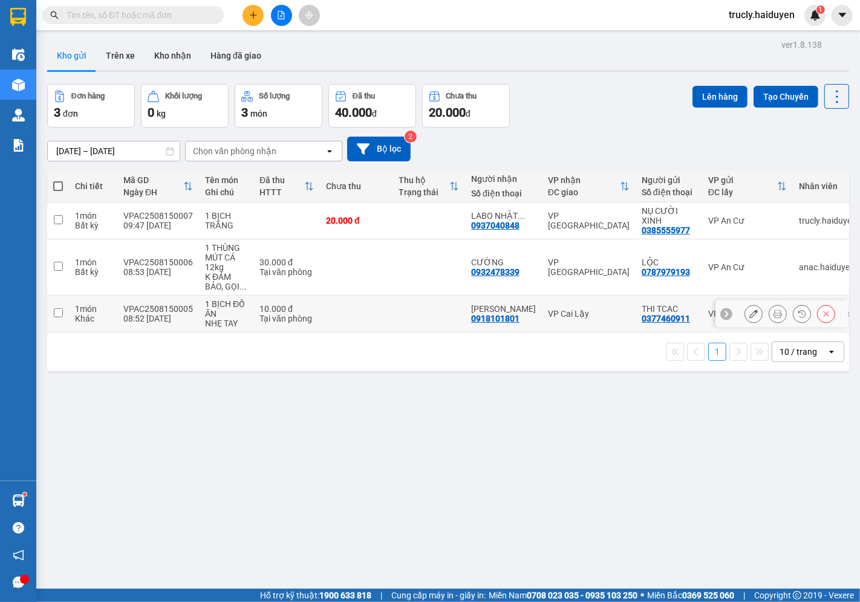
click at [253, 316] on td "10.000 đ Tại văn phòng" at bounding box center [286, 314] width 67 height 37
checkbox input "true"
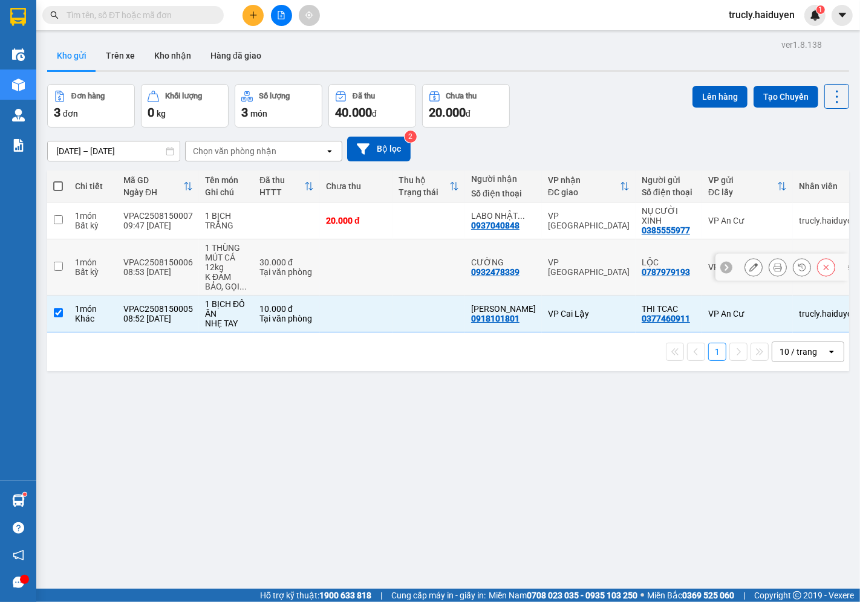
click at [229, 267] on div "1 THÙNG MÚT CÁ 12kg" at bounding box center [226, 257] width 42 height 29
checkbox input "true"
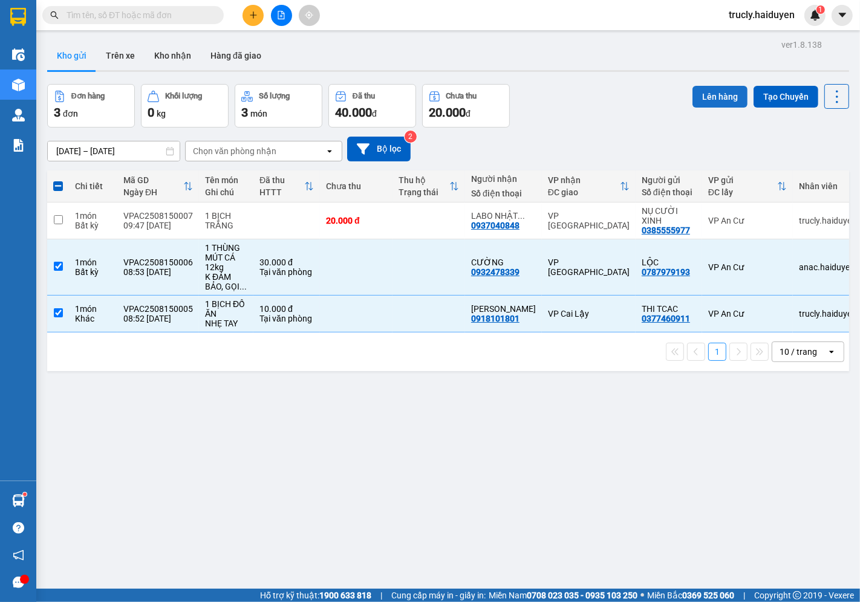
click at [698, 100] on button "Lên hàng" at bounding box center [720, 97] width 55 height 22
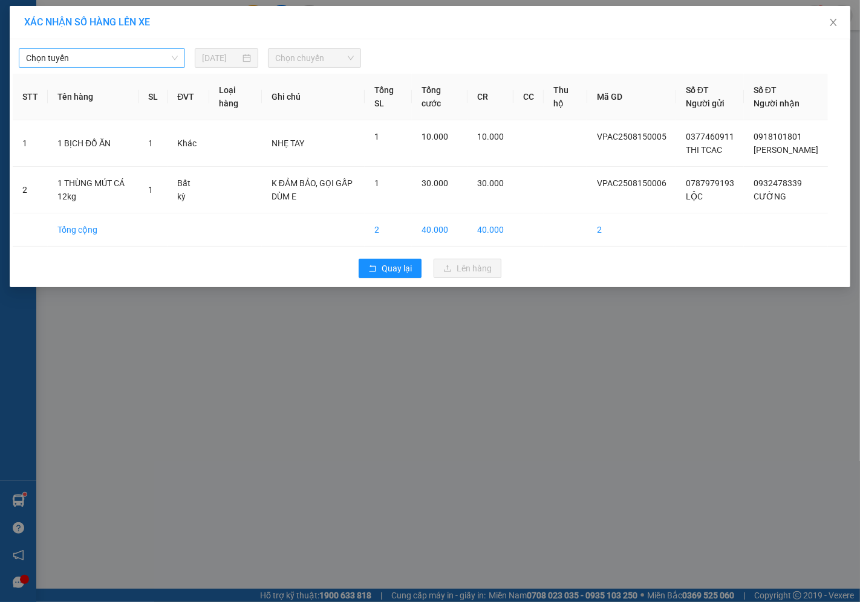
click at [121, 61] on span "Chọn tuyến" at bounding box center [102, 58] width 152 height 18
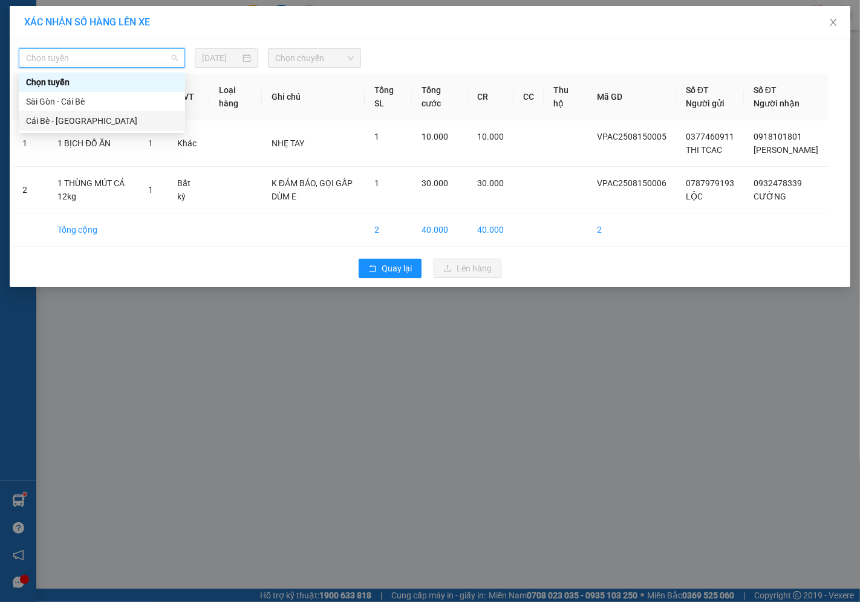
click at [62, 120] on div "Cái Bè - [GEOGRAPHIC_DATA]" at bounding box center [102, 120] width 152 height 13
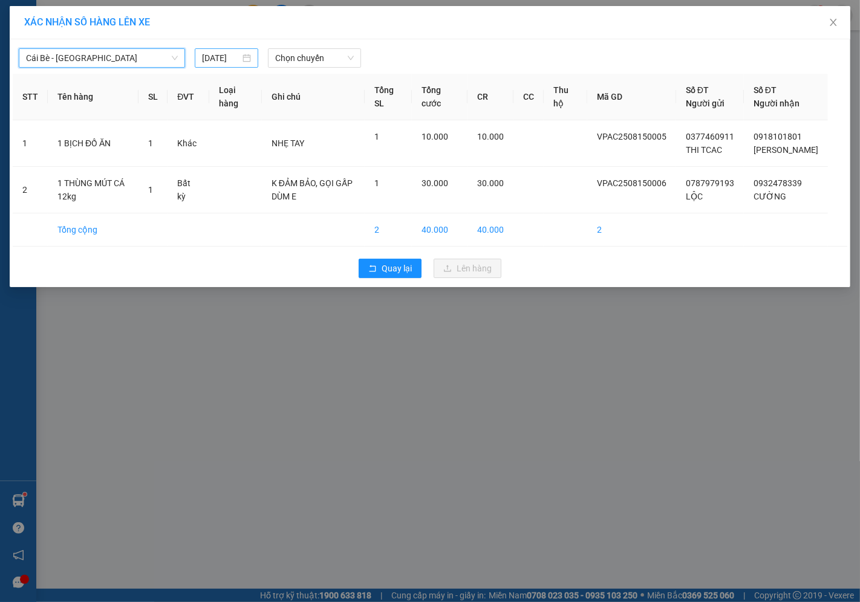
click at [215, 59] on input "[DATE]" at bounding box center [221, 57] width 38 height 13
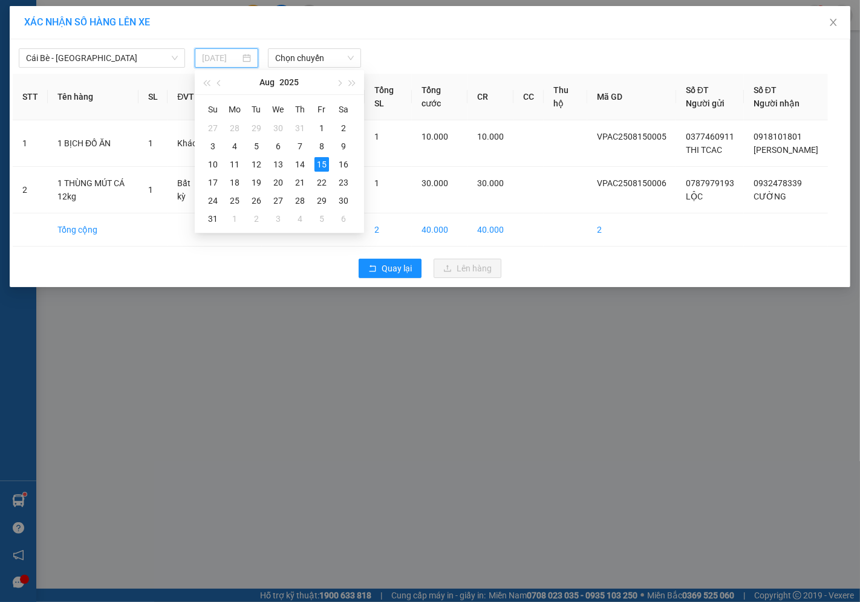
type input "[DATE]"
click at [317, 162] on div "15" at bounding box center [322, 164] width 15 height 15
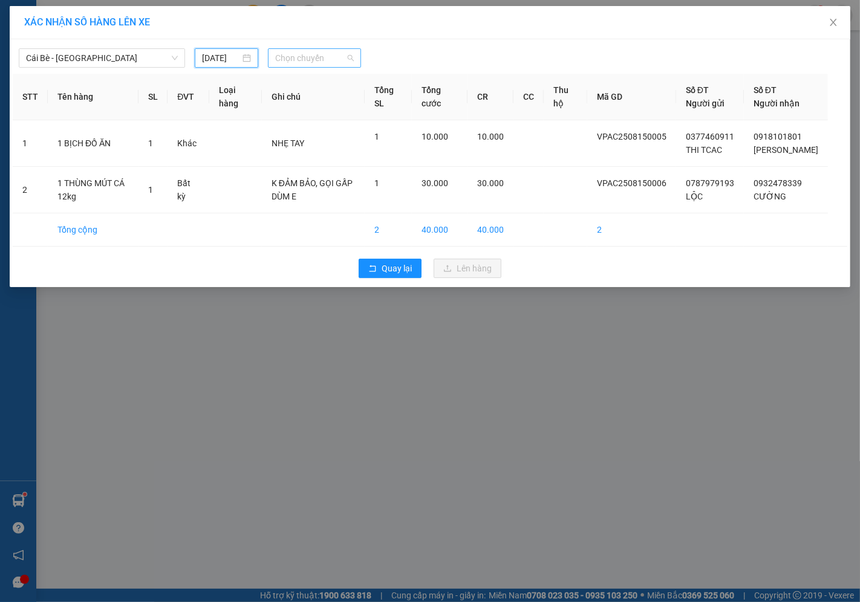
click at [286, 60] on span "Chọn chuyến" at bounding box center [314, 58] width 79 height 18
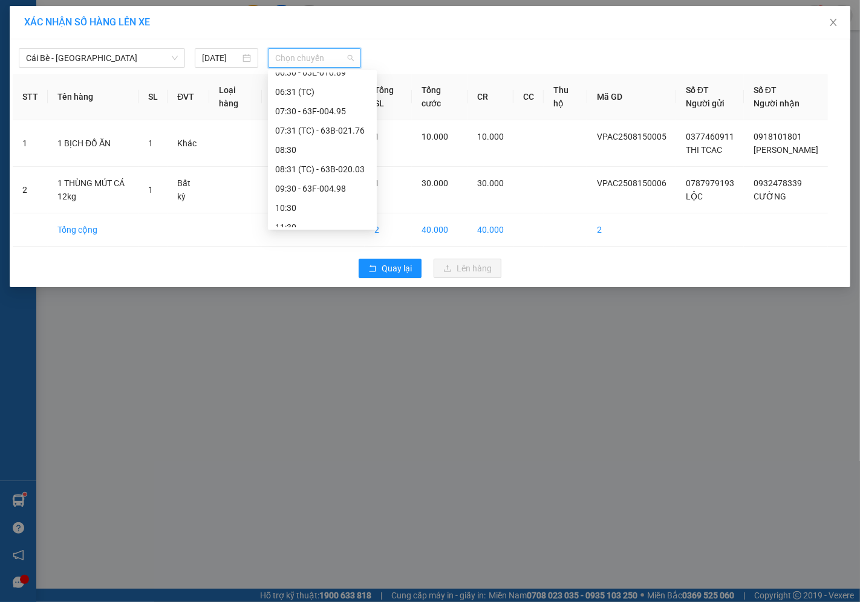
scroll to position [155, 0]
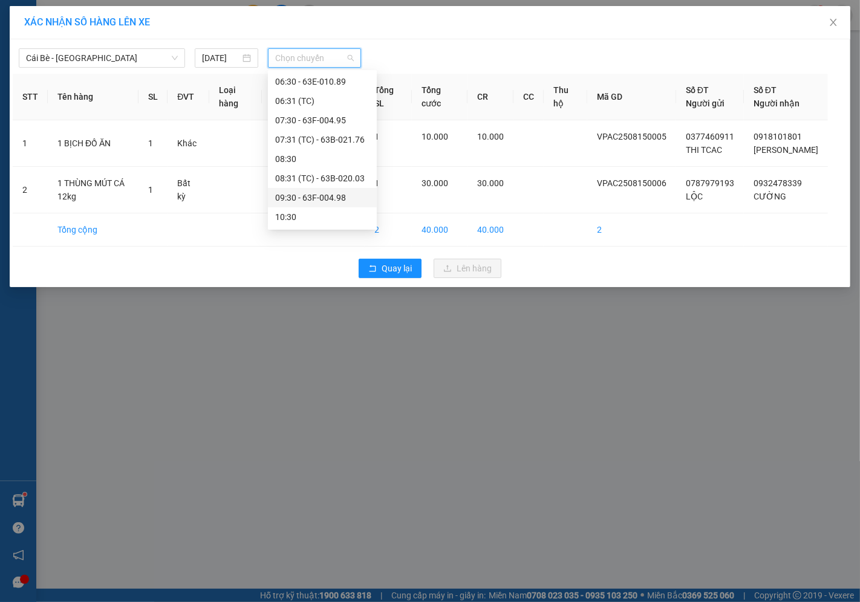
click at [306, 197] on div "09:30 - 63F-004.98" at bounding box center [322, 197] width 94 height 13
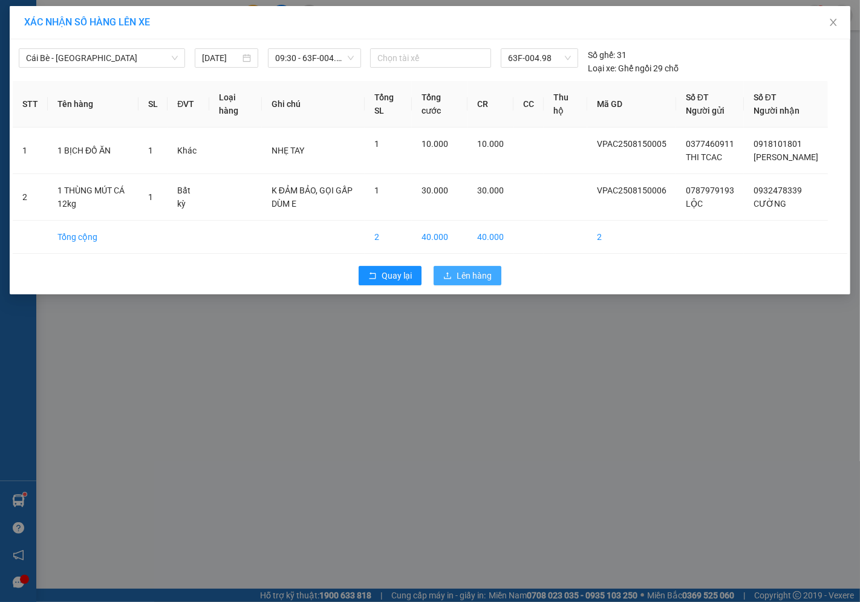
click at [482, 282] on span "Lên hàng" at bounding box center [474, 275] width 35 height 13
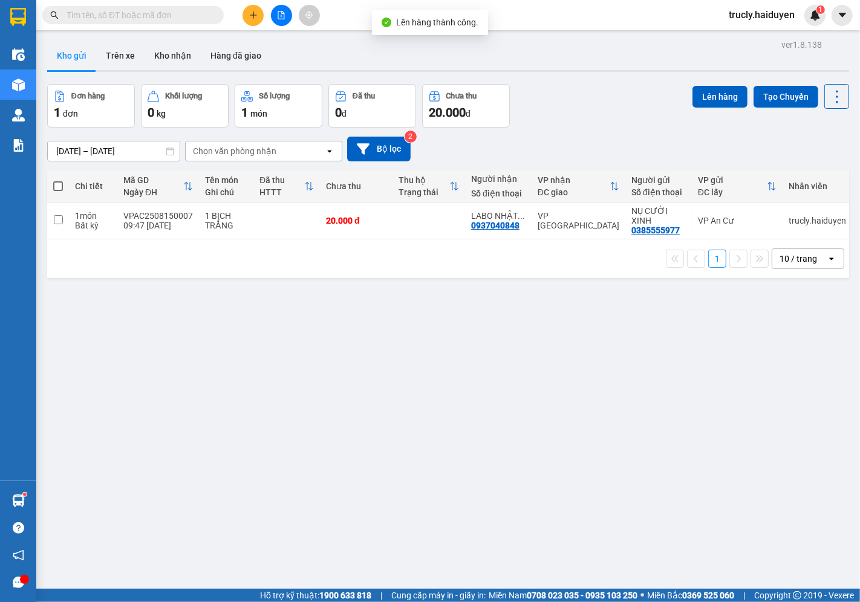
click at [595, 130] on div "[DATE] – [DATE] Press the down arrow key to interact with the calendar and sele…" at bounding box center [448, 149] width 802 height 43
click at [127, 50] on button "Trên xe" at bounding box center [120, 55] width 48 height 29
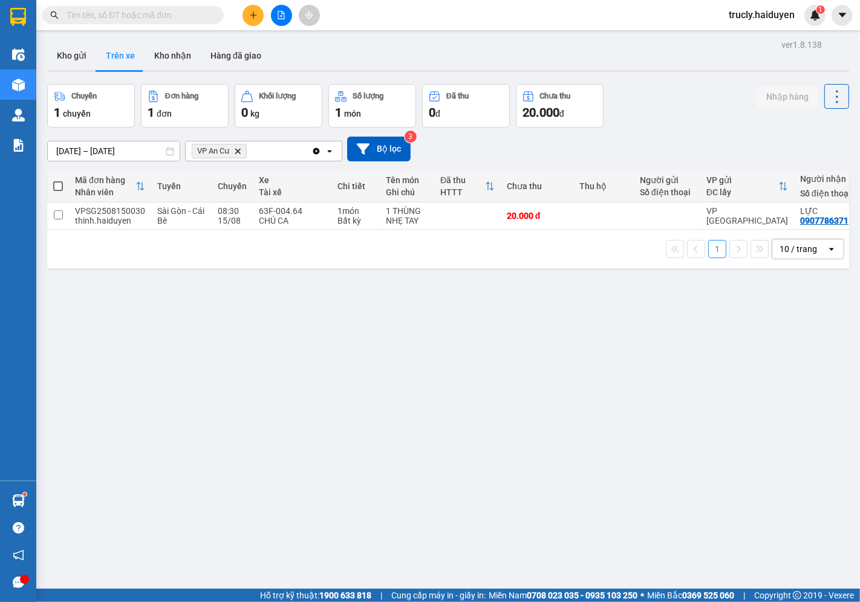
click at [678, 102] on div "Chuyến 1 chuyến Đơn hàng 1 đơn Khối lượng 0 kg Số lượng 1 món Đã thu 0 đ Chưa t…" at bounding box center [448, 106] width 802 height 44
click at [76, 336] on div "ver 1.8.138 Kho gửi Trên xe Kho nhận Hàng đã giao Chuyến 1 chuyến Đơn hàng 1 đơ…" at bounding box center [448, 337] width 812 height 602
click at [169, 62] on button "Kho nhận" at bounding box center [173, 55] width 56 height 29
type input "[DATE] – [DATE]"
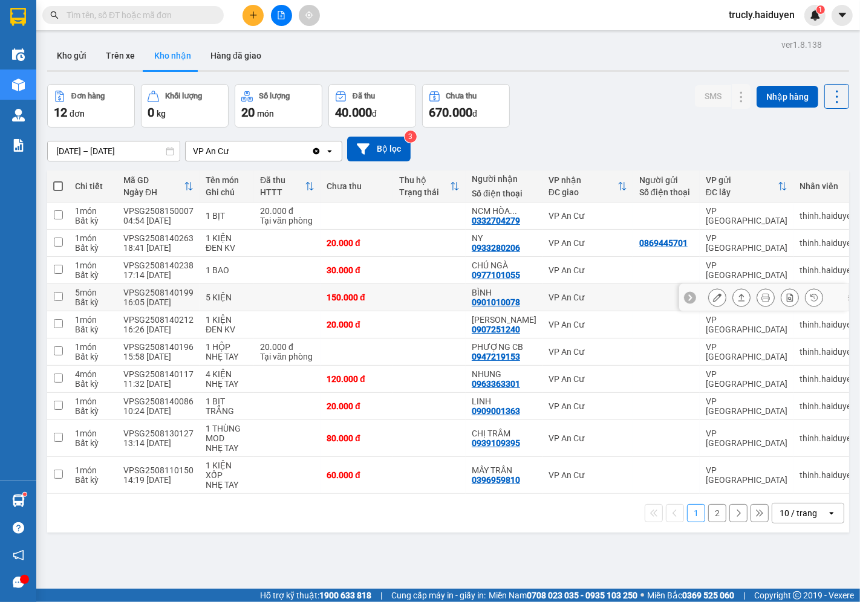
click at [713, 296] on icon at bounding box center [717, 297] width 8 height 8
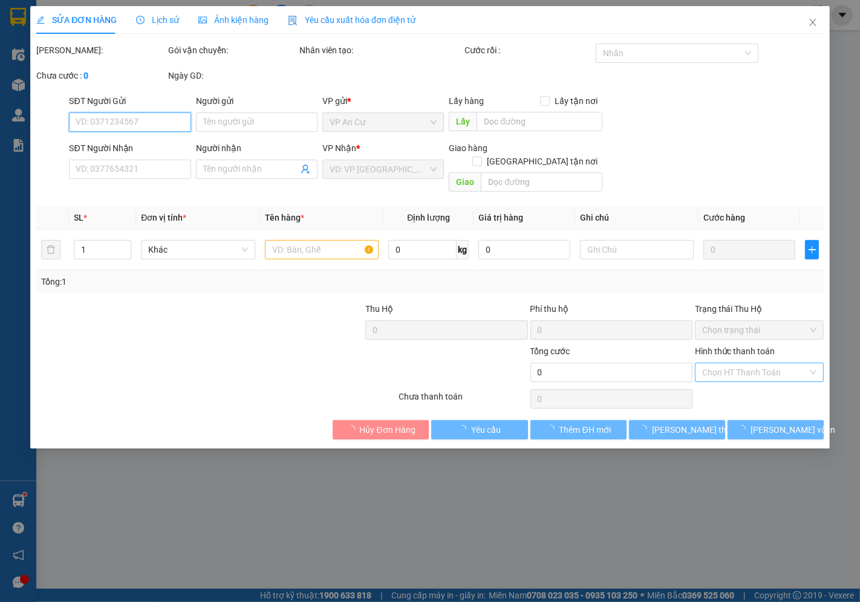
type input "0901010078"
type input "BÌNH"
type input "150.000"
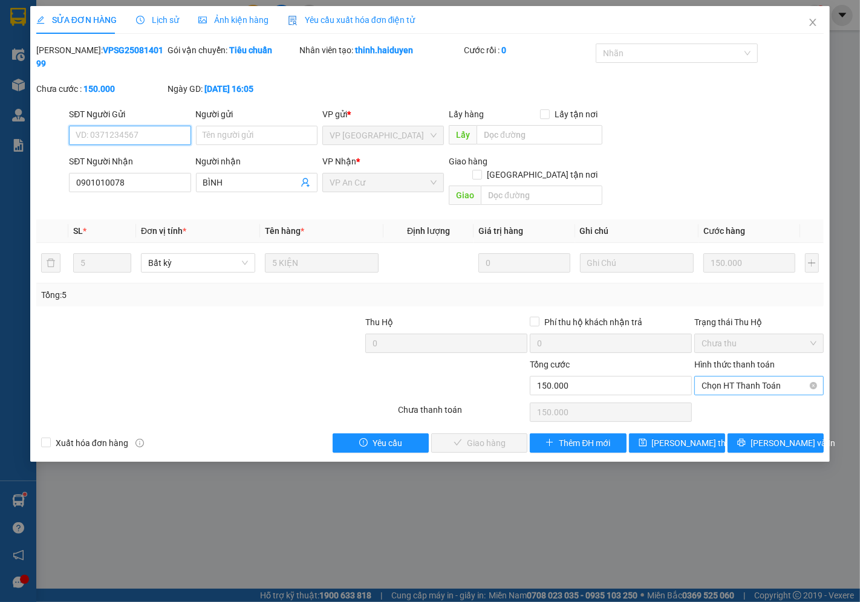
click at [717, 377] on span "Chọn HT Thanh Toán" at bounding box center [759, 386] width 115 height 18
click at [726, 385] on div "Tại văn phòng" at bounding box center [759, 383] width 115 height 13
type input "0"
click at [513, 437] on span "[PERSON_NAME] và Giao hàng" at bounding box center [512, 443] width 116 height 13
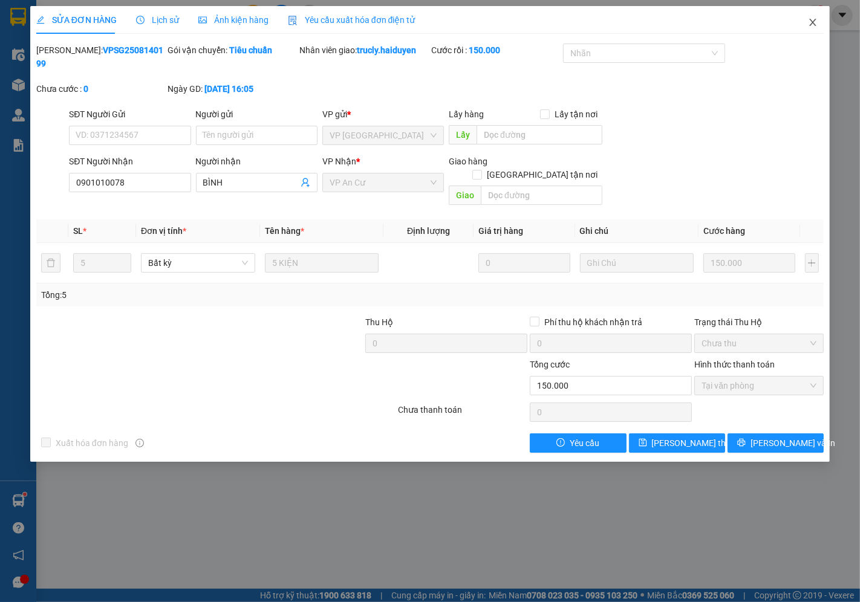
click at [818, 25] on icon "close" at bounding box center [813, 23] width 10 height 10
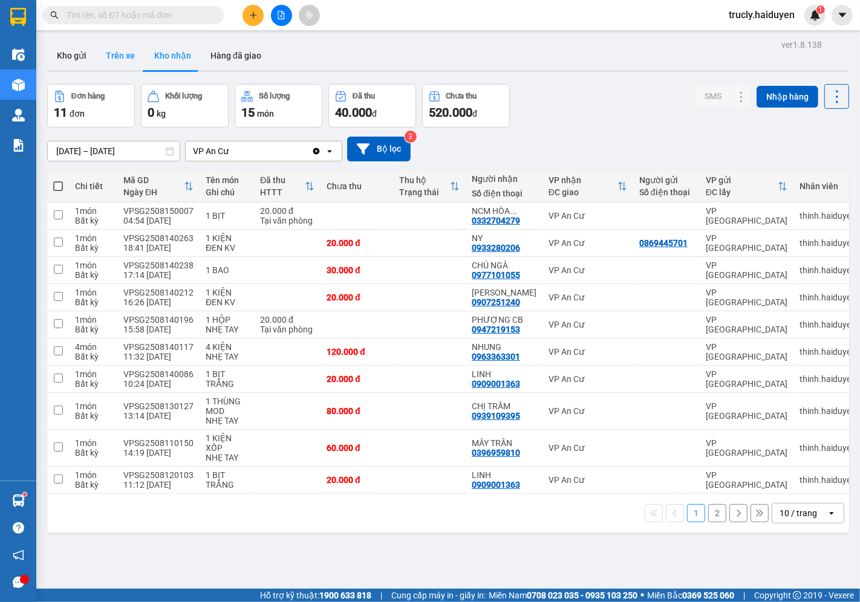
click at [120, 55] on button "Trên xe" at bounding box center [120, 55] width 48 height 29
type input "[DATE] – [DATE]"
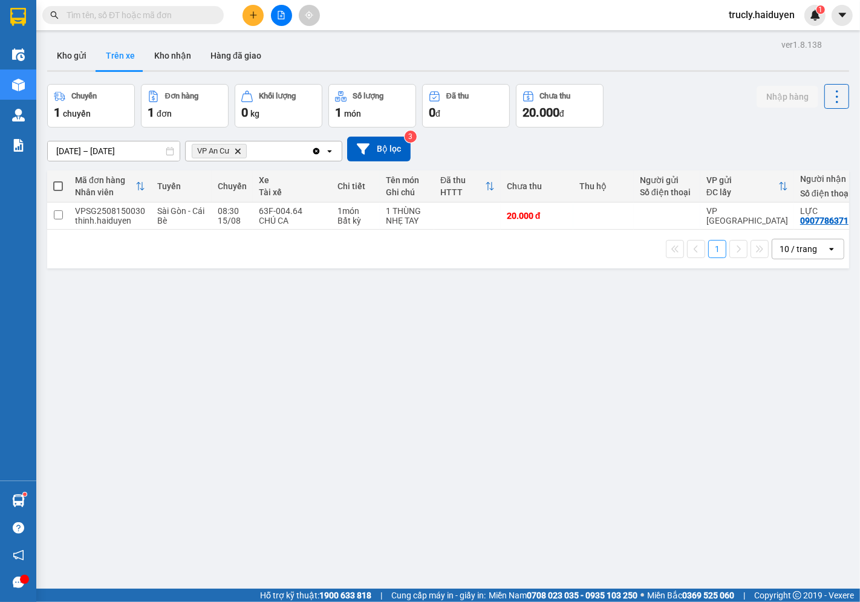
click at [688, 90] on div "Chuyến 1 chuyến Đơn hàng 1 đơn Khối lượng 0 kg Số lượng 1 món Đã thu 0 đ Chưa t…" at bounding box center [448, 106] width 802 height 44
click at [173, 9] on input "text" at bounding box center [138, 14] width 143 height 13
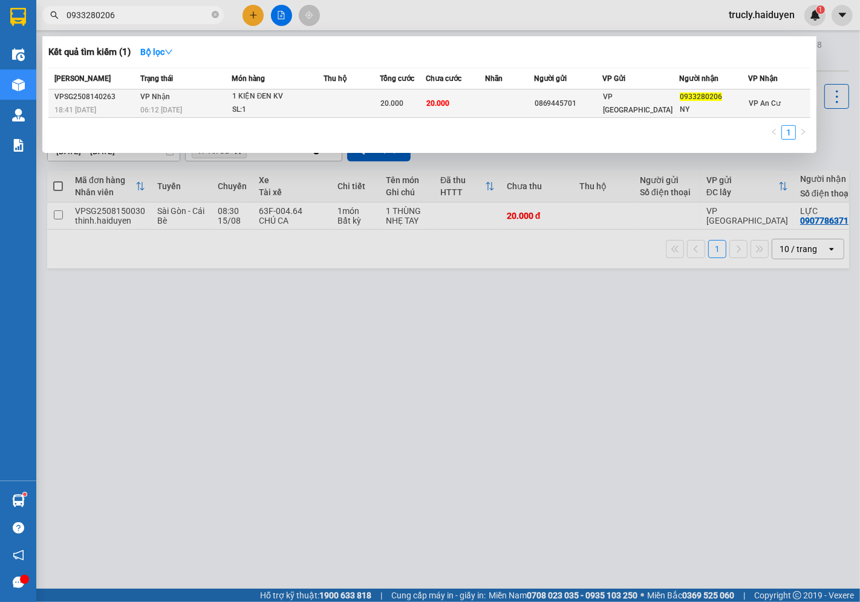
type input "0933280206"
click at [258, 111] on div "SL: 1" at bounding box center [277, 109] width 91 height 13
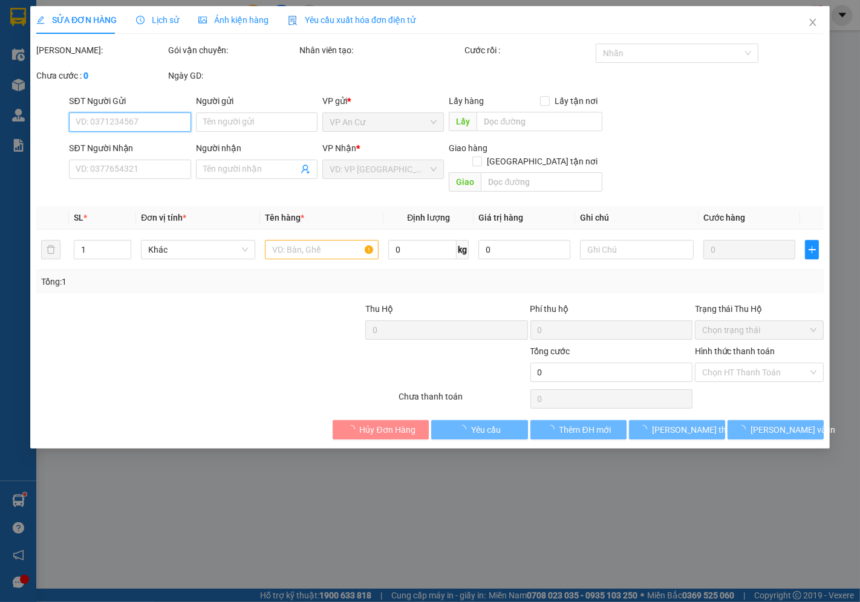
type input "0869445701"
type input "0933280206"
type input "NY"
type input "20.000"
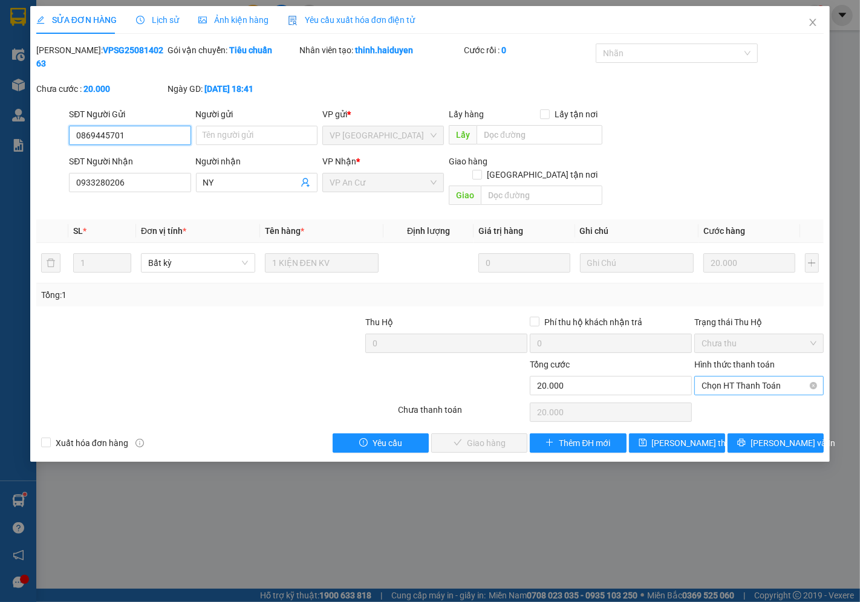
click at [727, 377] on span "Chọn HT Thanh Toán" at bounding box center [759, 386] width 115 height 18
click at [724, 382] on div "Tại văn phòng" at bounding box center [759, 383] width 115 height 13
type input "0"
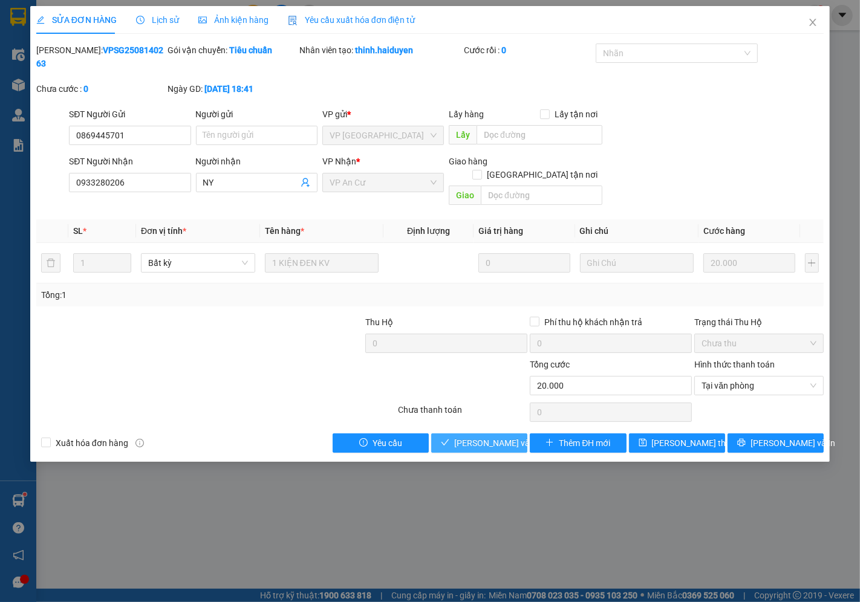
click at [489, 437] on span "[PERSON_NAME] và Giao hàng" at bounding box center [512, 443] width 116 height 13
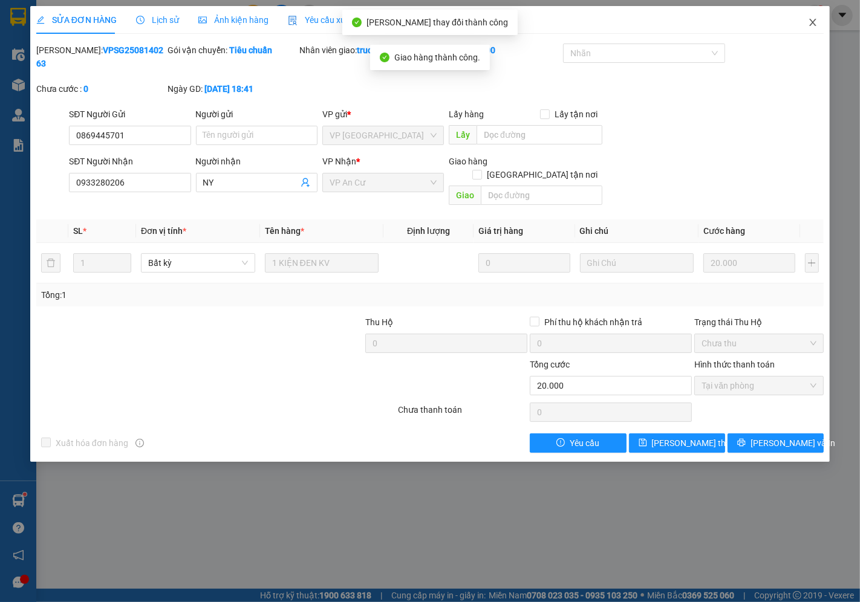
click at [809, 23] on icon "close" at bounding box center [813, 23] width 10 height 10
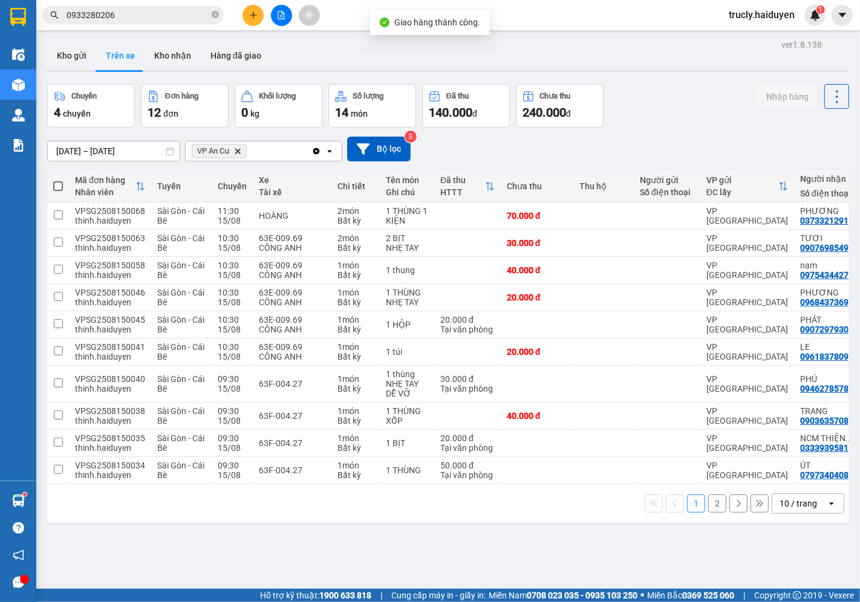
click at [650, 105] on div "Chuyến 4 chuyến Đơn hàng 12 đơn Khối lượng 0 kg Số lượng 14 món Đã thu 140.000 …" at bounding box center [448, 106] width 802 height 44
click at [150, 20] on input "0933280206" at bounding box center [138, 14] width 143 height 13
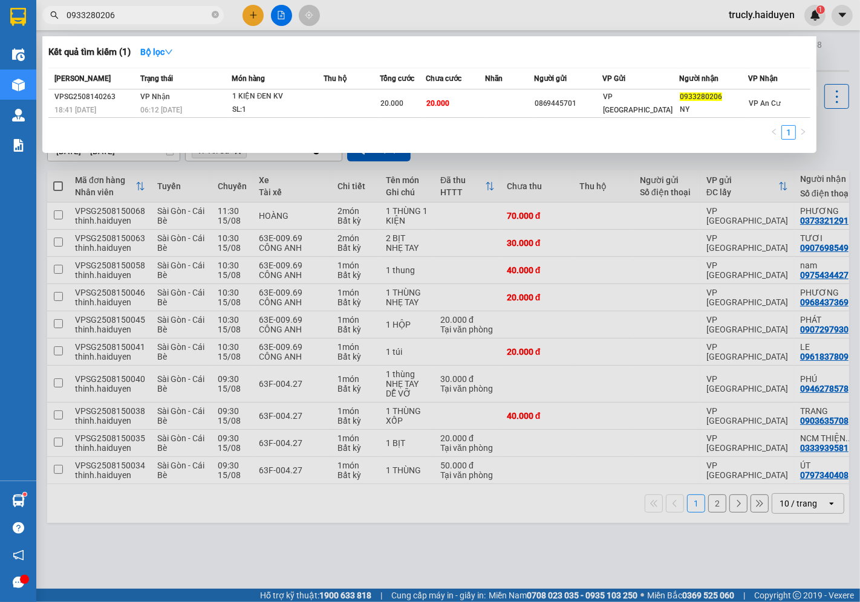
click at [150, 20] on input "0933280206" at bounding box center [138, 14] width 143 height 13
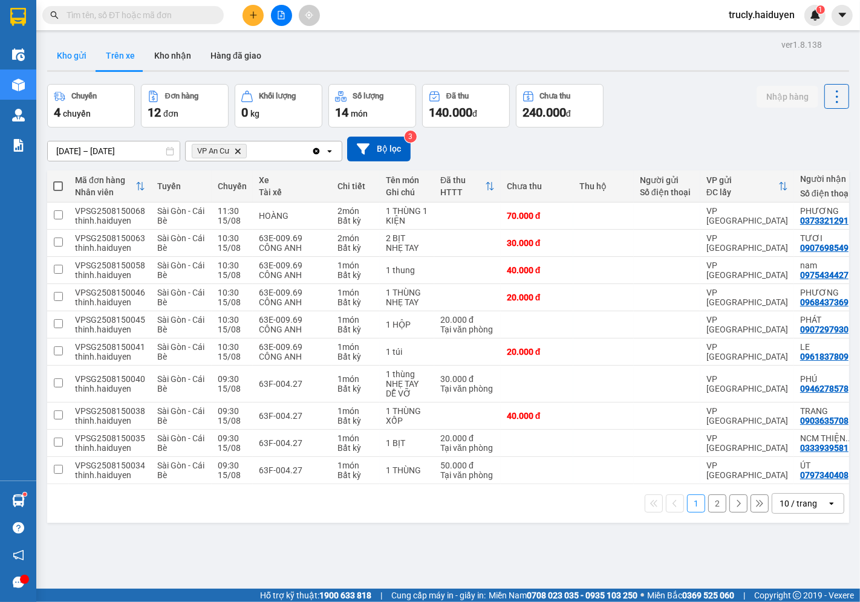
click at [71, 52] on button "Kho gửi" at bounding box center [71, 55] width 49 height 29
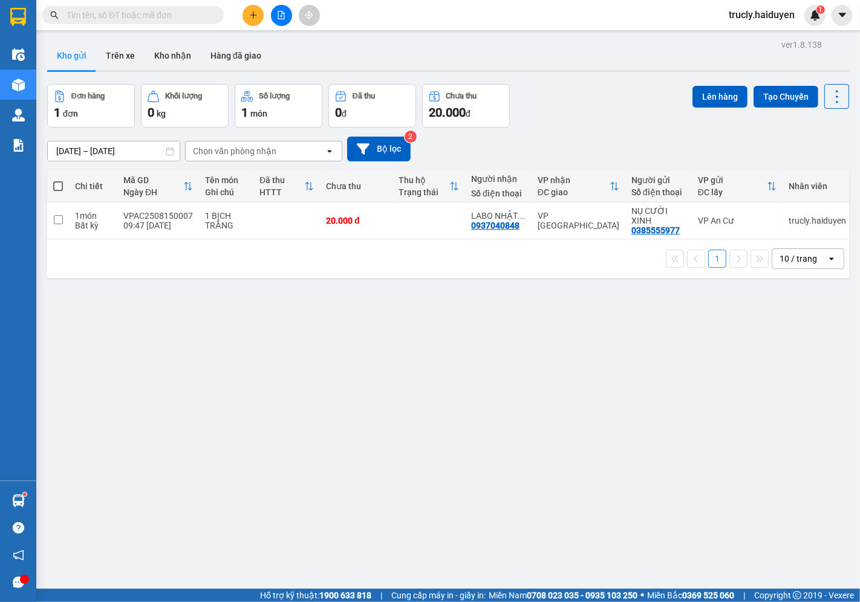
click at [636, 84] on div "Đơn hàng 1 đơn Khối lượng 0 kg Số lượng 1 món Đã thu 0 đ Chưa thu 20.000 đ Lên …" at bounding box center [448, 106] width 802 height 44
click at [169, 218] on div "VPAC2508150007" at bounding box center [158, 216] width 70 height 10
checkbox input "true"
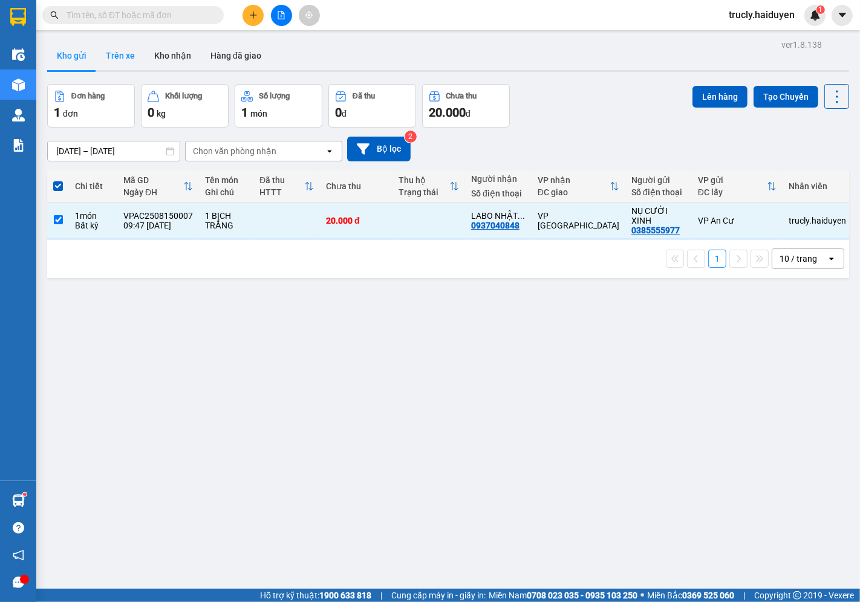
click at [131, 49] on button "Trên xe" at bounding box center [120, 55] width 48 height 29
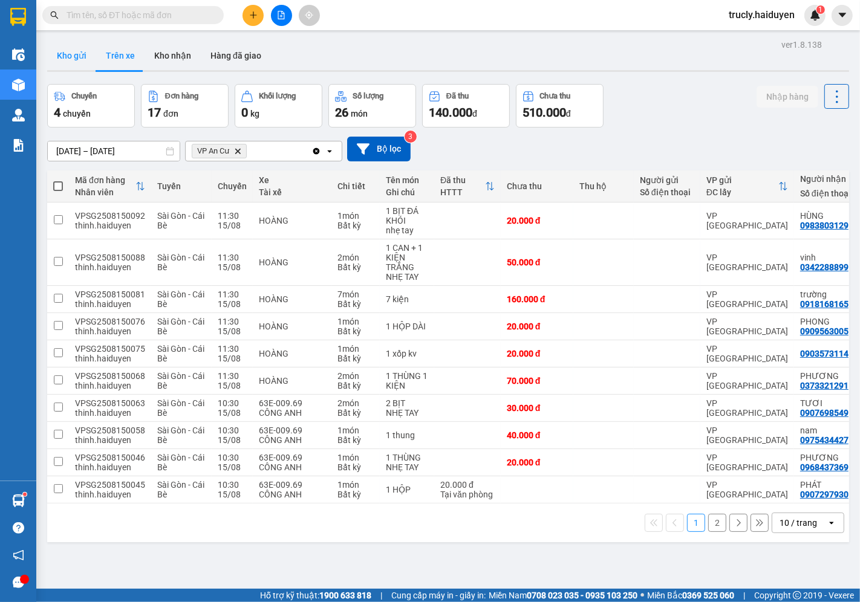
click at [67, 60] on button "Kho gửi" at bounding box center [71, 55] width 49 height 29
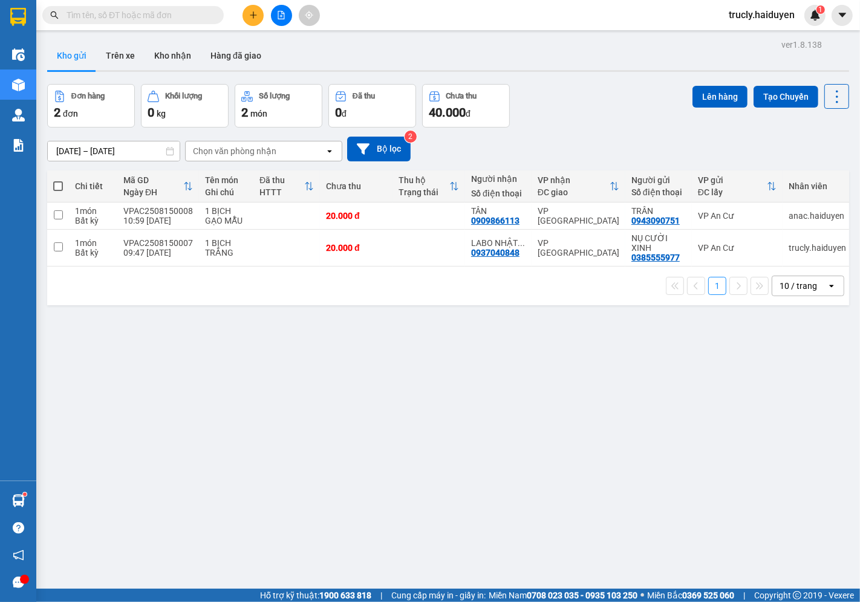
click at [559, 117] on div "Đơn hàng 2 đơn Khối lượng 0 kg Số lượng 2 món Đã thu 0 đ Chưa thu 40.000 đ Lên …" at bounding box center [448, 106] width 802 height 44
click at [119, 52] on button "Trên xe" at bounding box center [120, 55] width 48 height 29
